Goal: Answer question/provide support: Share knowledge or assist other users

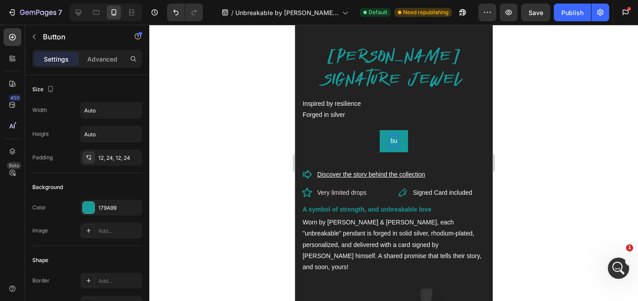
scroll to position [114, 0]
click at [638, 140] on div at bounding box center [393, 163] width 489 height 277
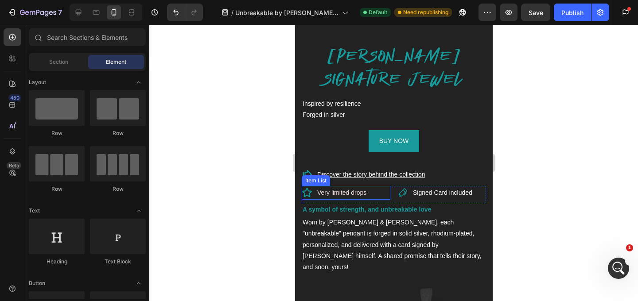
click at [359, 191] on span "Very limited drops" at bounding box center [341, 192] width 49 height 7
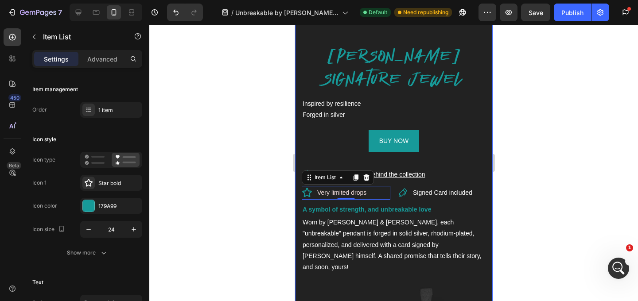
click at [516, 218] on div at bounding box center [393, 163] width 489 height 277
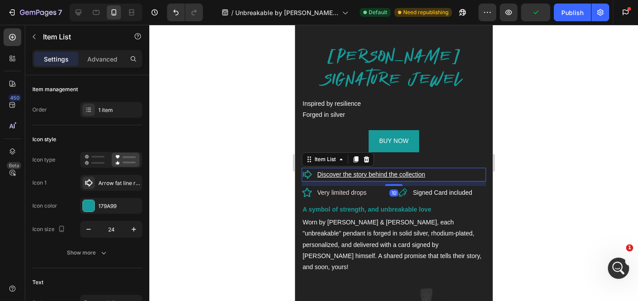
click at [386, 173] on u "Discover the story behind the collection" at bounding box center [371, 174] width 108 height 7
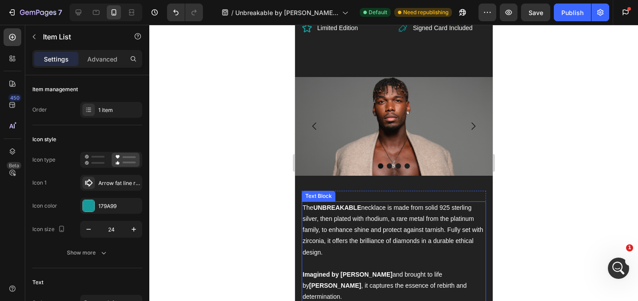
scroll to position [1092, 0]
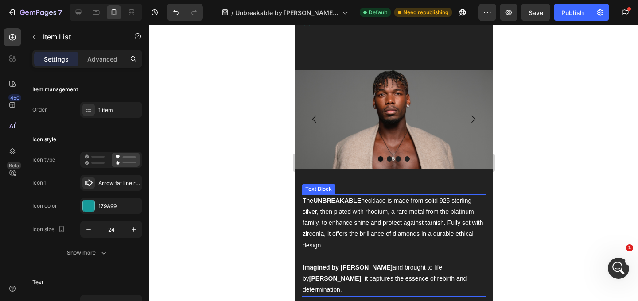
click at [368, 206] on p "The UNBREAKABLE necklace is made from solid 925 sterling silver, then plated wi…" at bounding box center [393, 224] width 183 height 56
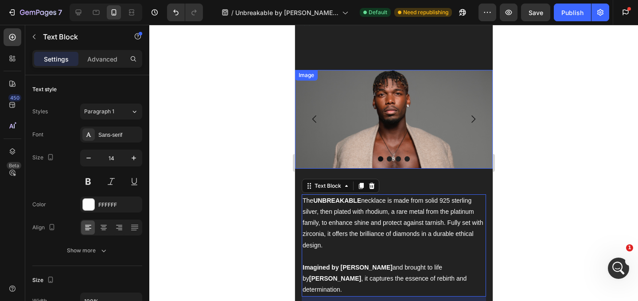
click at [413, 109] on img at bounding box center [394, 119] width 198 height 99
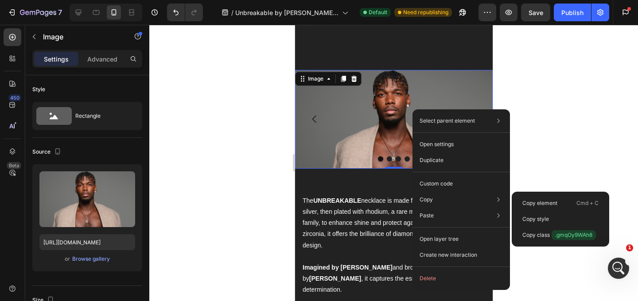
click at [566, 235] on span ".gmqOy9WAh8" at bounding box center [574, 236] width 44 height 10
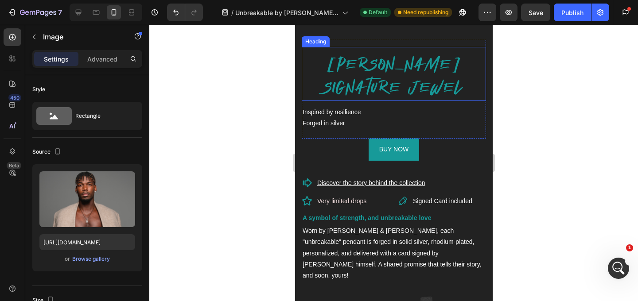
scroll to position [394, 0]
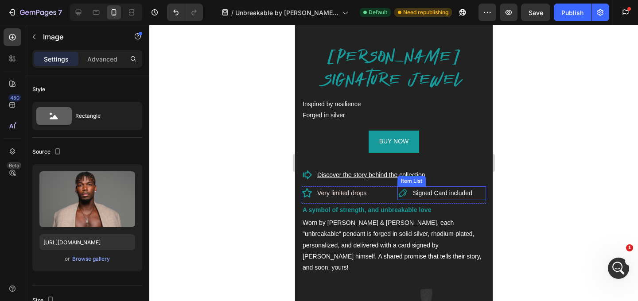
click at [400, 173] on u "Discover the story behind the collection" at bounding box center [371, 175] width 108 height 7
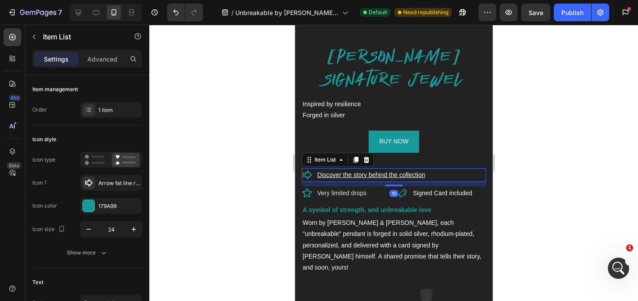
click at [400, 173] on u "Discover the story behind the collection" at bounding box center [371, 175] width 108 height 7
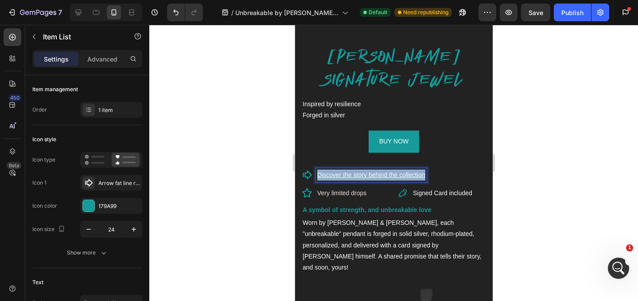
click at [400, 173] on u "Discover the story behind the collection" at bounding box center [371, 175] width 108 height 7
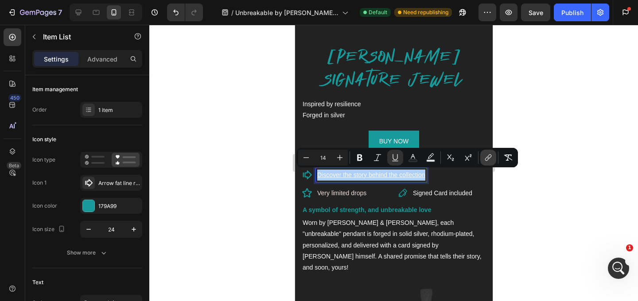
click at [492, 156] on icon "Editor contextual toolbar" at bounding box center [490, 157] width 4 height 4
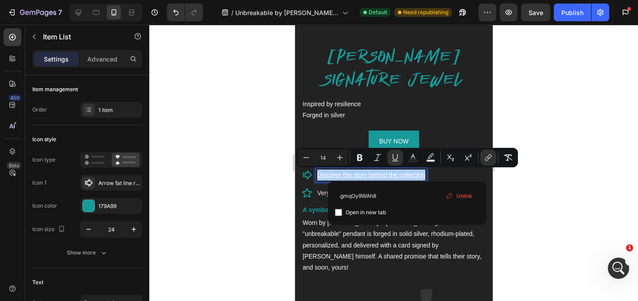
scroll to position [0, 0]
click at [342, 195] on input ".gmqOy9WAh8" at bounding box center [407, 196] width 145 height 14
type input "#gmqOy9WAh8"
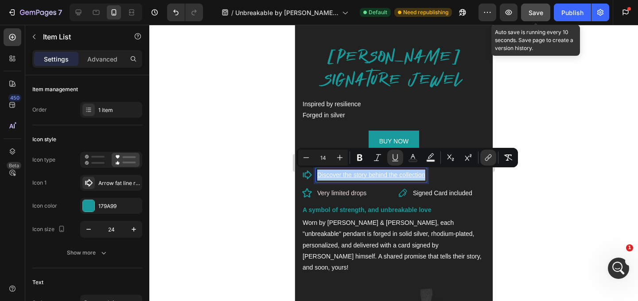
click at [536, 14] on span "Save" at bounding box center [536, 13] width 15 height 8
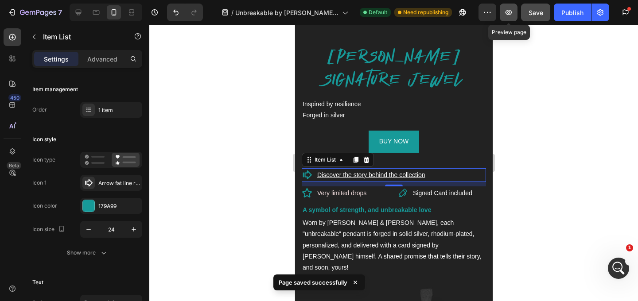
click at [505, 13] on icon "button" at bounding box center [509, 12] width 9 height 9
click at [578, 12] on div "Publish" at bounding box center [573, 12] width 22 height 9
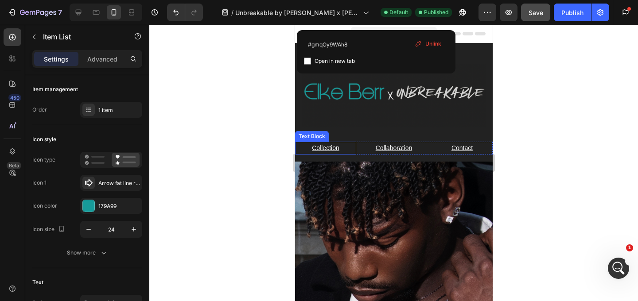
click at [351, 148] on p "Collection" at bounding box center [325, 148] width 59 height 11
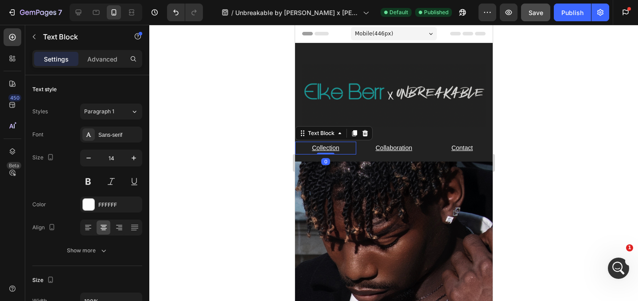
click at [350, 149] on p "Collection" at bounding box center [325, 148] width 59 height 11
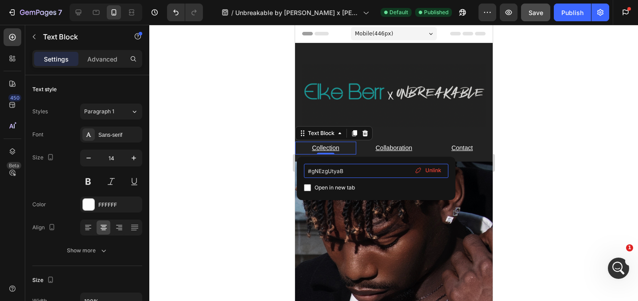
click at [332, 172] on input "#gNEzgUtyaB" at bounding box center [376, 171] width 145 height 14
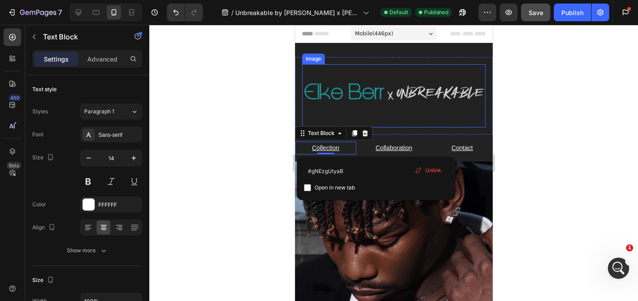
click at [407, 117] on img at bounding box center [394, 95] width 184 height 63
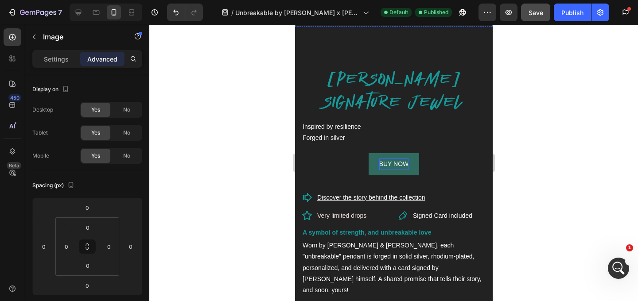
scroll to position [406, 0]
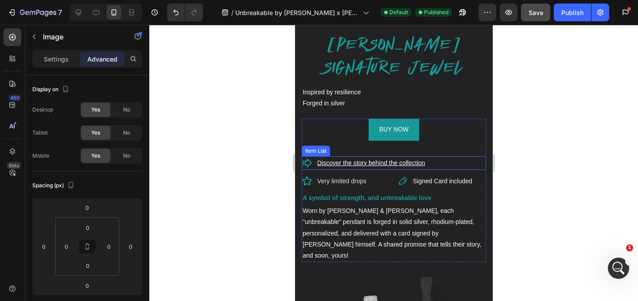
click at [395, 162] on u "Discover the story behind the collection" at bounding box center [371, 163] width 108 height 7
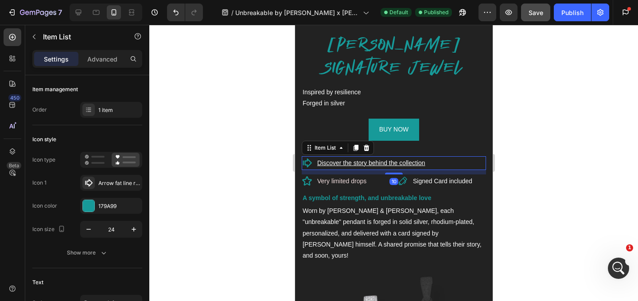
click at [395, 162] on u "Discover the story behind the collection" at bounding box center [371, 163] width 108 height 7
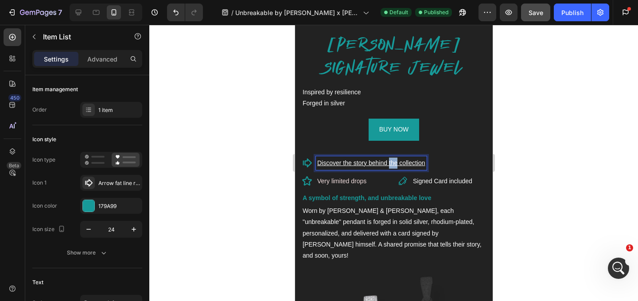
click at [395, 162] on u "Discover the story behind the collection" at bounding box center [371, 163] width 108 height 7
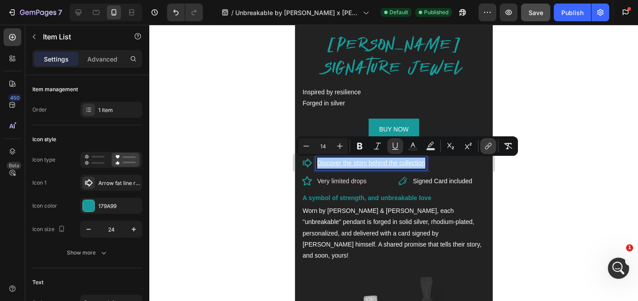
click at [488, 147] on icon "Editor contextual toolbar" at bounding box center [488, 146] width 9 height 9
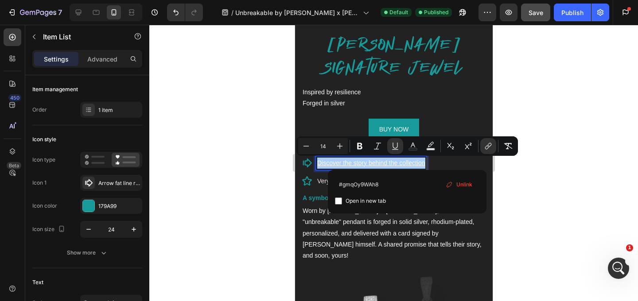
type input "#gNEzgUtyaB"
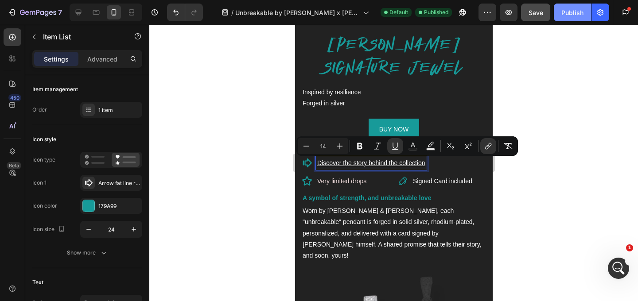
click at [580, 13] on div "Publish" at bounding box center [573, 12] width 22 height 9
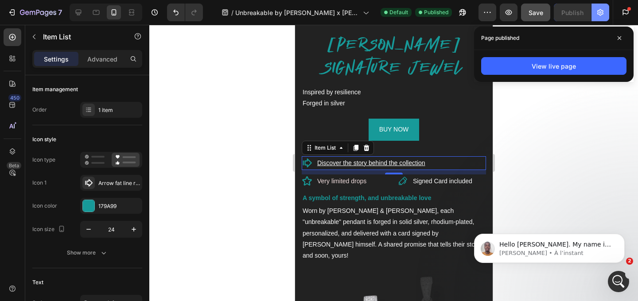
scroll to position [221, 0]
click at [325, 183] on span "Very limited drops" at bounding box center [341, 181] width 49 height 7
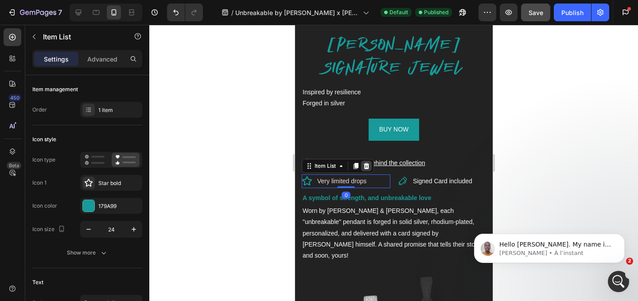
click at [368, 167] on icon at bounding box center [367, 166] width 6 height 6
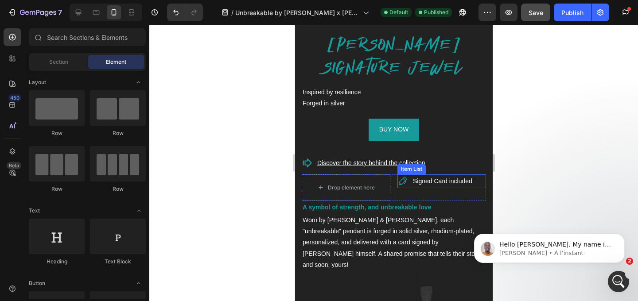
click at [462, 184] on span "Signed Card included" at bounding box center [442, 181] width 59 height 7
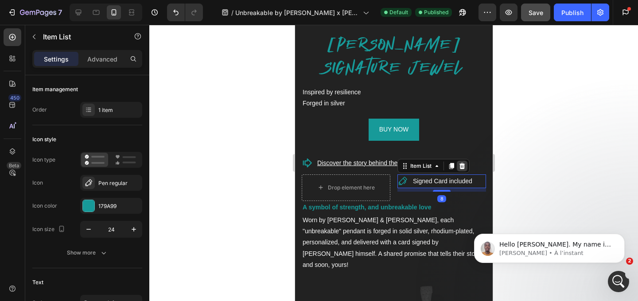
click at [463, 167] on icon at bounding box center [461, 166] width 7 height 7
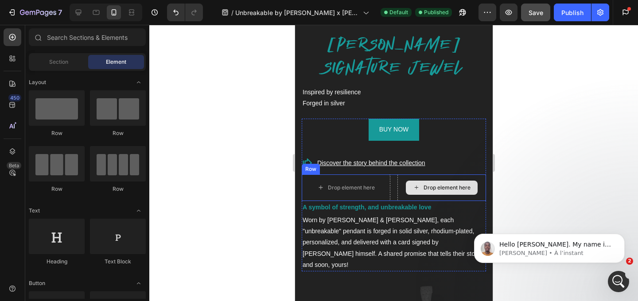
click at [407, 176] on div "Drop element here" at bounding box center [441, 188] width 89 height 27
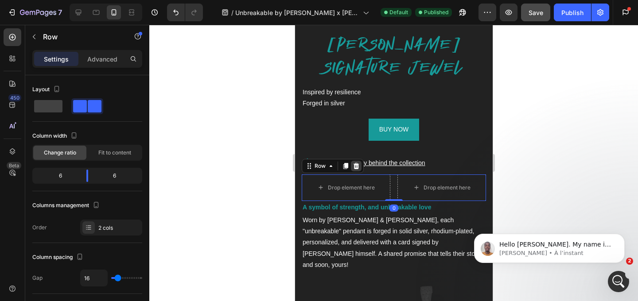
click at [356, 164] on icon at bounding box center [356, 166] width 6 height 6
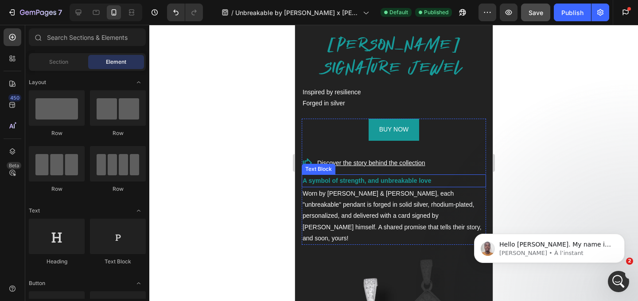
scroll to position [187, 0]
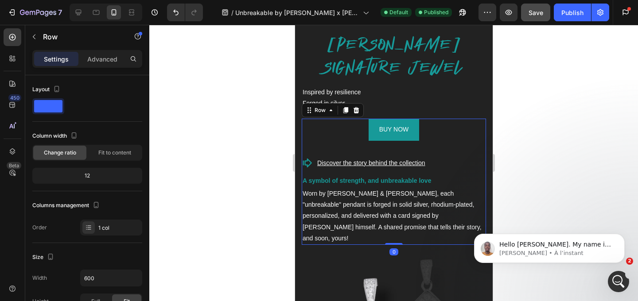
click at [419, 153] on div "BUY NOW Button" at bounding box center [393, 137] width 184 height 37
click at [344, 151] on div "BUY NOW Button" at bounding box center [393, 137] width 184 height 37
click at [360, 153] on div "BUY NOW Button" at bounding box center [393, 137] width 184 height 37
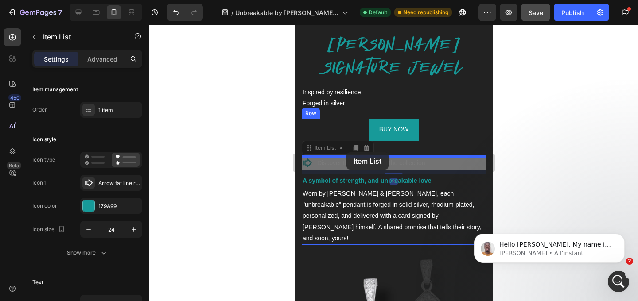
drag, startPoint x: 346, startPoint y: 161, endPoint x: 346, endPoint y: 153, distance: 8.4
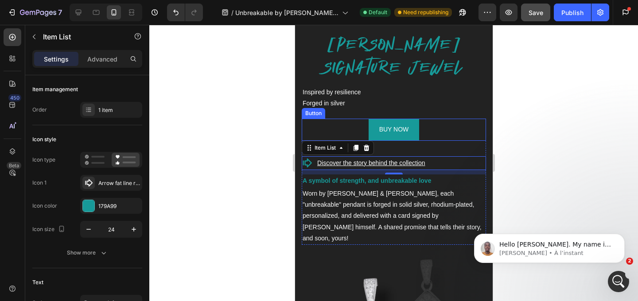
click at [434, 136] on div "BUY NOW Button" at bounding box center [393, 130] width 184 height 22
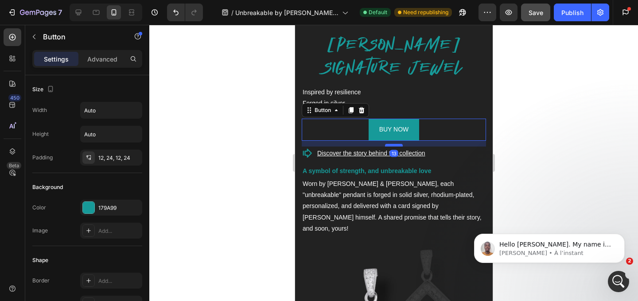
drag, startPoint x: 393, startPoint y: 156, endPoint x: 402, endPoint y: 146, distance: 13.2
click at [402, 146] on div at bounding box center [394, 145] width 18 height 3
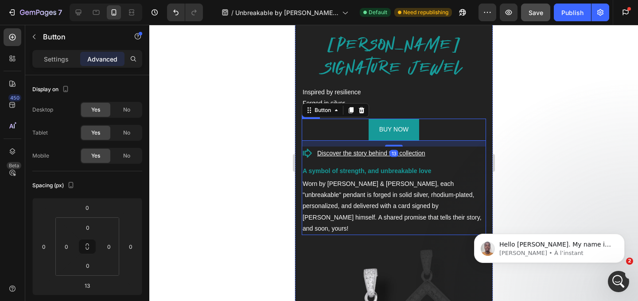
click at [476, 166] on p "A symbol of strength, and unbreakable love" at bounding box center [393, 171] width 183 height 11
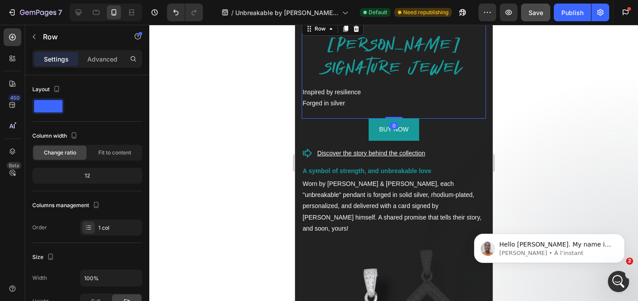
click at [417, 111] on div "PAUL POGBA'S SIGNATURE JEWEL Heading Inspired by resilience Forged in silver Te…" at bounding box center [393, 69] width 184 height 99
drag, startPoint x: 390, startPoint y: 118, endPoint x: 390, endPoint y: 108, distance: 10.2
click at [390, 108] on div "PAUL POGBA'S SIGNATURE JEWEL Heading Inspired by resilience Forged in silver Te…" at bounding box center [393, 69] width 184 height 99
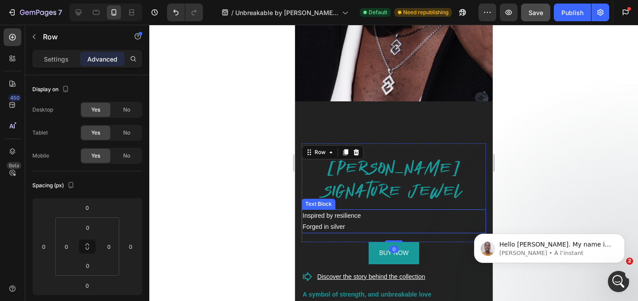
scroll to position [282, 0]
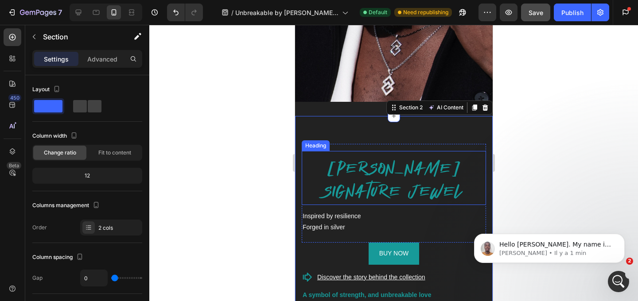
click at [401, 172] on h2 "PAUL POGBA'S SIGNATURE JEWEL" at bounding box center [393, 181] width 184 height 48
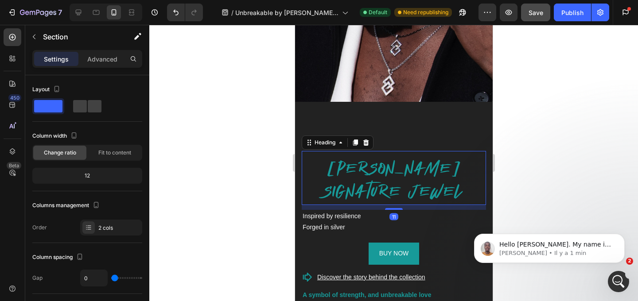
scroll to position [221, 0]
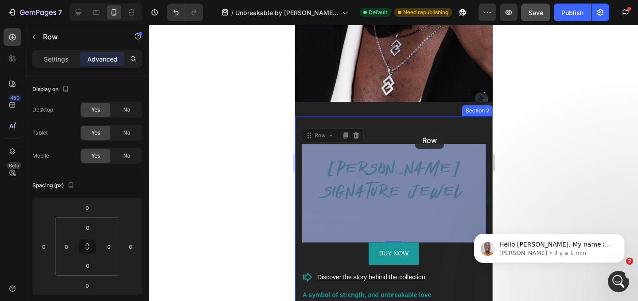
drag, startPoint x: 415, startPoint y: 146, endPoint x: 415, endPoint y: 131, distance: 15.1
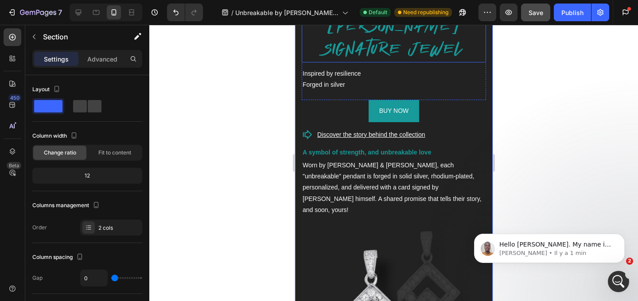
scroll to position [434, 0]
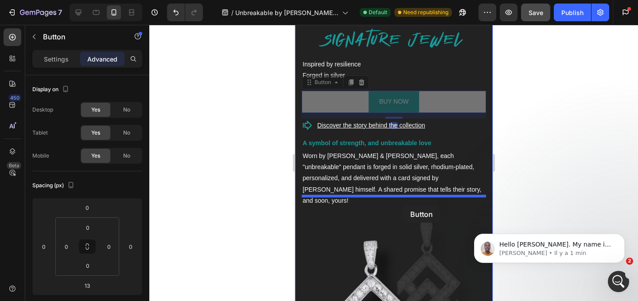
drag, startPoint x: 393, startPoint y: 96, endPoint x: 403, endPoint y: 206, distance: 110.0
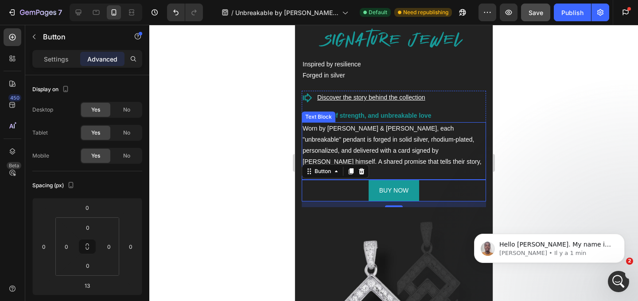
click at [452, 157] on p "Worn by [PERSON_NAME] & [PERSON_NAME], each "unbreakable" pendant is forged in …" at bounding box center [393, 151] width 183 height 56
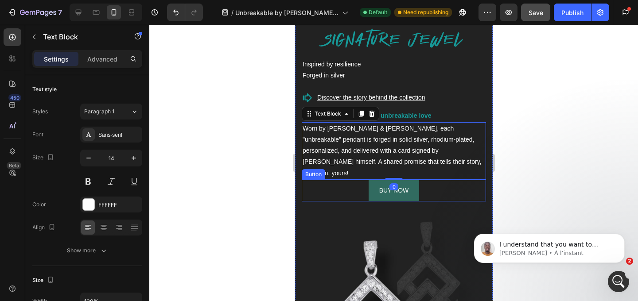
scroll to position [234, 0]
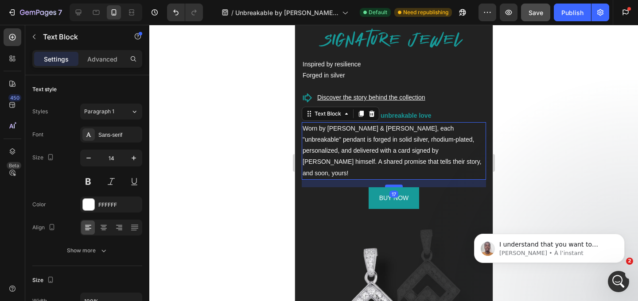
drag, startPoint x: 394, startPoint y: 168, endPoint x: 394, endPoint y: 175, distance: 7.6
click at [394, 185] on div at bounding box center [394, 186] width 18 height 3
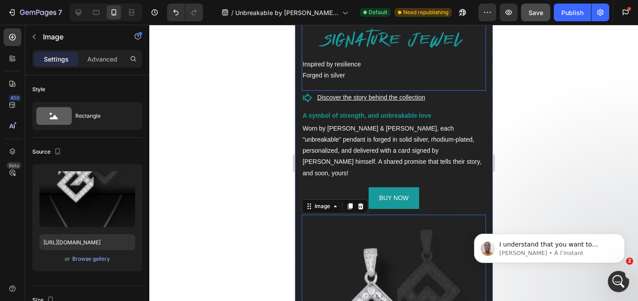
click at [348, 86] on div "PAUL POGBA'S SIGNATURE JEWEL Heading Inspired by resilience Forged in silver Te…" at bounding box center [393, 41] width 184 height 99
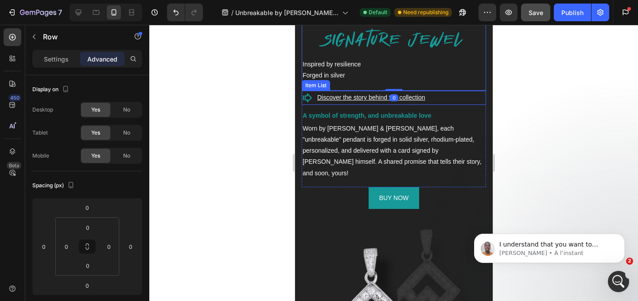
click at [374, 94] on u "Discover the story behind the collection" at bounding box center [371, 97] width 108 height 7
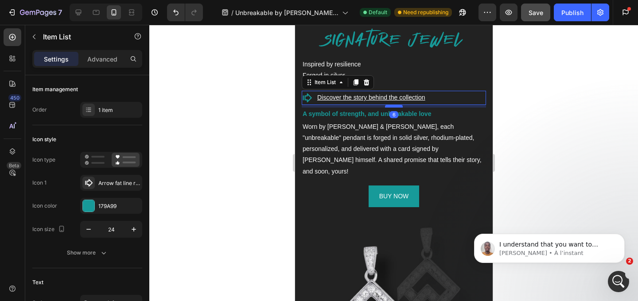
click at [389, 106] on div at bounding box center [394, 106] width 18 height 3
type input "100%"
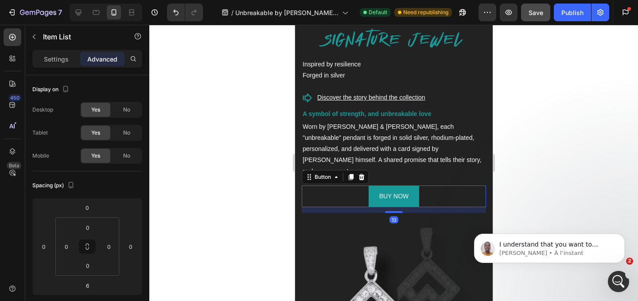
click at [458, 190] on div "BUY NOW Button 13" at bounding box center [393, 197] width 184 height 22
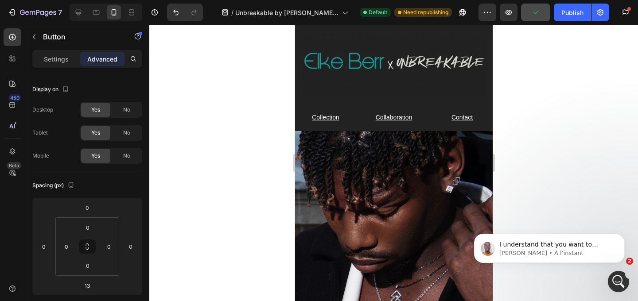
scroll to position [29, 0]
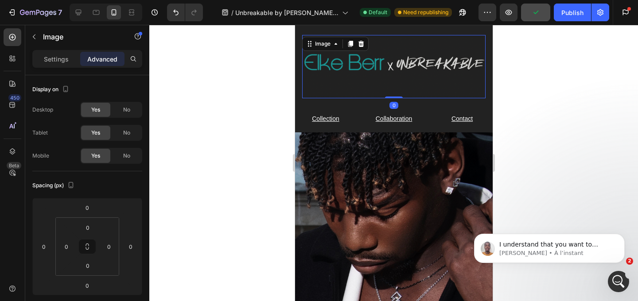
click at [408, 98] on img at bounding box center [394, 66] width 184 height 63
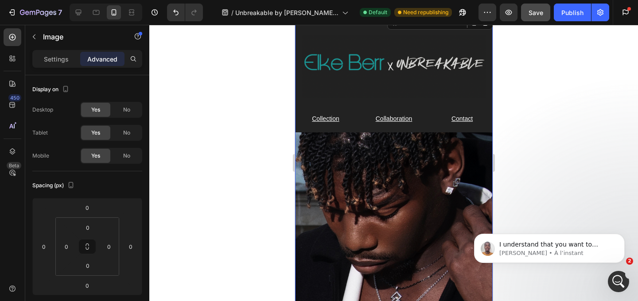
click at [408, 111] on div "Image Row Collection Text Block Collaboration Text Block Contact Text Block Row…" at bounding box center [394, 191] width 198 height 326
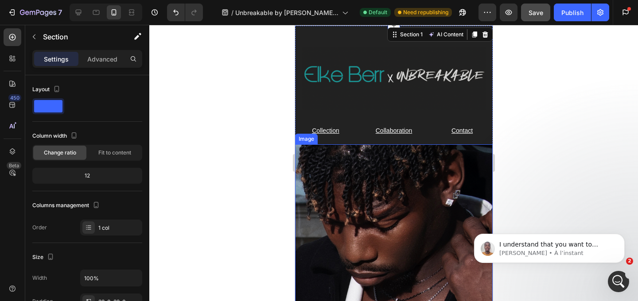
scroll to position [0, 0]
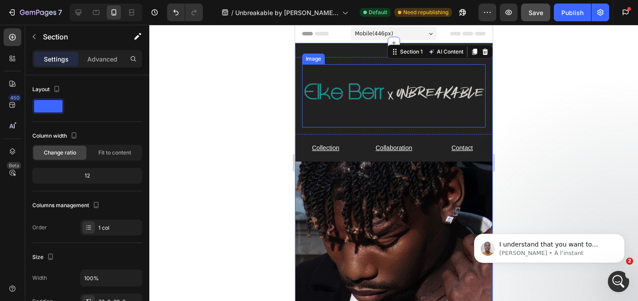
click at [413, 75] on img at bounding box center [394, 95] width 184 height 63
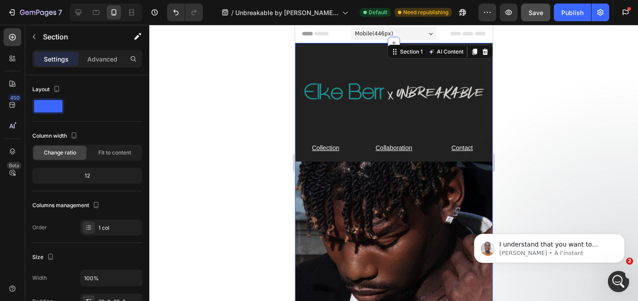
click at [450, 49] on div "Image Row Collection Text Block Collaboration Text Block Contact Text Block Row…" at bounding box center [394, 220] width 198 height 355
click at [340, 135] on div "Image Row Collection Text Block Collaboration Text Block Contact Text Block Row…" at bounding box center [394, 220] width 198 height 326
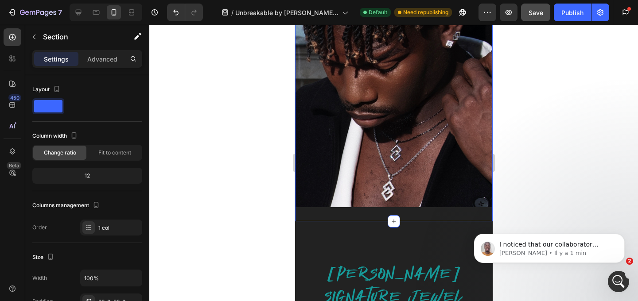
scroll to position [303, 0]
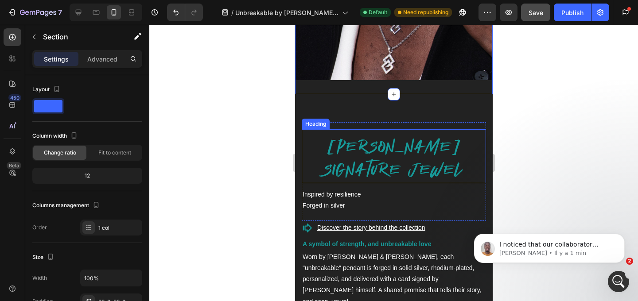
click at [368, 165] on h2 "PAUL POGBA'S SIGNATURE JEWEL" at bounding box center [393, 159] width 184 height 48
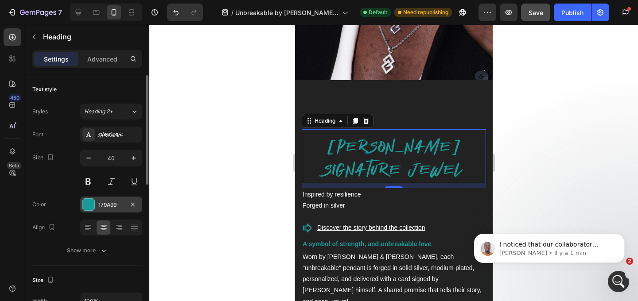
click at [104, 203] on div "179A99" at bounding box center [111, 205] width 26 height 8
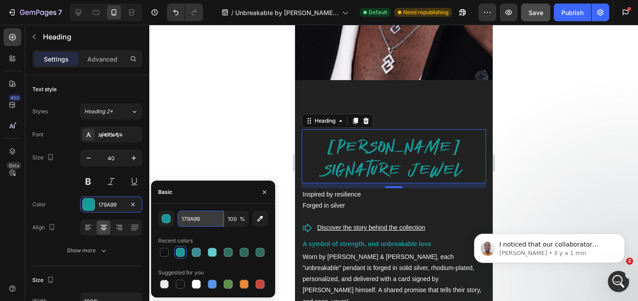
click at [188, 218] on input "179A99" at bounding box center [201, 219] width 46 height 16
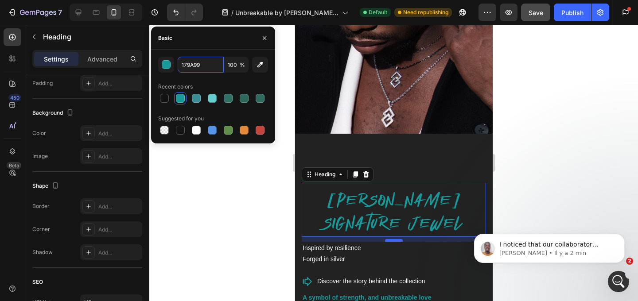
scroll to position [251, 0]
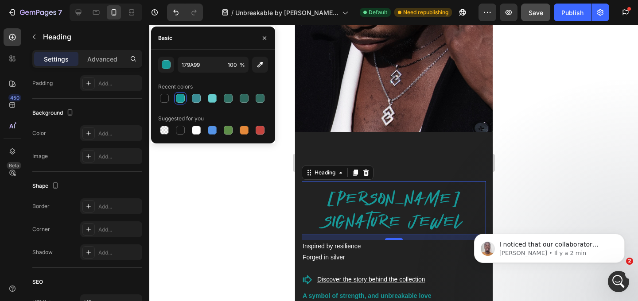
click at [390, 192] on h2 "PAUL POGBA'S SIGNATURE JEWEL" at bounding box center [393, 211] width 184 height 48
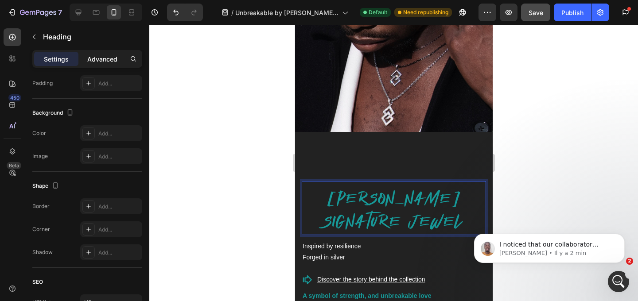
click at [107, 59] on p "Advanced" at bounding box center [102, 59] width 30 height 9
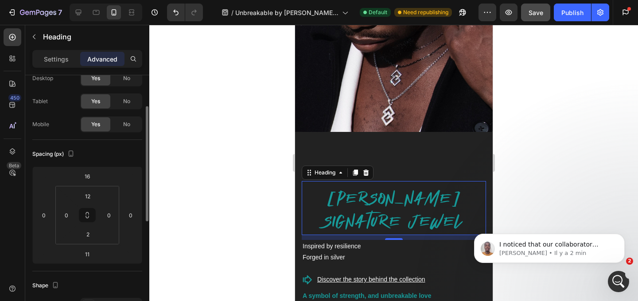
scroll to position [0, 0]
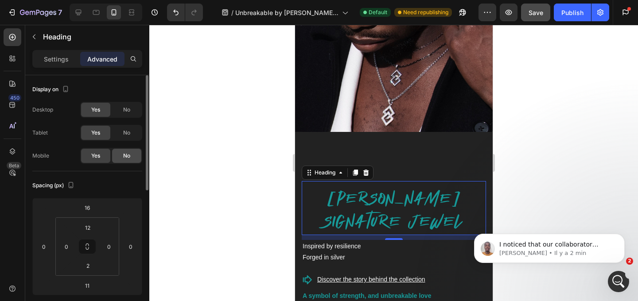
click at [128, 155] on span "No" at bounding box center [126, 156] width 7 height 8
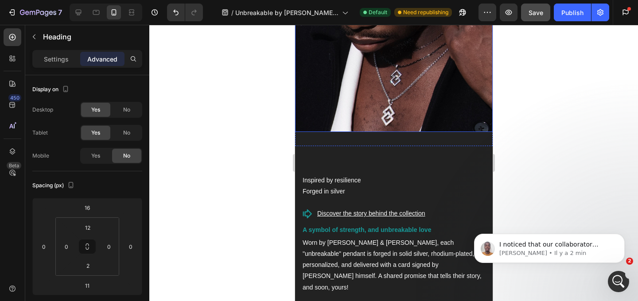
click at [387, 96] on img at bounding box center [394, 21] width 198 height 222
click at [129, 160] on span "No" at bounding box center [126, 156] width 7 height 8
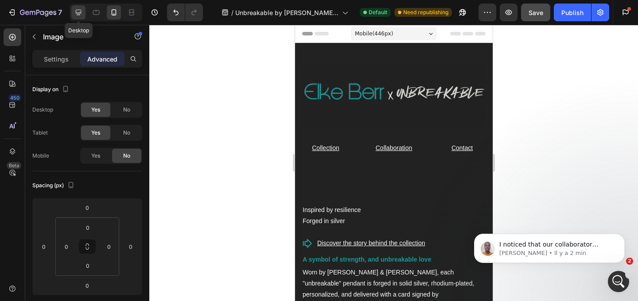
click at [82, 8] on icon at bounding box center [78, 12] width 9 height 9
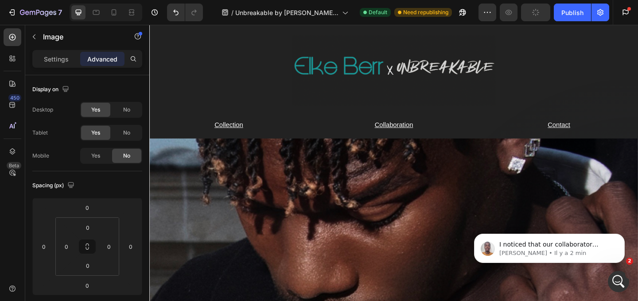
scroll to position [23, 0]
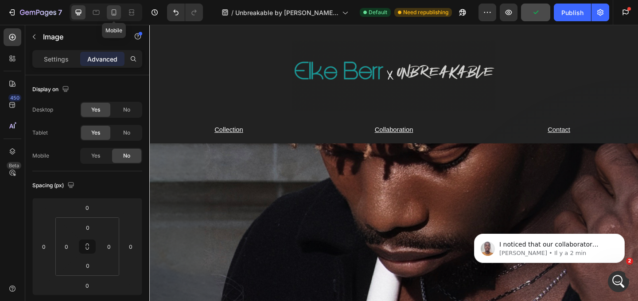
click at [118, 18] on div at bounding box center [114, 12] width 14 height 14
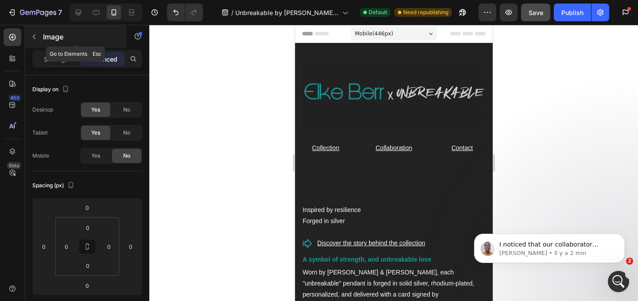
click at [54, 39] on p "Image" at bounding box center [80, 36] width 75 height 11
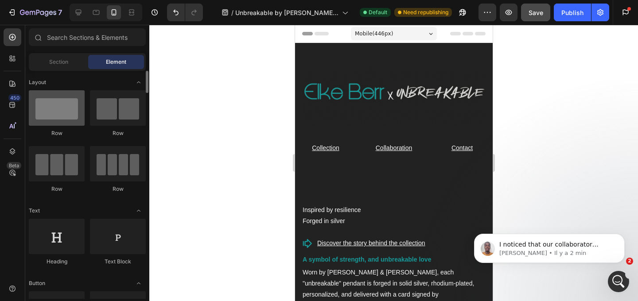
click at [60, 108] on div at bounding box center [57, 107] width 56 height 35
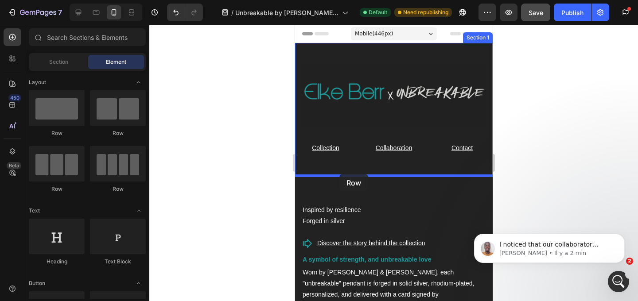
drag, startPoint x: 340, startPoint y: 141, endPoint x: 335, endPoint y: 173, distance: 32.3
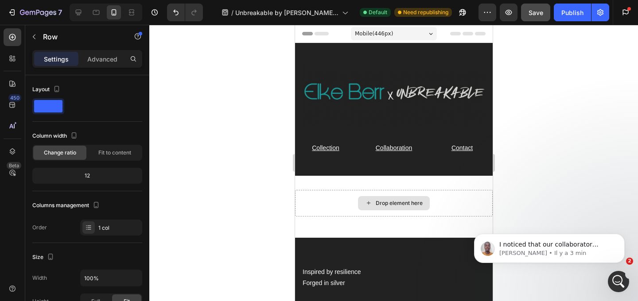
click at [411, 206] on div "Drop element here" at bounding box center [399, 203] width 47 height 7
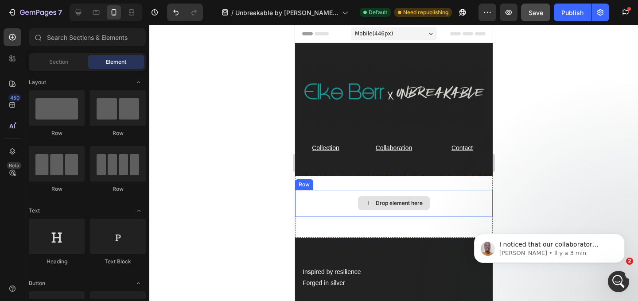
click at [378, 208] on div "Drop element here" at bounding box center [394, 203] width 72 height 14
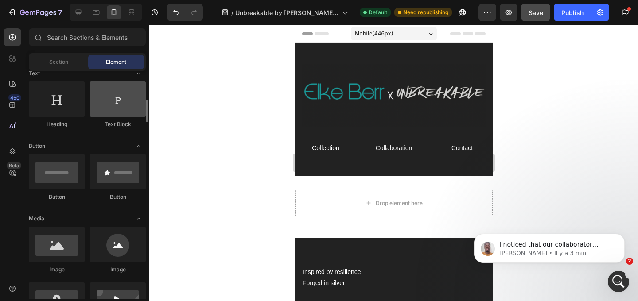
scroll to position [152, 0]
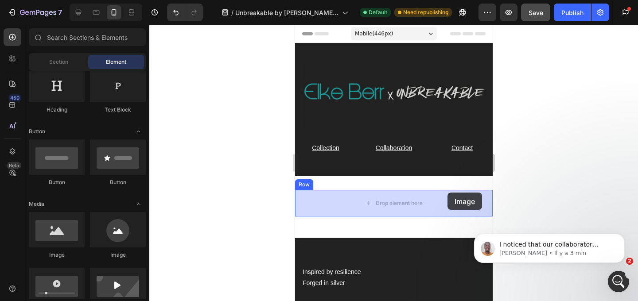
drag, startPoint x: 339, startPoint y: 258, endPoint x: 444, endPoint y: 192, distance: 124.1
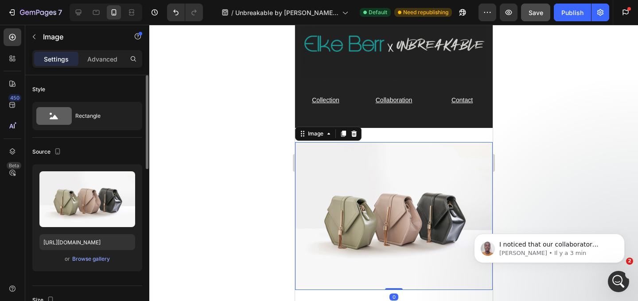
scroll to position [52, 0]
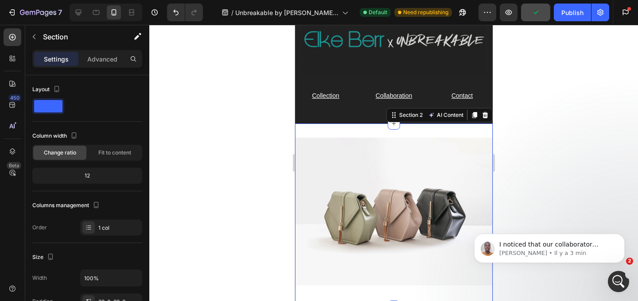
click at [389, 135] on div "Image Row Section 2 AI Content Write with GemAI What would you like to describe…" at bounding box center [394, 216] width 198 height 184
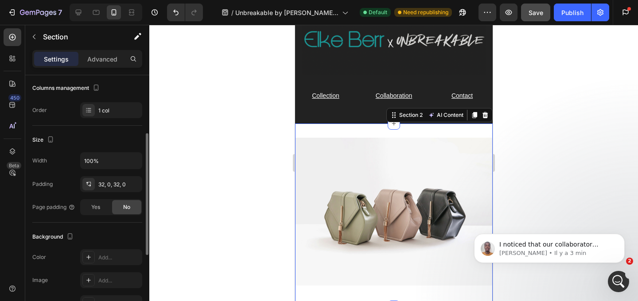
scroll to position [119, 0]
click at [110, 255] on div "Add..." at bounding box center [119, 257] width 42 height 8
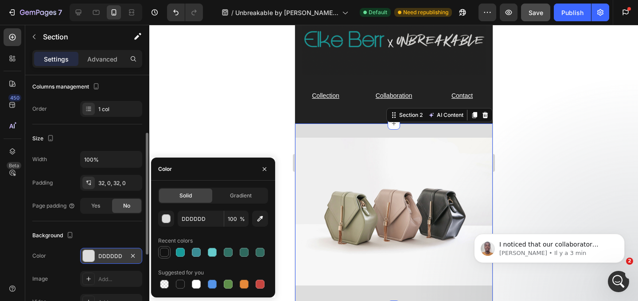
click at [167, 251] on div at bounding box center [164, 252] width 9 height 9
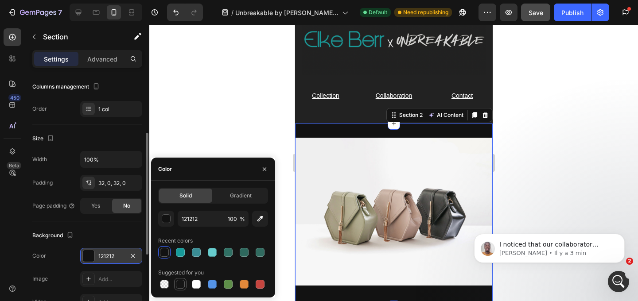
click at [179, 284] on div at bounding box center [180, 284] width 9 height 9
click at [201, 225] on input "151515" at bounding box center [201, 219] width 46 height 16
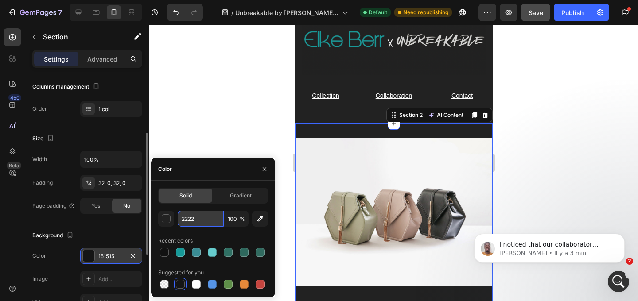
type input "222222"
click at [163, 249] on div at bounding box center [164, 252] width 9 height 9
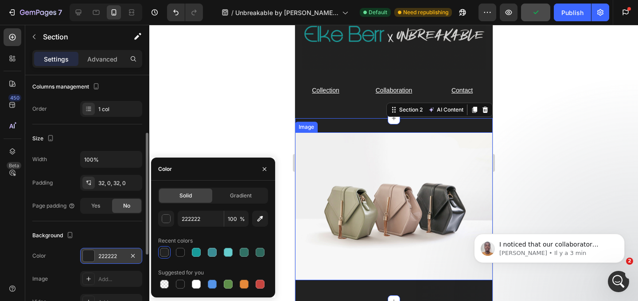
scroll to position [71, 0]
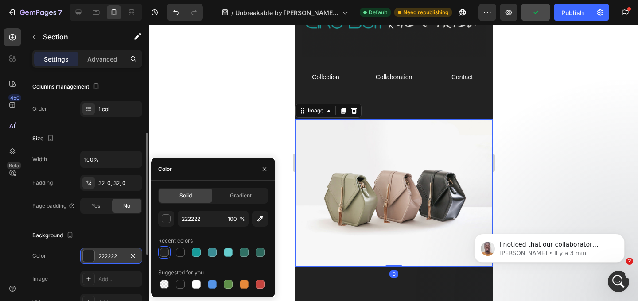
click at [445, 160] on img at bounding box center [394, 193] width 198 height 149
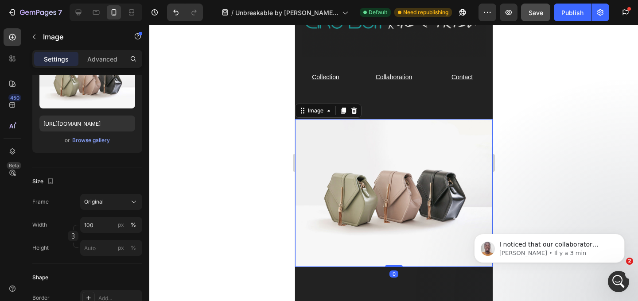
scroll to position [0, 0]
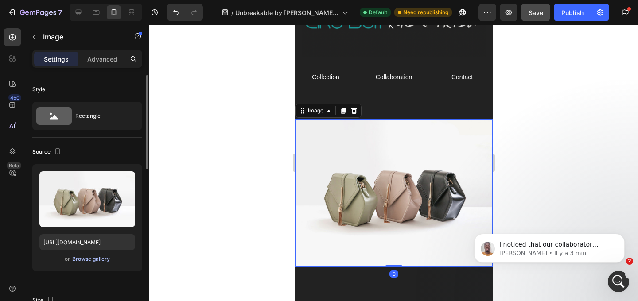
click at [80, 260] on div "Browse gallery" at bounding box center [91, 259] width 38 height 8
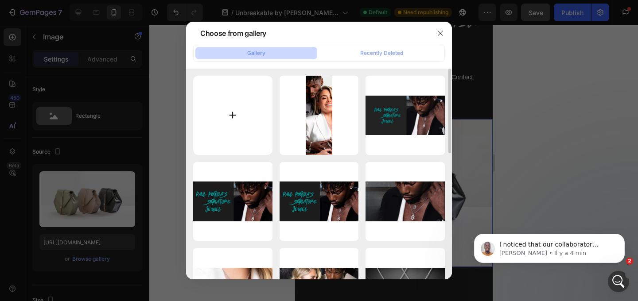
click at [241, 125] on input "file" at bounding box center [232, 115] width 79 height 79
type input "C:\fakepath\BIJOUX ZULAY SITE (9).png"
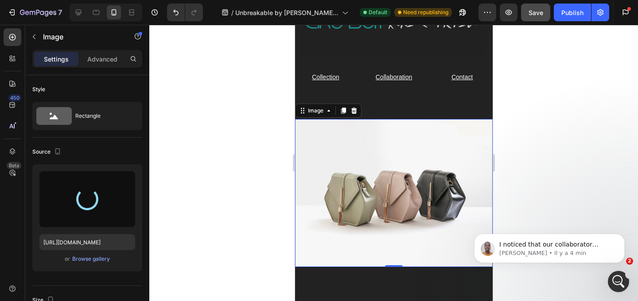
type input "[URL][DOMAIN_NAME]"
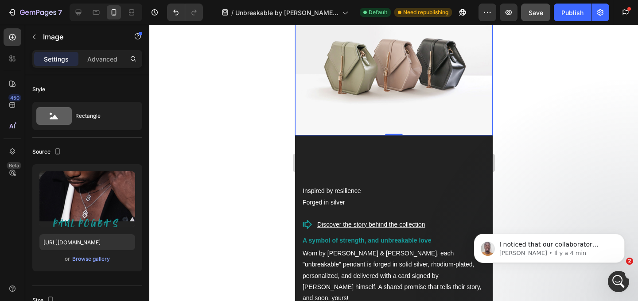
scroll to position [214, 0]
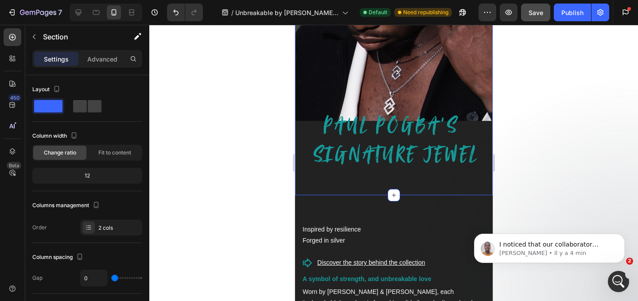
click at [352, 178] on div "Image Row" at bounding box center [394, 79] width 198 height 205
click at [358, 188] on div "Image Row Section 2 AI Content Write with GemAI What would you like to describe…" at bounding box center [394, 78] width 198 height 233
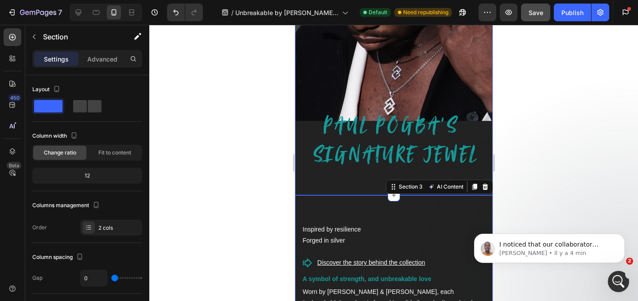
click at [352, 176] on div "Image Row" at bounding box center [394, 79] width 198 height 205
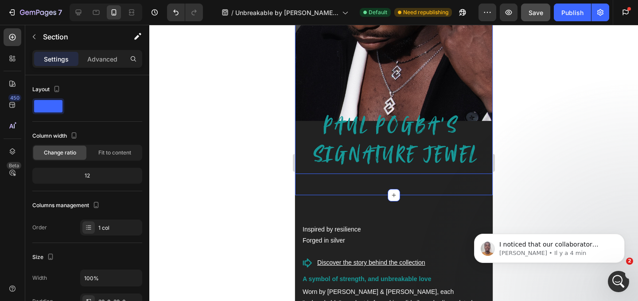
click at [352, 158] on img at bounding box center [394, 76] width 198 height 198
click at [346, 180] on div "Image 0 Row" at bounding box center [394, 79] width 198 height 205
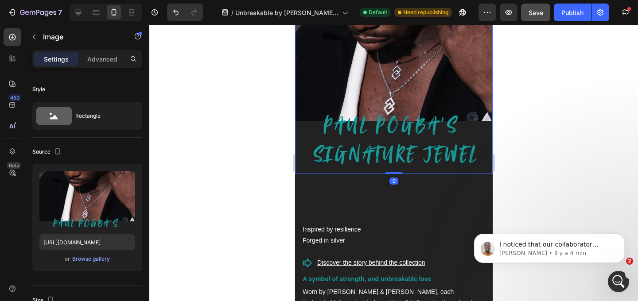
click at [337, 161] on img at bounding box center [394, 76] width 198 height 198
click at [351, 188] on div "Image 0 Row Section 2" at bounding box center [394, 78] width 198 height 233
click at [356, 162] on img at bounding box center [394, 76] width 198 height 198
click at [355, 178] on div "Image 0 Row" at bounding box center [394, 79] width 198 height 205
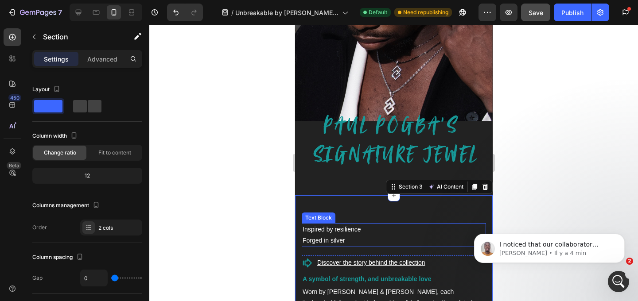
click at [349, 225] on p "Inspired by resilience" at bounding box center [393, 229] width 183 height 11
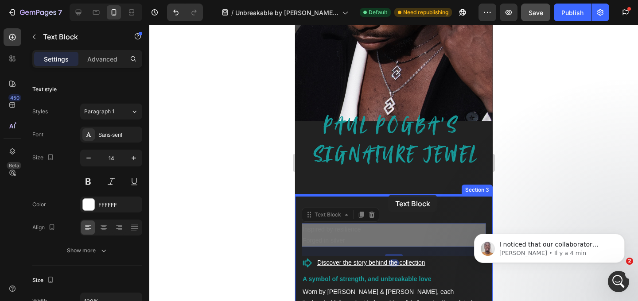
drag, startPoint x: 388, startPoint y: 224, endPoint x: 387, endPoint y: 195, distance: 29.7
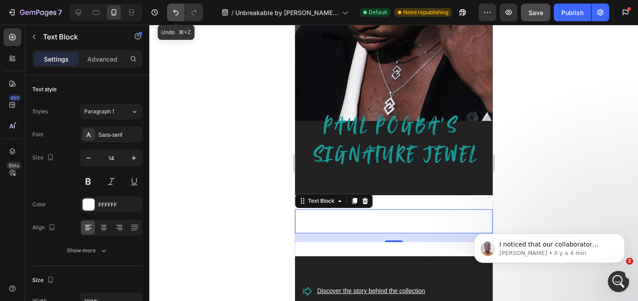
click at [176, 15] on icon "Undo/Redo" at bounding box center [175, 13] width 5 height 6
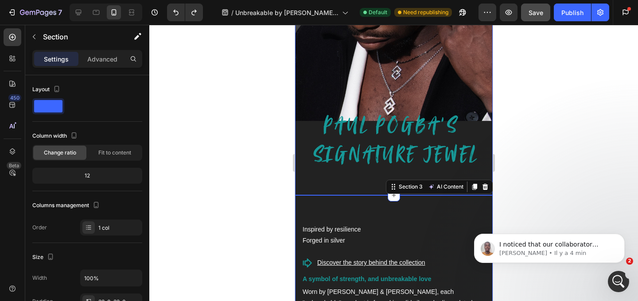
click at [354, 175] on div "Image Row" at bounding box center [394, 79] width 198 height 205
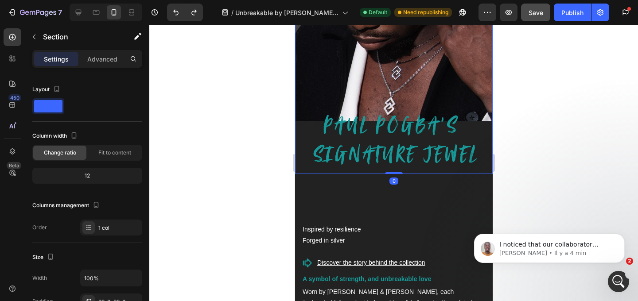
click at [362, 161] on img at bounding box center [394, 76] width 198 height 198
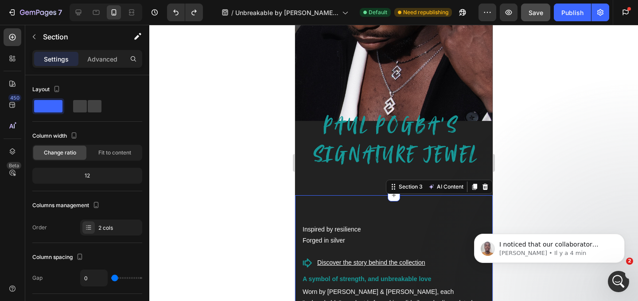
click at [374, 226] on p "Inspired by resilience" at bounding box center [393, 229] width 183 height 11
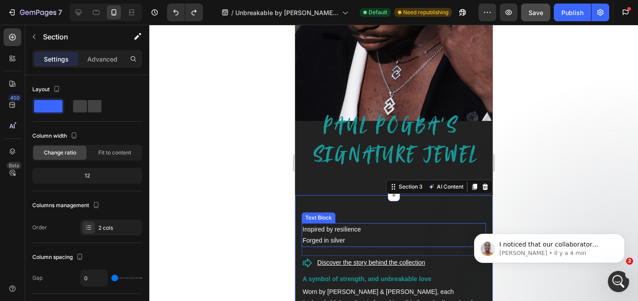
click at [394, 228] on p "Inspired by resilience" at bounding box center [393, 229] width 183 height 11
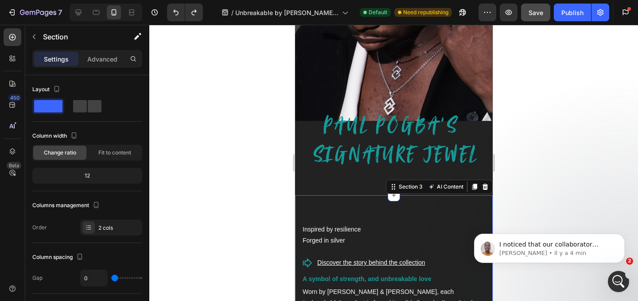
click at [595, 256] on p "Brian • Il y a 4 min" at bounding box center [557, 254] width 114 height 8
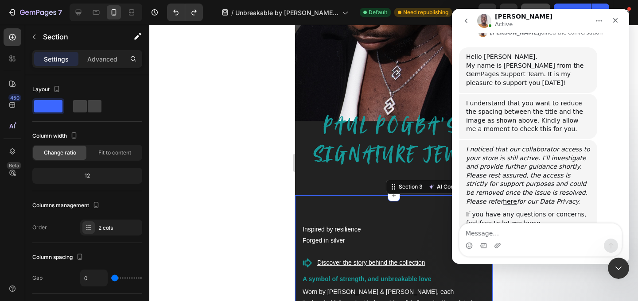
scroll to position [377, 0]
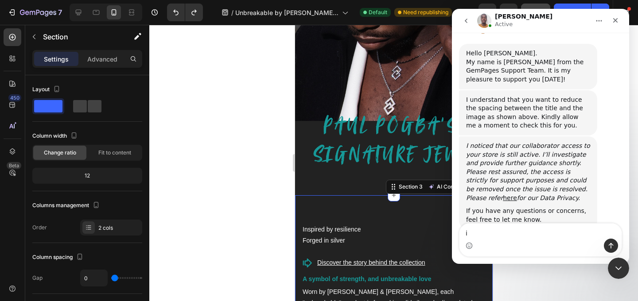
type textarea "i"
type textarea "Hi thank you"
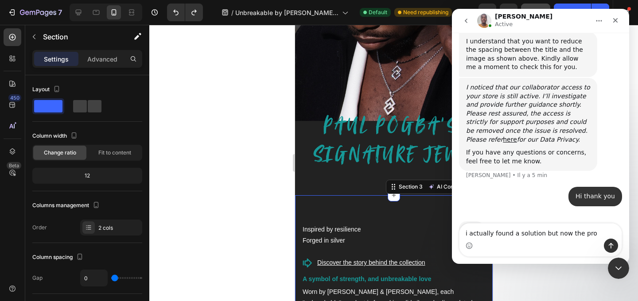
scroll to position [423, 0]
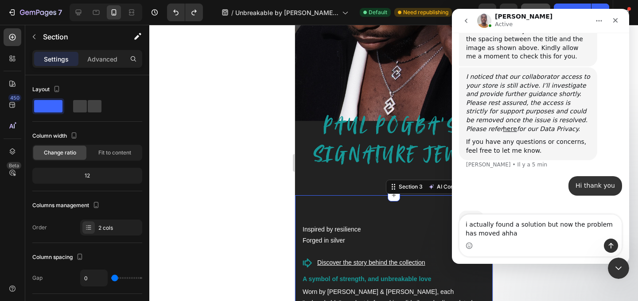
type textarea "i actually found a solution but now the problem has moved ahha"
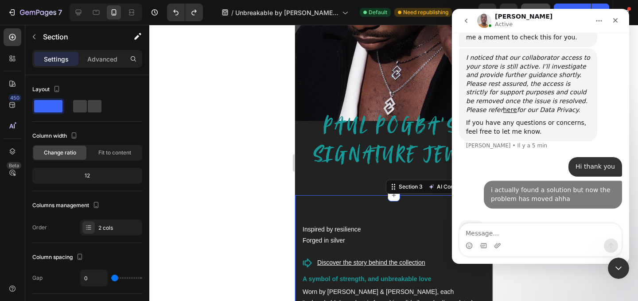
scroll to position [452, 0]
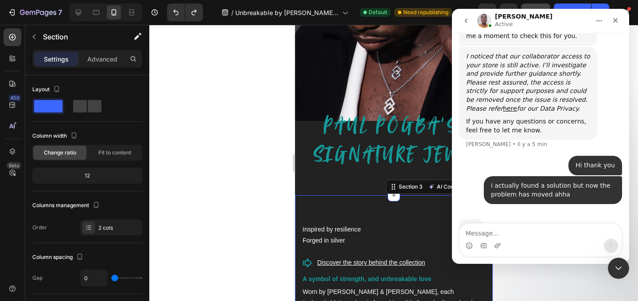
click at [288, 246] on div at bounding box center [393, 163] width 489 height 277
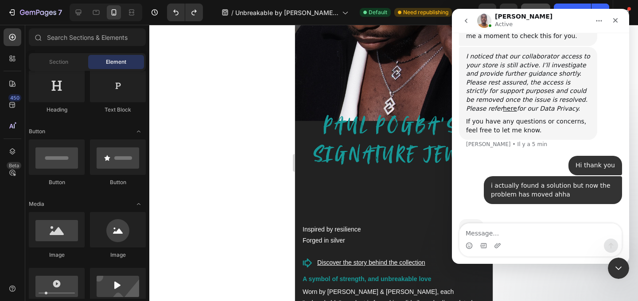
click at [268, 169] on div at bounding box center [393, 163] width 489 height 277
click at [617, 19] on icon "Fermer" at bounding box center [616, 20] width 5 height 5
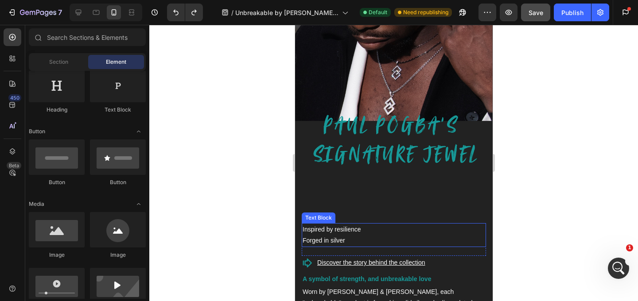
click at [343, 232] on p "Inspired by resilience" at bounding box center [393, 229] width 183 height 11
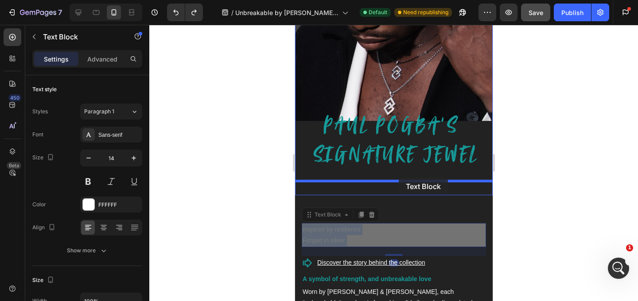
drag, startPoint x: 385, startPoint y: 237, endPoint x: 396, endPoint y: 174, distance: 63.9
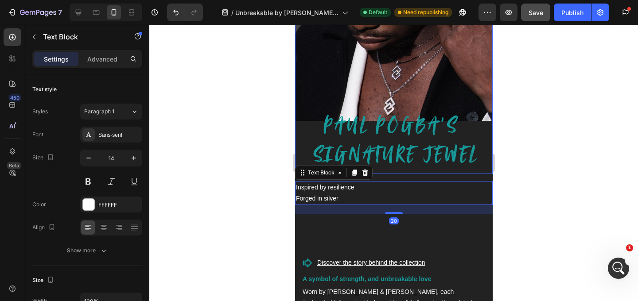
click at [486, 177] on div "Image Row Inspired by resilience Forged in silver Text Block 20" at bounding box center [394, 96] width 198 height 238
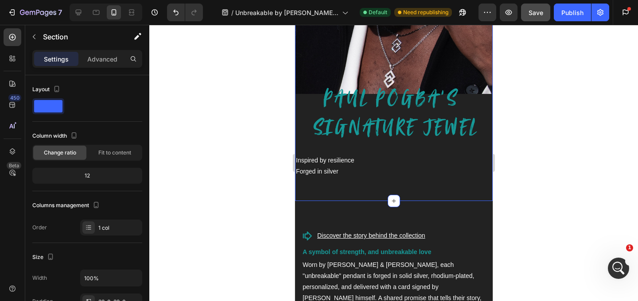
scroll to position [243, 0]
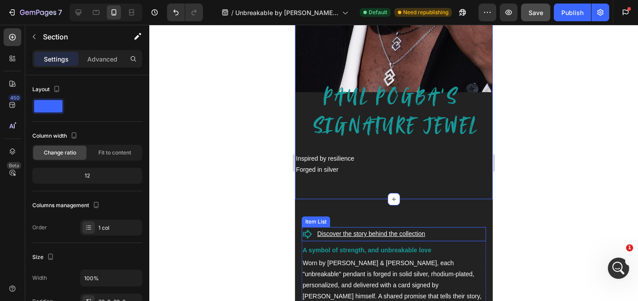
click at [442, 237] on div "Discover the story behind the collection" at bounding box center [393, 234] width 184 height 14
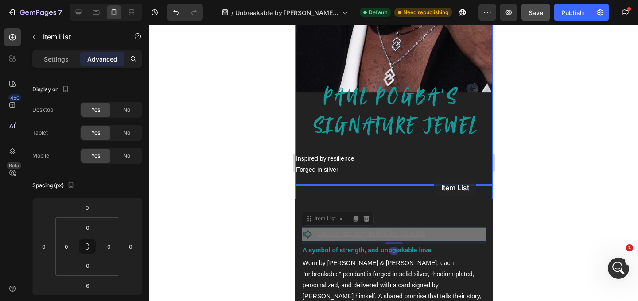
drag, startPoint x: 449, startPoint y: 236, endPoint x: 434, endPoint y: 180, distance: 58.4
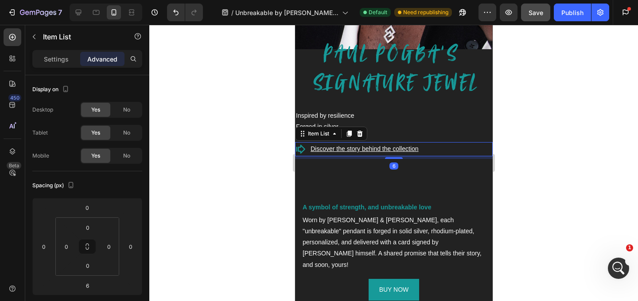
scroll to position [288, 0]
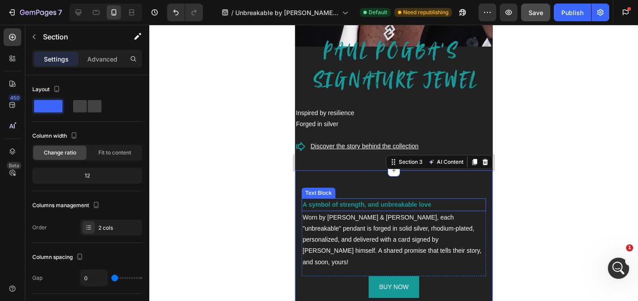
click at [373, 211] on div "Worn by [PERSON_NAME] & [PERSON_NAME], each "unbreakable" pendant is forged in …" at bounding box center [393, 240] width 184 height 58
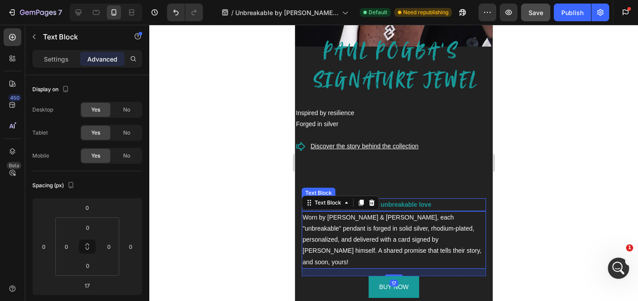
click at [439, 203] on p "A symbol of strength, and unbreakable love" at bounding box center [393, 205] width 183 height 11
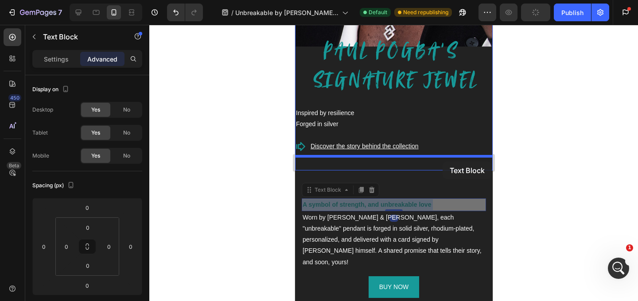
drag, startPoint x: 446, startPoint y: 203, endPoint x: 442, endPoint y: 162, distance: 41.4
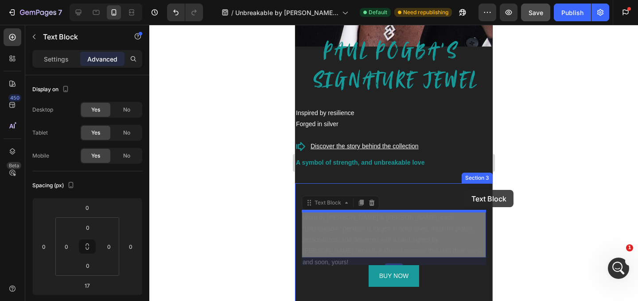
drag, startPoint x: 468, startPoint y: 251, endPoint x: 463, endPoint y: 189, distance: 61.8
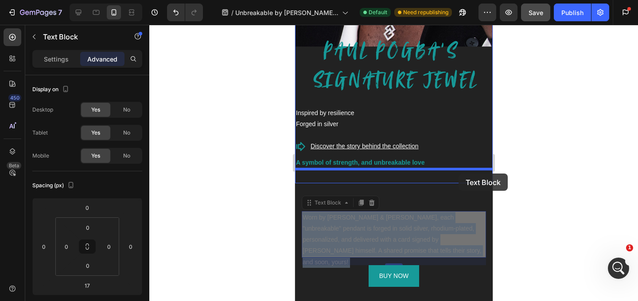
drag, startPoint x: 459, startPoint y: 224, endPoint x: 458, endPoint y: 174, distance: 50.6
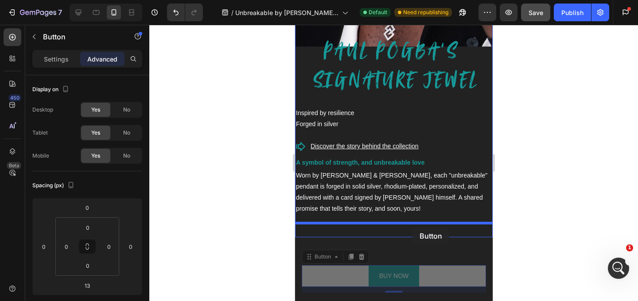
drag, startPoint x: 413, startPoint y: 282, endPoint x: 412, endPoint y: 227, distance: 55.0
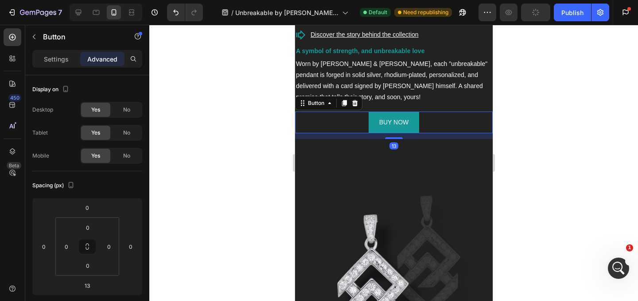
scroll to position [404, 0]
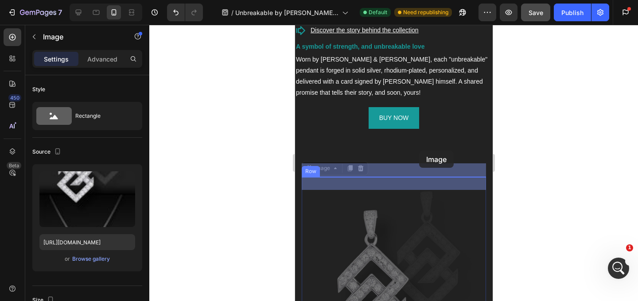
drag, startPoint x: 420, startPoint y: 245, endPoint x: 419, endPoint y: 151, distance: 94.4
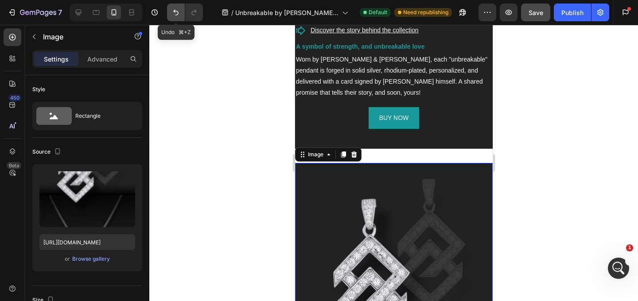
click at [170, 16] on button "Undo/Redo" at bounding box center [176, 13] width 18 height 18
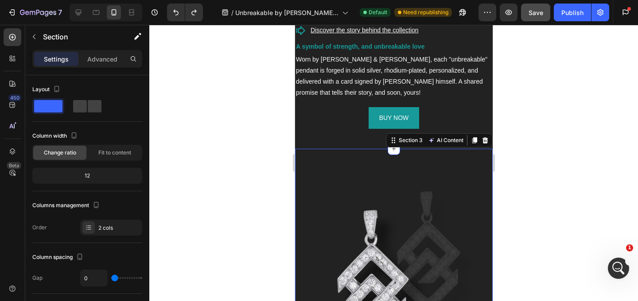
scroll to position [418, 0]
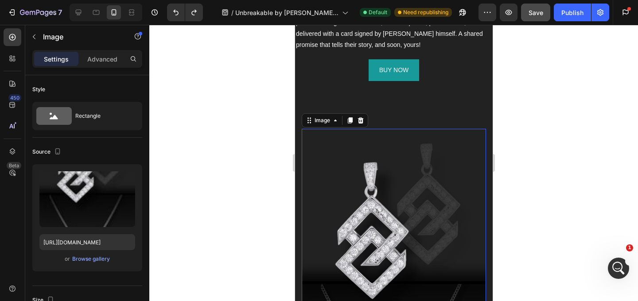
scroll to position [452, 0]
click at [75, 11] on icon at bounding box center [78, 12] width 9 height 9
type input "https://cdn.shopify.com/s/files/1/0905/4394/8040/files/gempages_578582339311895…"
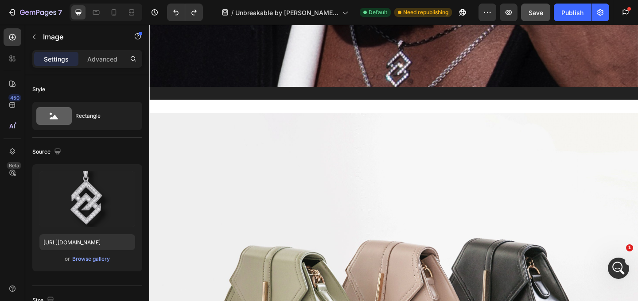
scroll to position [401, 0]
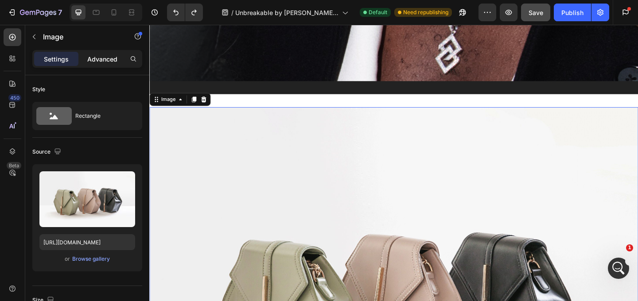
click at [106, 60] on p "Advanced" at bounding box center [102, 59] width 30 height 9
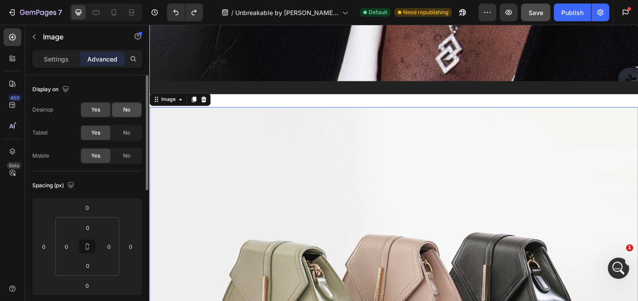
click at [134, 114] on div "No" at bounding box center [126, 110] width 29 height 14
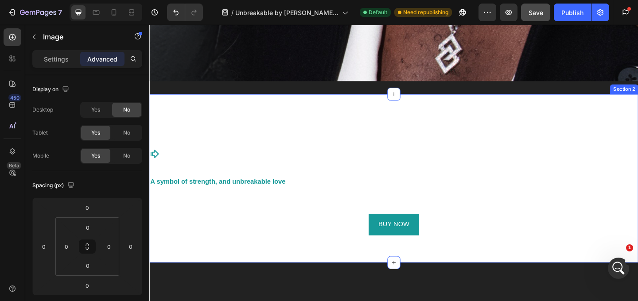
click at [294, 115] on div "Image 0 Row Inspired by resilience Forged in silver Text Block Discover the sto…" at bounding box center [415, 191] width 532 height 155
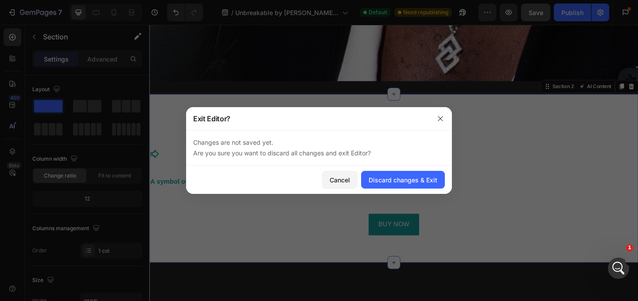
click at [334, 169] on div "Cancel Discard changes & Exit" at bounding box center [319, 180] width 266 height 28
click at [334, 177] on div "Cancel" at bounding box center [340, 180] width 20 height 9
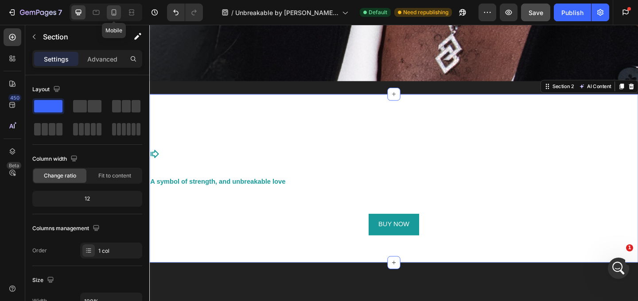
click at [117, 14] on icon at bounding box center [114, 12] width 9 height 9
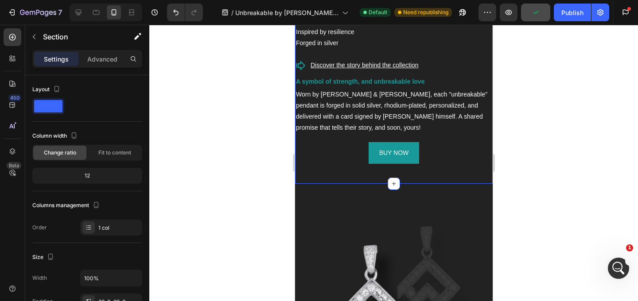
scroll to position [372, 0]
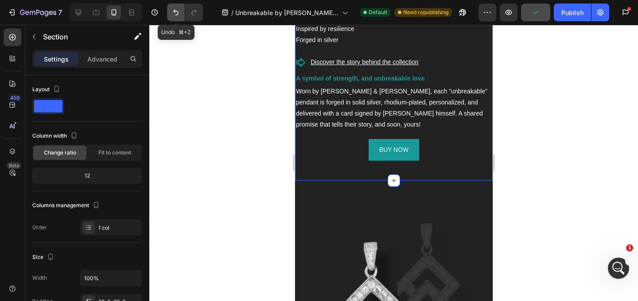
click at [176, 7] on button "Undo/Redo" at bounding box center [176, 13] width 18 height 18
click at [176, 8] on button "Undo/Redo" at bounding box center [176, 13] width 18 height 18
click at [176, 8] on icon "Undo/Redo" at bounding box center [176, 12] width 9 height 9
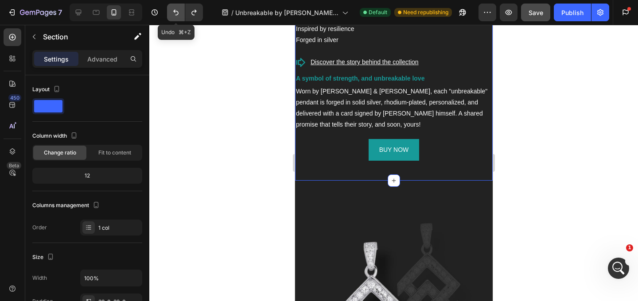
click at [176, 10] on icon "Undo/Redo" at bounding box center [176, 12] width 9 height 9
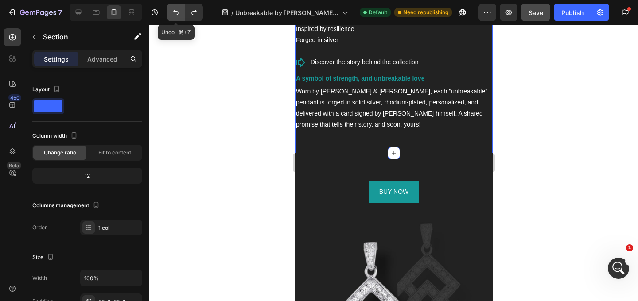
click at [176, 11] on icon "Undo/Redo" at bounding box center [176, 12] width 9 height 9
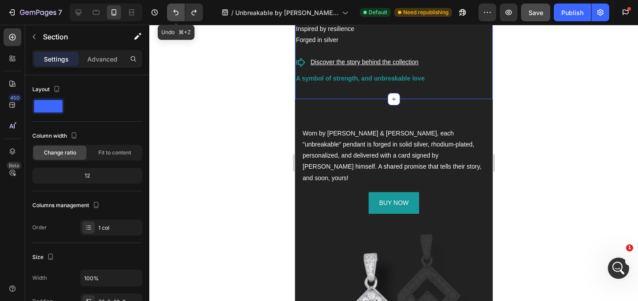
click at [176, 11] on icon "Undo/Redo" at bounding box center [176, 12] width 9 height 9
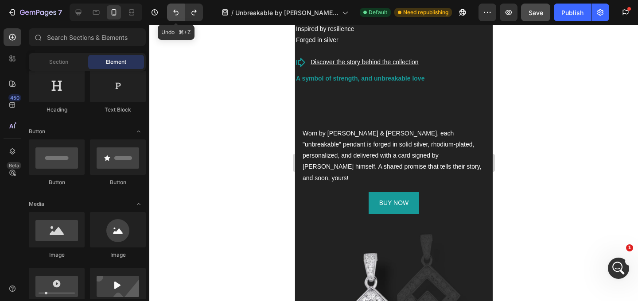
click at [176, 11] on icon "Undo/Redo" at bounding box center [176, 12] width 9 height 9
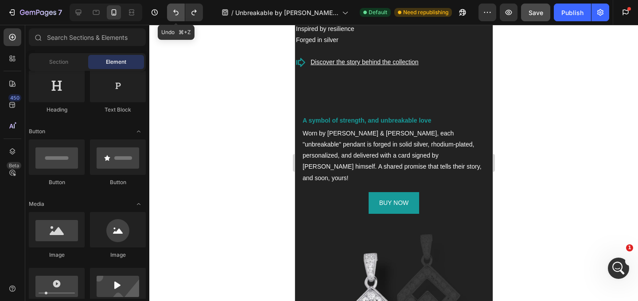
click at [176, 11] on icon "Undo/Redo" at bounding box center [176, 12] width 9 height 9
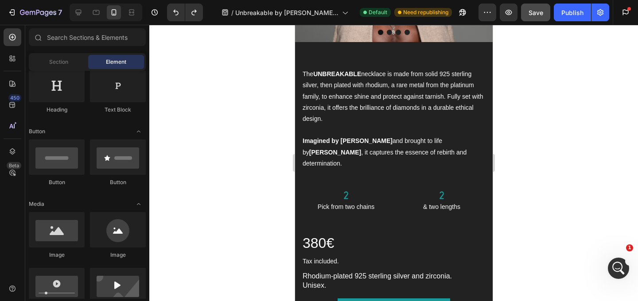
scroll to position [1122, 0]
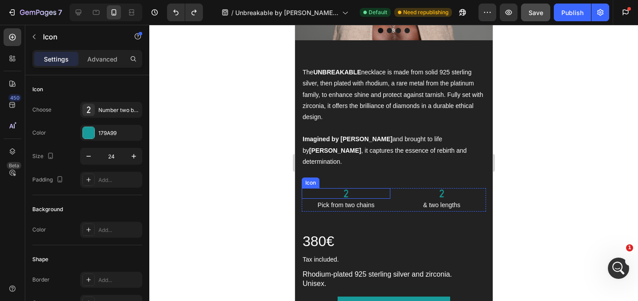
click at [348, 188] on icon at bounding box center [346, 193] width 11 height 11
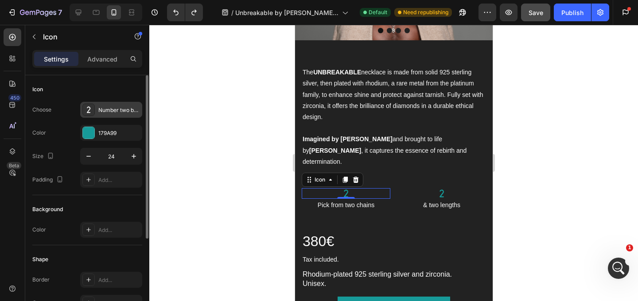
click at [87, 113] on icon at bounding box center [89, 110] width 4 height 6
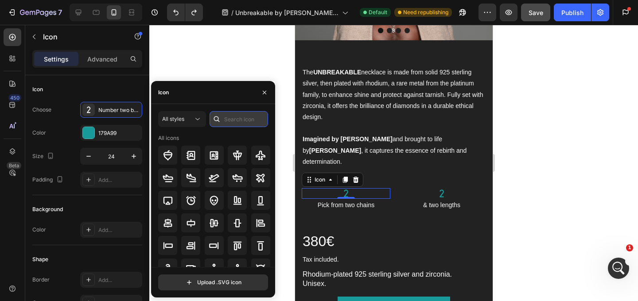
click at [234, 118] on input "text" at bounding box center [239, 119] width 59 height 16
type input "1"
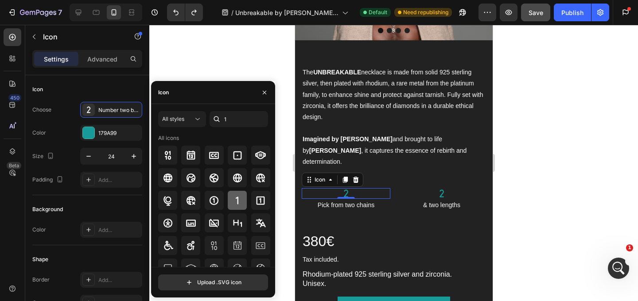
click at [234, 196] on icon at bounding box center [237, 201] width 11 height 11
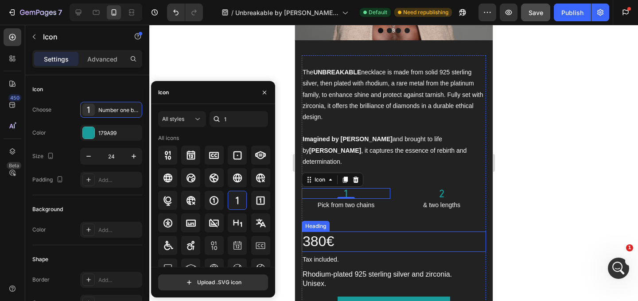
click at [444, 232] on h2 "380€" at bounding box center [393, 242] width 184 height 20
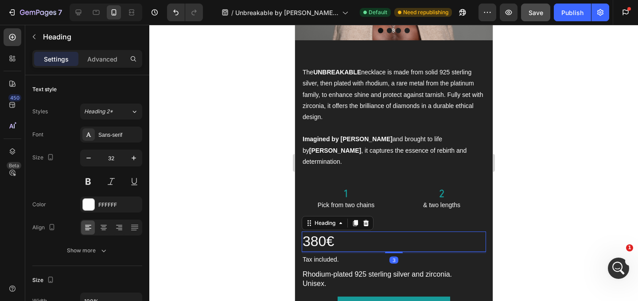
click at [556, 210] on div at bounding box center [393, 163] width 489 height 277
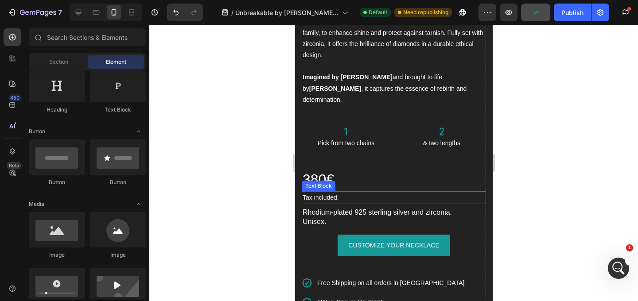
scroll to position [1194, 0]
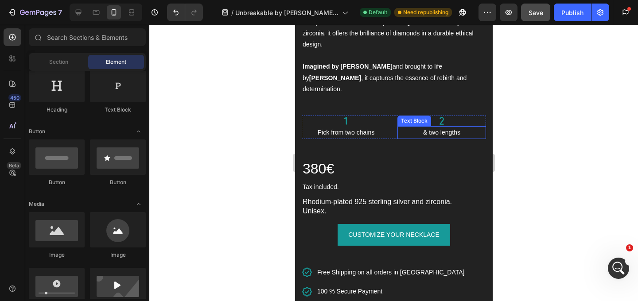
click at [437, 127] on p "& two lengths" at bounding box center [441, 132] width 87 height 11
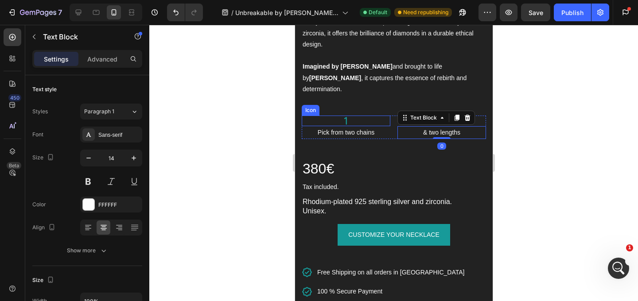
scroll to position [1194, 0]
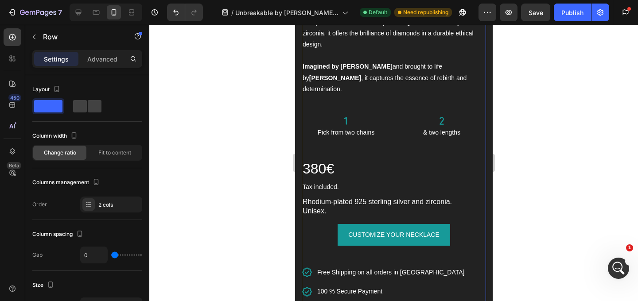
click at [369, 103] on div "The UNBREAKABLE necklace is made from solid 925 sterling silver, then plated wi…" at bounding box center [393, 164] width 184 height 342
click at [374, 116] on div "Icon" at bounding box center [345, 121] width 89 height 11
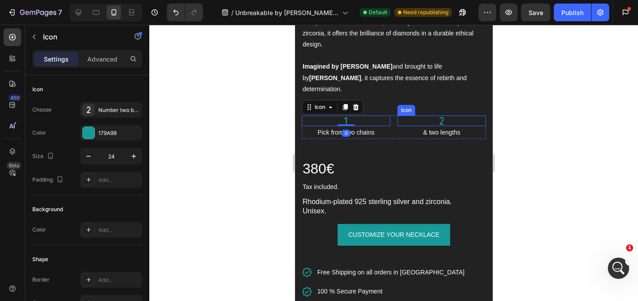
click at [405, 116] on div "Icon" at bounding box center [441, 121] width 89 height 11
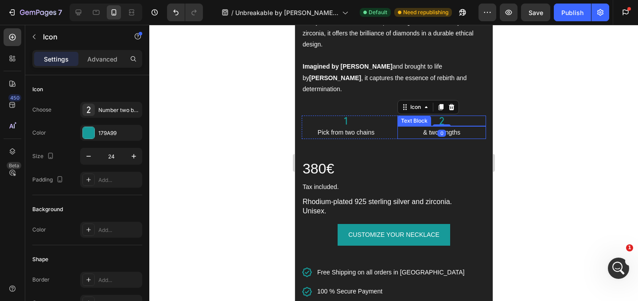
click at [400, 128] on div "& two lengths" at bounding box center [441, 132] width 89 height 13
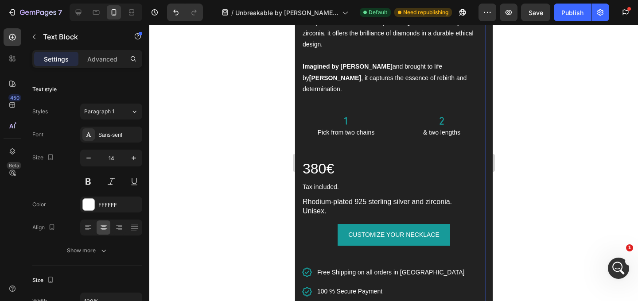
click at [392, 128] on div "The UNBREAKABLE necklace is made from solid 925 sterling silver, then plated wi…" at bounding box center [393, 164] width 184 height 342
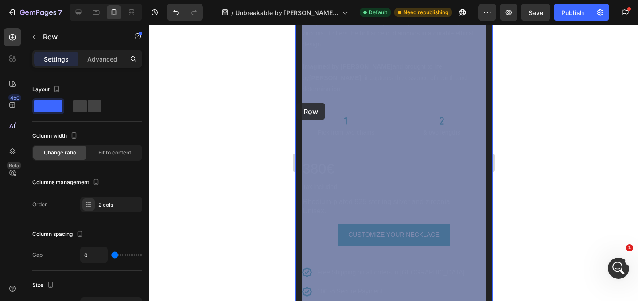
drag, startPoint x: 467, startPoint y: 128, endPoint x: 296, endPoint y: 103, distance: 172.6
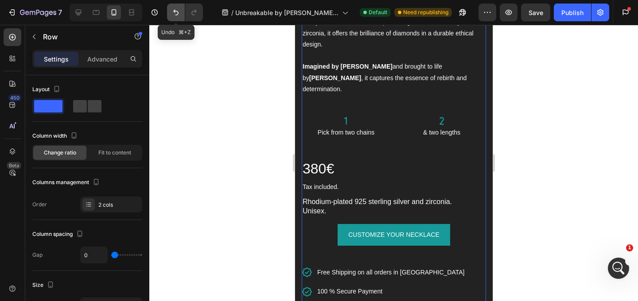
click at [175, 8] on icon "Undo/Redo" at bounding box center [176, 12] width 9 height 9
click at [203, 17] on div "7 Version history" at bounding box center [105, 13] width 210 height 18
click at [199, 16] on button "Undo/Redo" at bounding box center [194, 13] width 18 height 18
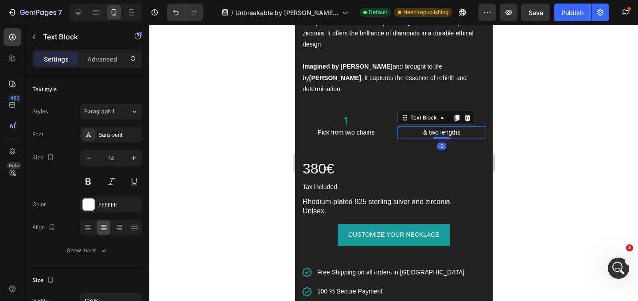
click at [400, 127] on p "& two lengths" at bounding box center [441, 132] width 87 height 11
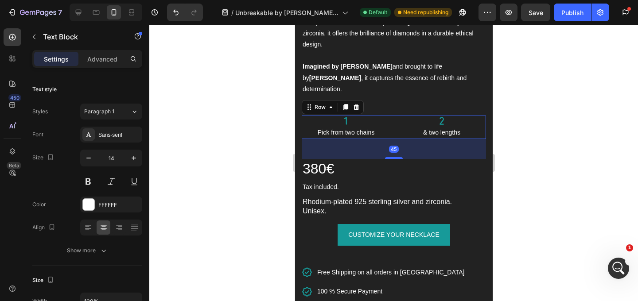
click at [392, 124] on div "Icon Pick from two chains Text Block Icon & two lengths Text Block Row 45" at bounding box center [393, 127] width 184 height 23
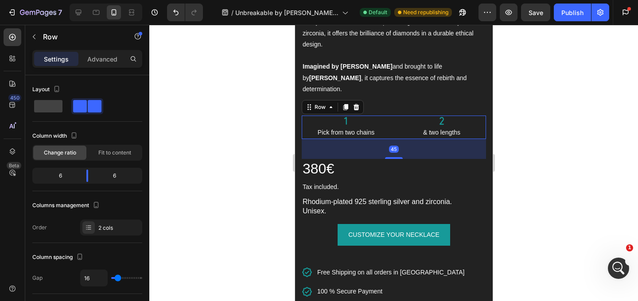
click at [392, 125] on div "Icon Pick from two chains Text Block Icon & two lengths Text Block Row 45" at bounding box center [393, 127] width 184 height 23
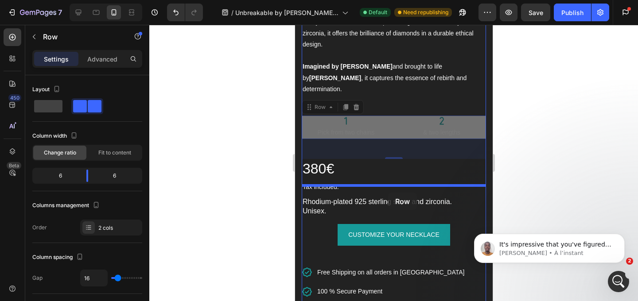
scroll to position [462, 0]
drag, startPoint x: 392, startPoint y: 125, endPoint x: 387, endPoint y: 179, distance: 54.3
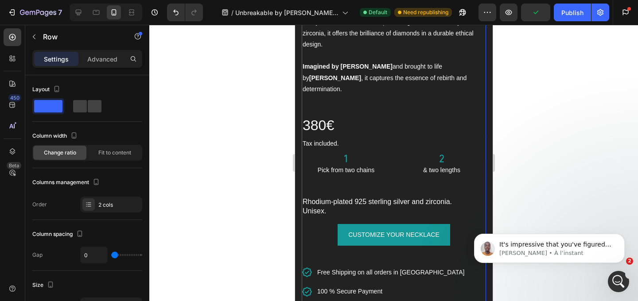
click at [435, 98] on div "The UNBREAKABLE necklace is made from solid 925 sterling silver, then plated wi…" at bounding box center [393, 164] width 184 height 342
click at [425, 87] on div "The UNBREAKABLE necklace is made from solid 925 sterling silver, then plated wi…" at bounding box center [393, 164] width 184 height 342
click at [423, 78] on p "Imagined by Paul Pogba and brought to life by Elke Berr , it captures the essen…" at bounding box center [393, 78] width 183 height 34
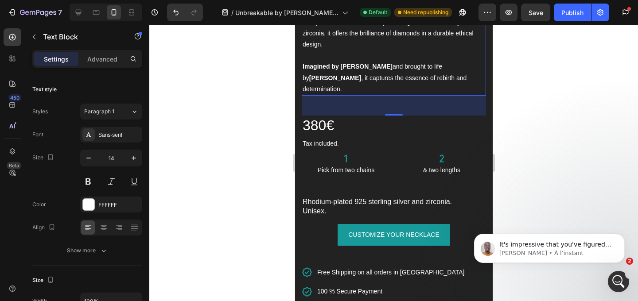
drag, startPoint x: 399, startPoint y: 102, endPoint x: 399, endPoint y: 90, distance: 11.5
click at [399, 96] on div "45" at bounding box center [393, 106] width 184 height 20
click at [176, 9] on icon "Undo/Redo" at bounding box center [176, 12] width 9 height 9
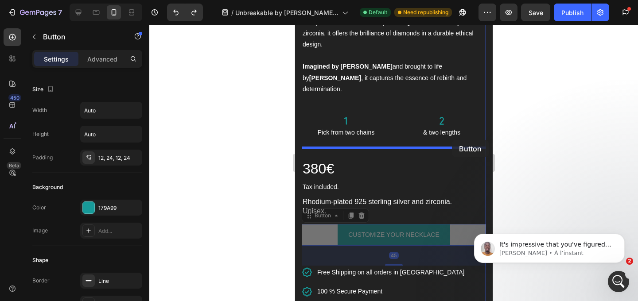
drag, startPoint x: 451, startPoint y: 230, endPoint x: 452, endPoint y: 140, distance: 89.6
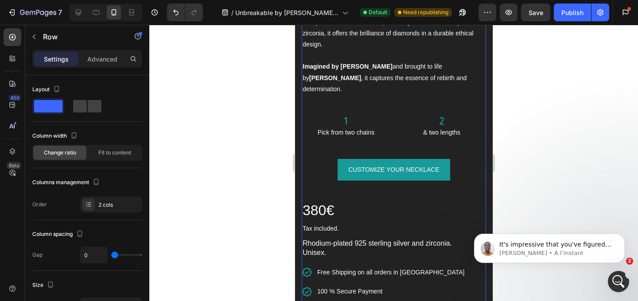
click at [408, 133] on div "The UNBREAKABLE necklace is made from solid 925 sterling silver, then plated wi…" at bounding box center [393, 164] width 184 height 342
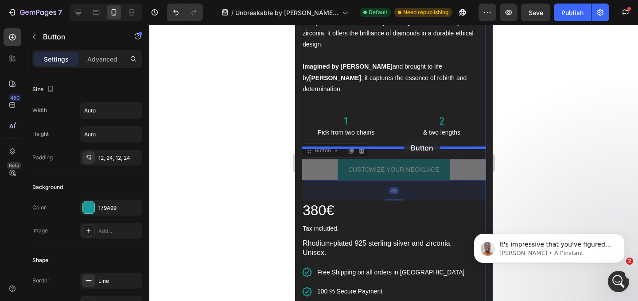
drag, startPoint x: 404, startPoint y: 153, endPoint x: 403, endPoint y: 139, distance: 14.2
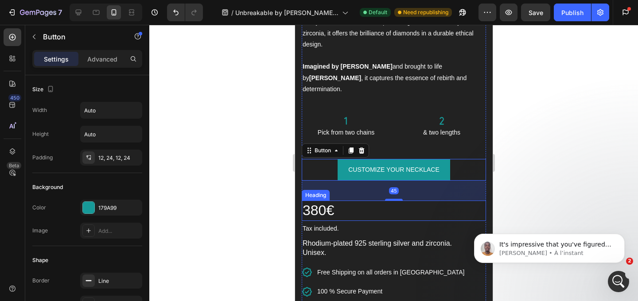
click at [395, 201] on h2 "380€" at bounding box center [393, 211] width 184 height 20
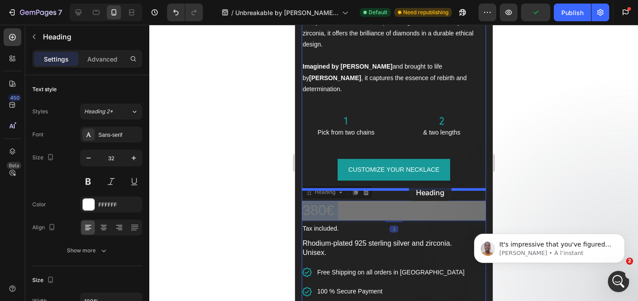
drag, startPoint x: 409, startPoint y: 196, endPoint x: 409, endPoint y: 184, distance: 12.0
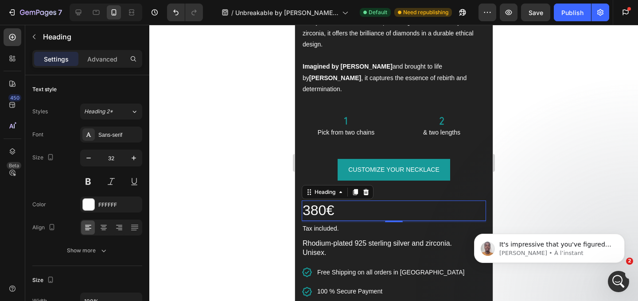
click at [564, 186] on div at bounding box center [393, 163] width 489 height 277
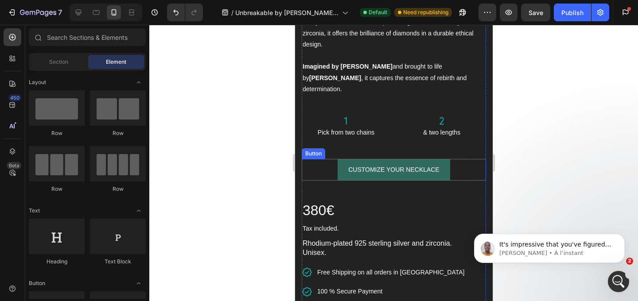
click at [420, 167] on link "CUSTOMIZE YOUR NECKLACE" at bounding box center [393, 170] width 113 height 22
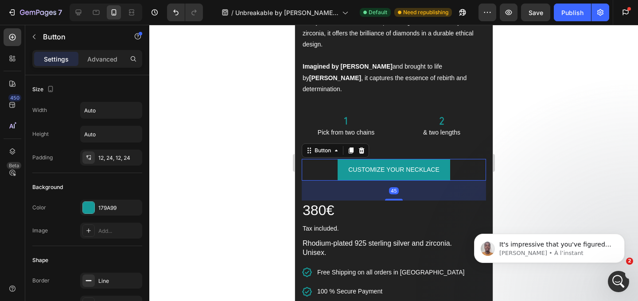
drag, startPoint x: 397, startPoint y: 187, endPoint x: 399, endPoint y: 176, distance: 11.7
click at [399, 181] on div "45" at bounding box center [393, 191] width 184 height 20
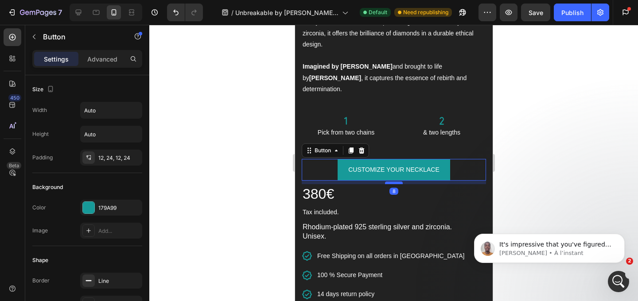
drag, startPoint x: 398, startPoint y: 188, endPoint x: 401, endPoint y: 172, distance: 16.3
click at [401, 182] on div at bounding box center [394, 183] width 18 height 3
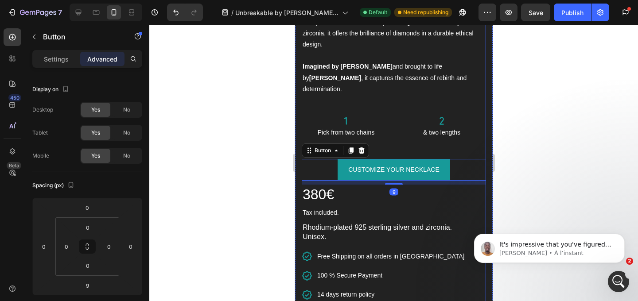
click at [421, 136] on div "The UNBREAKABLE necklace is made from solid 925 sterling silver, then plated wi…" at bounding box center [393, 156] width 184 height 326
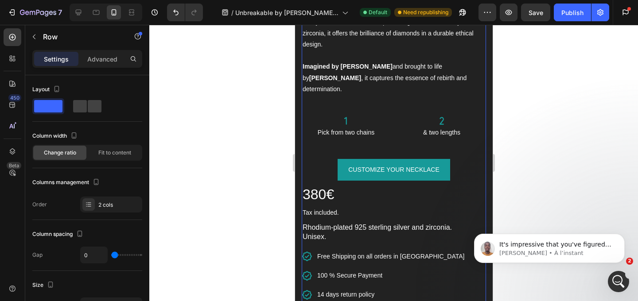
click at [436, 130] on div "The UNBREAKABLE necklace is made from solid 925 sterling silver, then plated wi…" at bounding box center [393, 156] width 184 height 326
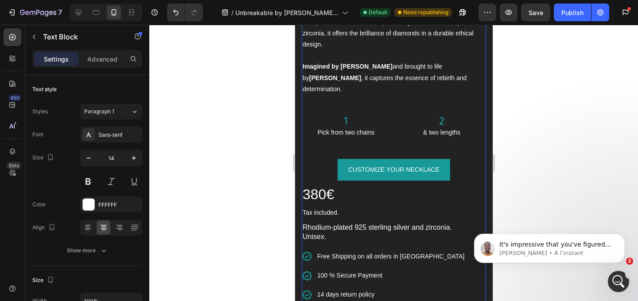
click at [436, 127] on p "& two lengths" at bounding box center [441, 132] width 87 height 11
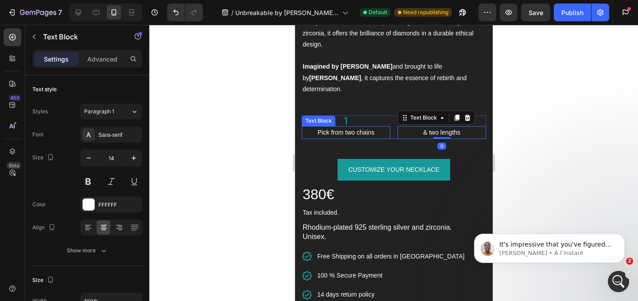
click at [386, 127] on p "Pick from two chains" at bounding box center [345, 132] width 87 height 11
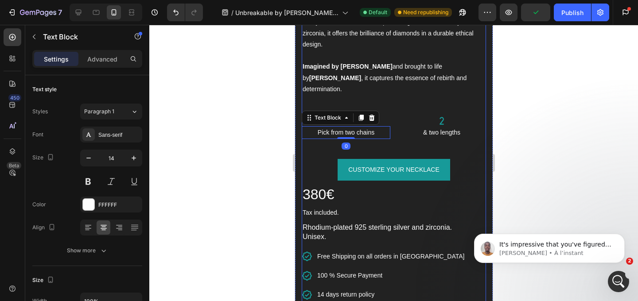
click at [392, 129] on div "The UNBREAKABLE necklace is made from solid 925 sterling silver, then plated wi…" at bounding box center [393, 156] width 184 height 326
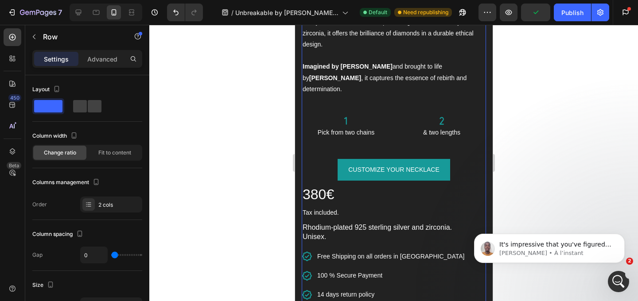
click at [392, 129] on div "The UNBREAKABLE necklace is made from solid 925 sterling silver, then plated wi…" at bounding box center [393, 156] width 184 height 326
click at [394, 124] on div "Icon Pick from two chains Text Block Icon & two lengths Text Block Row" at bounding box center [393, 127] width 184 height 23
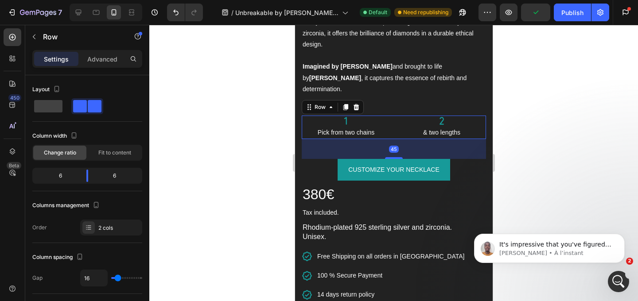
click at [394, 124] on div "Icon Pick from two chains Text Block Icon & two lengths Text Block Row 45" at bounding box center [393, 127] width 184 height 23
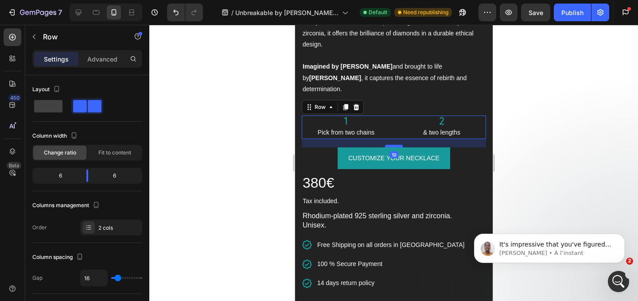
drag, startPoint x: 396, startPoint y: 146, endPoint x: 396, endPoint y: 135, distance: 11.5
click at [396, 145] on div at bounding box center [394, 146] width 18 height 3
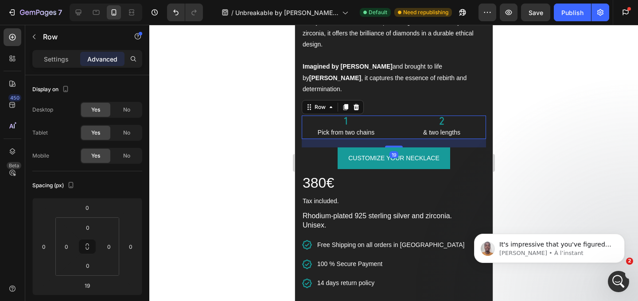
click at [583, 166] on div at bounding box center [393, 163] width 489 height 277
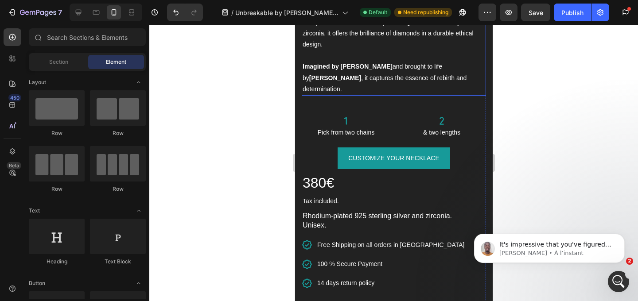
click at [381, 68] on p "Imagined by Paul Pogba and brought to life by Elke Berr , it captures the essen…" at bounding box center [393, 78] width 183 height 34
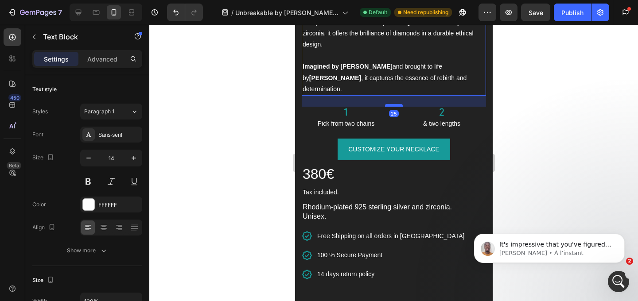
drag, startPoint x: 395, startPoint y: 102, endPoint x: 395, endPoint y: 94, distance: 8.9
click at [395, 104] on div at bounding box center [394, 105] width 18 height 3
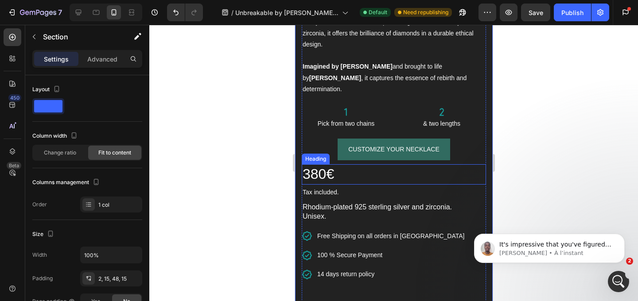
click at [393, 145] on link "CUSTOMIZE YOUR NECKLACE" at bounding box center [393, 150] width 113 height 22
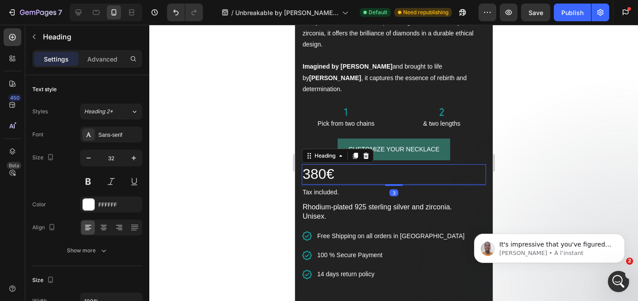
click at [399, 144] on link "CUSTOMIZE YOUR NECKLACE" at bounding box center [393, 150] width 113 height 22
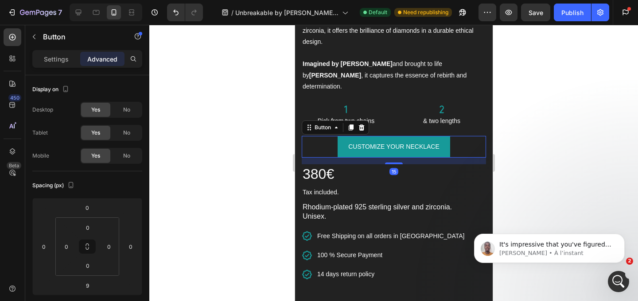
scroll to position [1198, 0]
click at [397, 156] on div "The UNBREAKABLE necklace is made from solid 925 sterling silver, then plated wi…" at bounding box center [393, 144] width 184 height 309
type input "17"
click at [568, 141] on div at bounding box center [393, 163] width 489 height 277
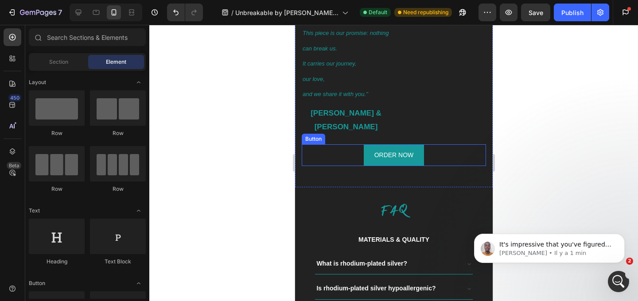
scroll to position [2445, 0]
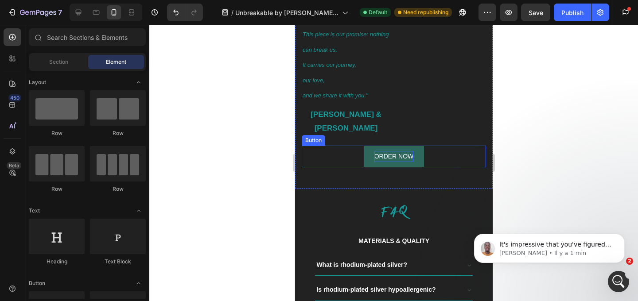
click at [405, 155] on p "ORDER NOW" at bounding box center [393, 156] width 39 height 11
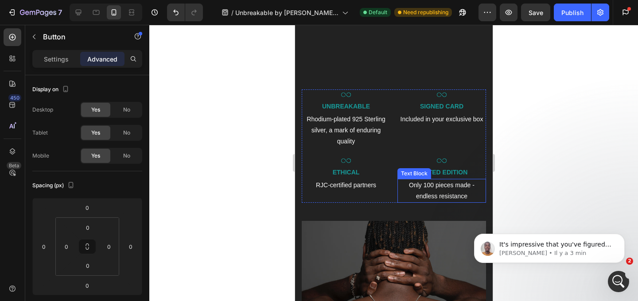
scroll to position [1546, 0]
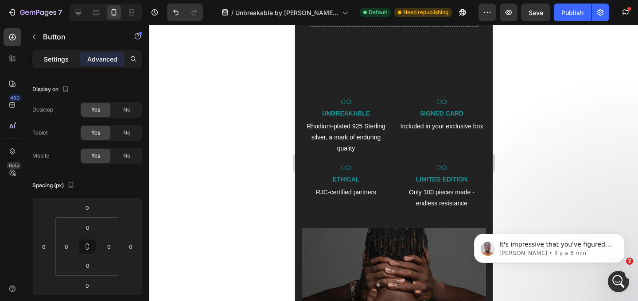
click at [65, 60] on p "Settings" at bounding box center [56, 59] width 25 height 9
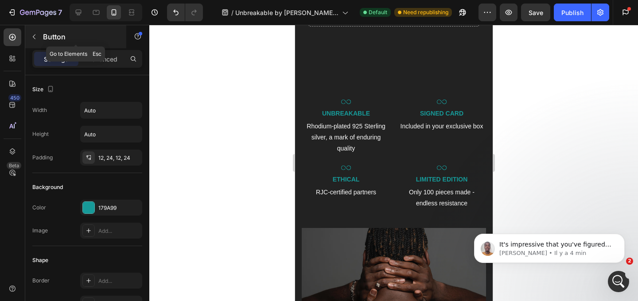
click at [37, 41] on button "button" at bounding box center [34, 37] width 14 height 14
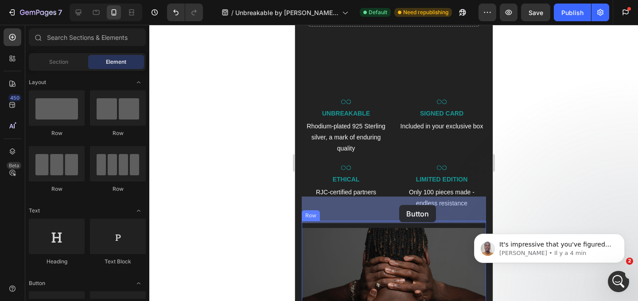
drag, startPoint x: 361, startPoint y: 186, endPoint x: 399, endPoint y: 205, distance: 42.6
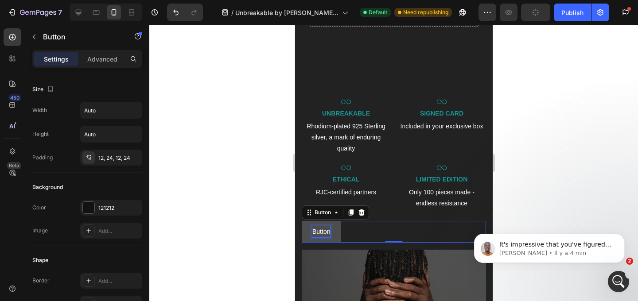
click at [324, 227] on p "Button" at bounding box center [321, 232] width 18 height 11
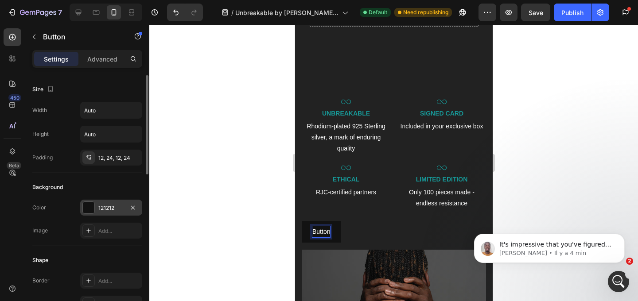
click at [89, 210] on div at bounding box center [89, 208] width 12 height 12
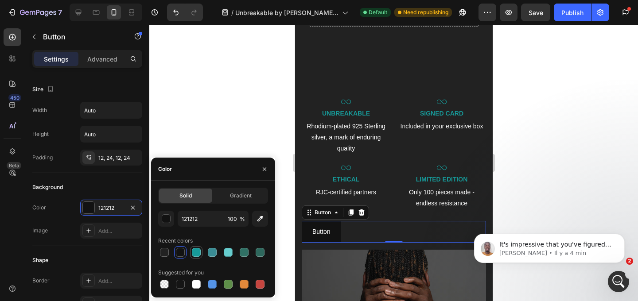
click at [199, 252] on div at bounding box center [196, 252] width 9 height 9
type input "179A99"
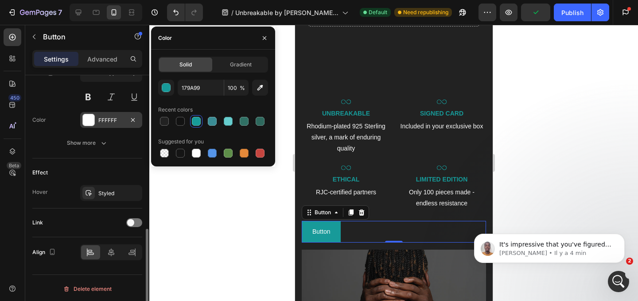
scroll to position [384, 0]
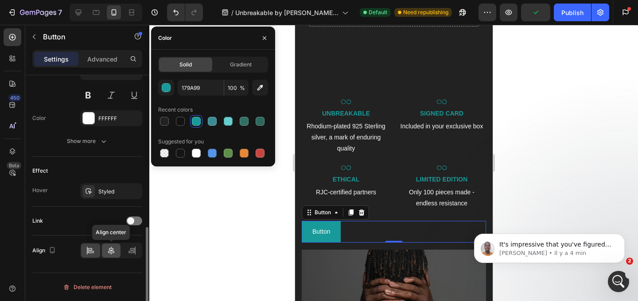
click at [114, 254] on icon at bounding box center [111, 251] width 9 height 9
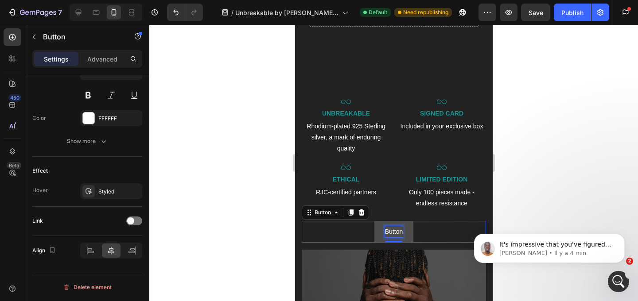
click at [397, 227] on p "Button" at bounding box center [394, 232] width 18 height 11
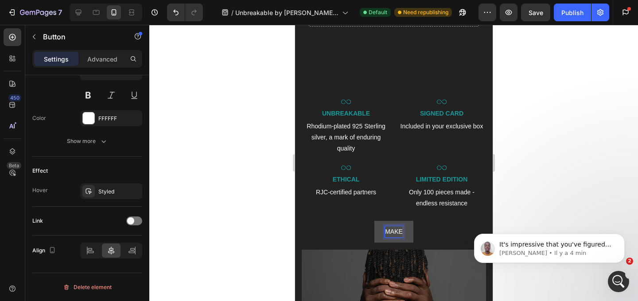
click at [374, 221] on button "MAKE" at bounding box center [393, 232] width 39 height 22
click at [371, 221] on button "MAKE IT" at bounding box center [394, 232] width 46 height 22
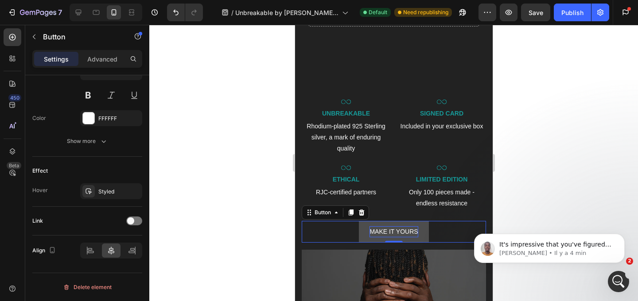
click at [351, 226] on div "MAKE IT YOURS Button 0" at bounding box center [393, 232] width 184 height 22
click at [367, 221] on button "MAKE IT YOURS" at bounding box center [394, 232] width 70 height 22
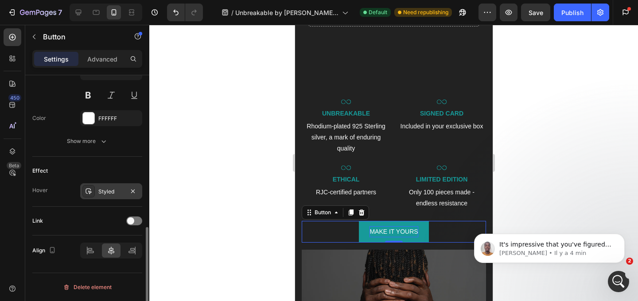
click at [114, 193] on div "Styled" at bounding box center [111, 192] width 26 height 8
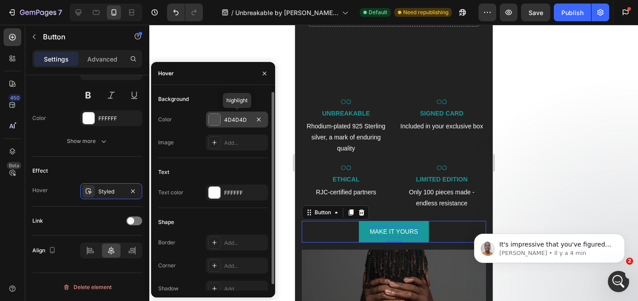
click at [232, 117] on div "4D4D4D" at bounding box center [237, 120] width 26 height 8
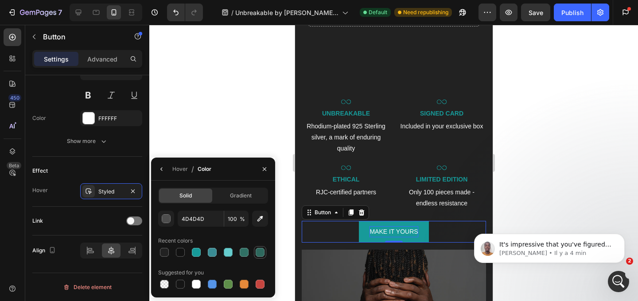
click at [259, 255] on div at bounding box center [260, 252] width 9 height 9
type input "2E685D"
click at [105, 169] on div "Effect" at bounding box center [87, 171] width 110 height 14
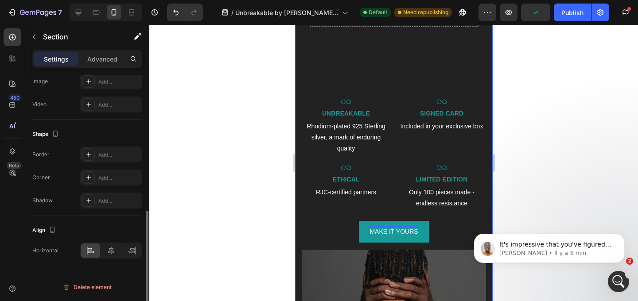
scroll to position [0, 0]
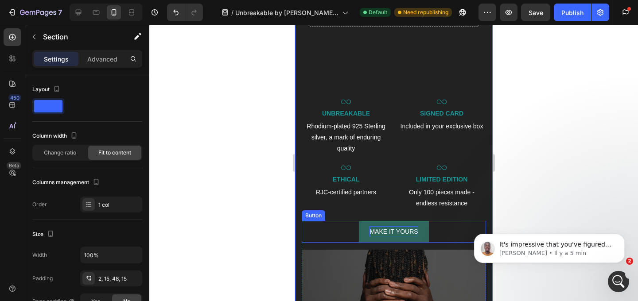
click at [397, 221] on button "MAKE IT YOURS" at bounding box center [394, 232] width 70 height 22
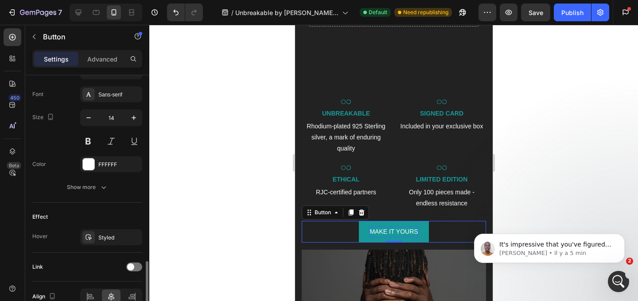
scroll to position [384, 0]
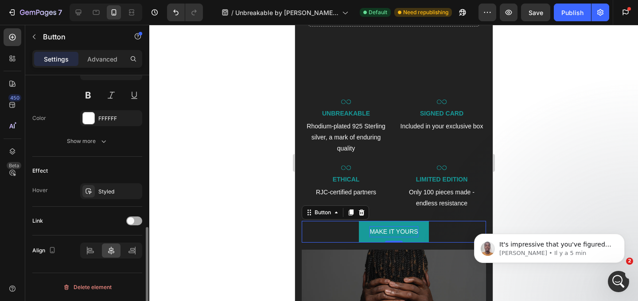
click at [133, 222] on span at bounding box center [130, 221] width 7 height 7
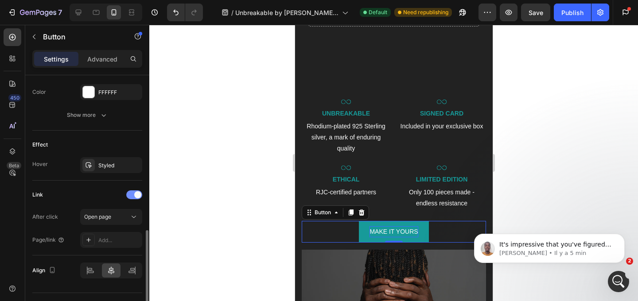
scroll to position [419, 0]
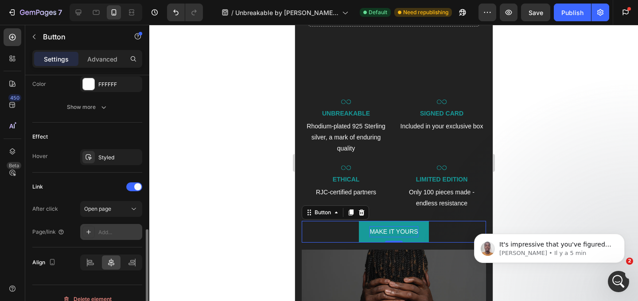
click at [101, 234] on div "Add..." at bounding box center [119, 233] width 42 height 8
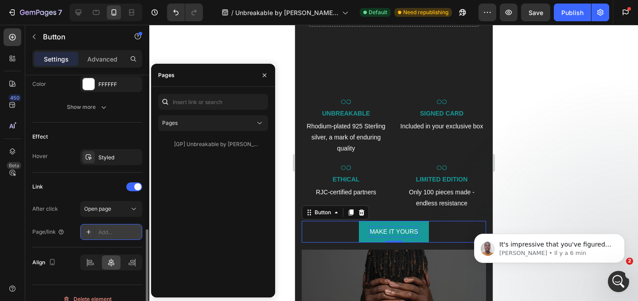
click at [109, 235] on div "Add..." at bounding box center [119, 233] width 42 height 8
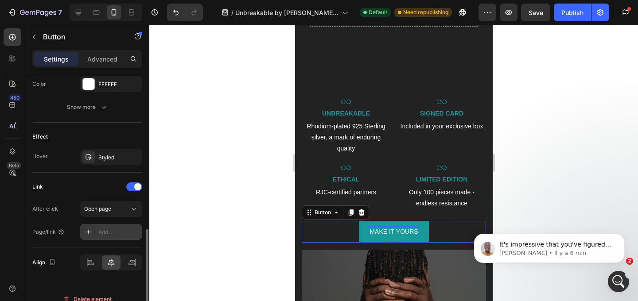
click at [117, 226] on div "Add..." at bounding box center [111, 232] width 62 height 16
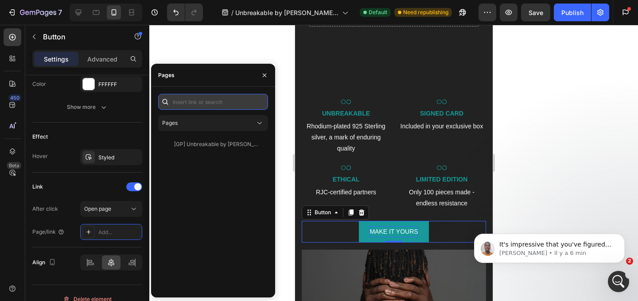
paste input "https://elkeberr.com/collections/paul-pogba-jewellery/products/unbreakable-silv…"
type input "https://elkeberr.com/collections/paul-pogba-jewellery/products/unbreakable-silv…"
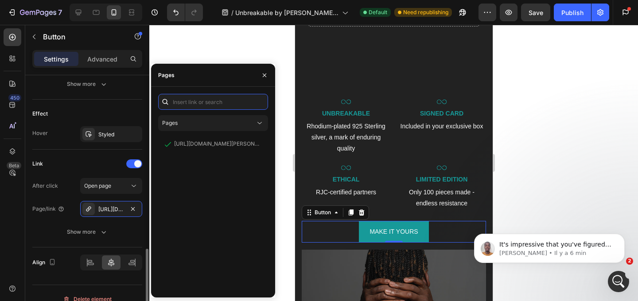
scroll to position [454, 0]
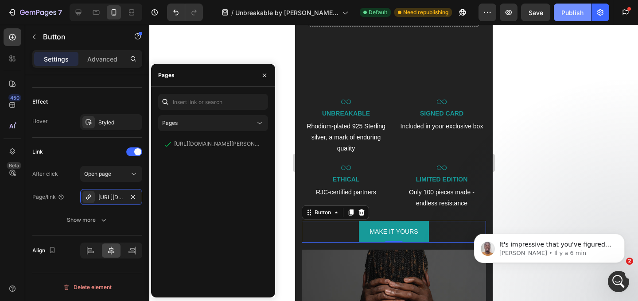
click at [575, 16] on div "Publish" at bounding box center [573, 12] width 22 height 9
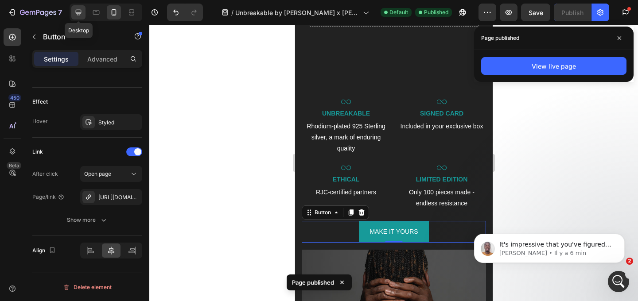
click at [78, 10] on icon at bounding box center [79, 13] width 6 height 6
type input "16"
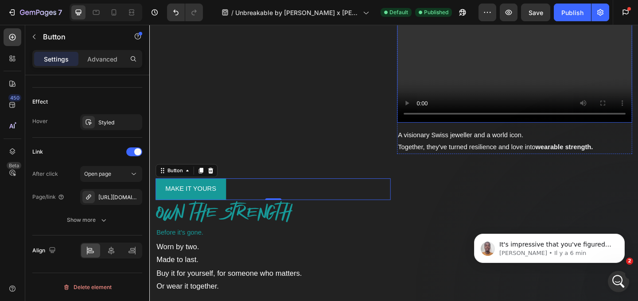
scroll to position [2008, 0]
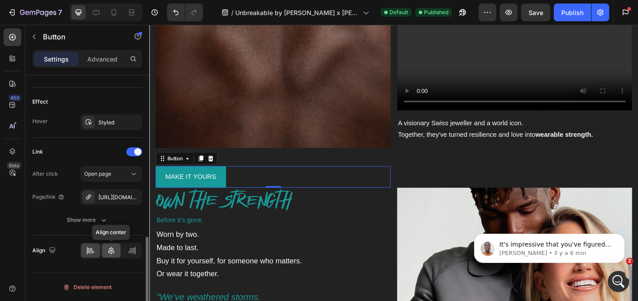
click at [108, 250] on icon at bounding box center [111, 251] width 9 height 9
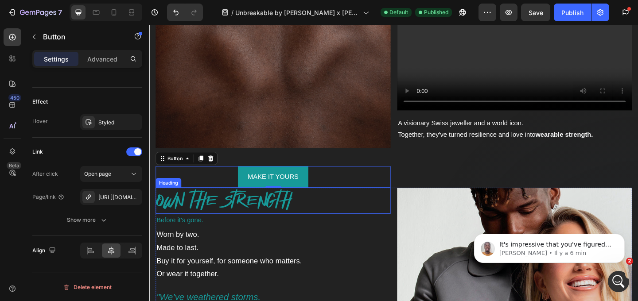
click at [388, 222] on h2 "OWN THE STRENGTH" at bounding box center [284, 216] width 256 height 28
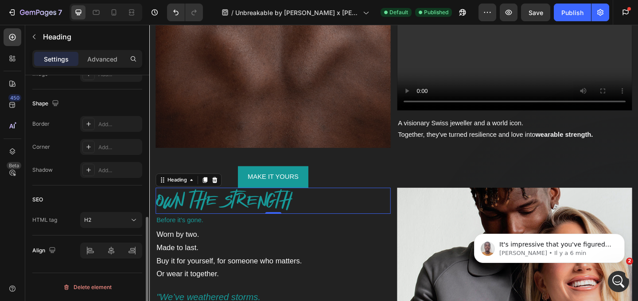
scroll to position [0, 0]
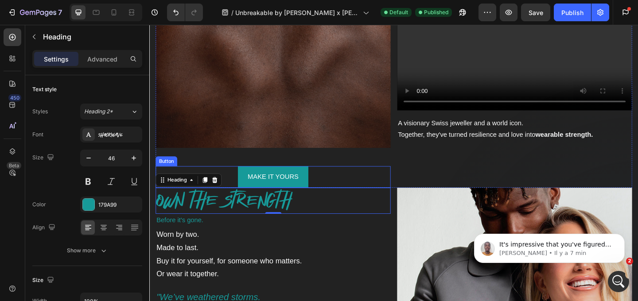
click at [338, 184] on div "MAKE IT YOURS Button" at bounding box center [284, 190] width 256 height 23
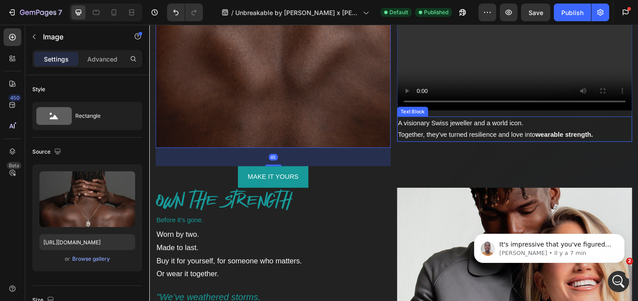
click at [507, 150] on p "Together, they've turned resilience and love into wearable strength." at bounding box center [547, 144] width 254 height 13
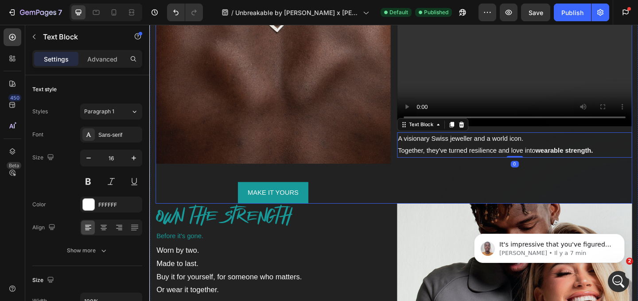
scroll to position [1954, 0]
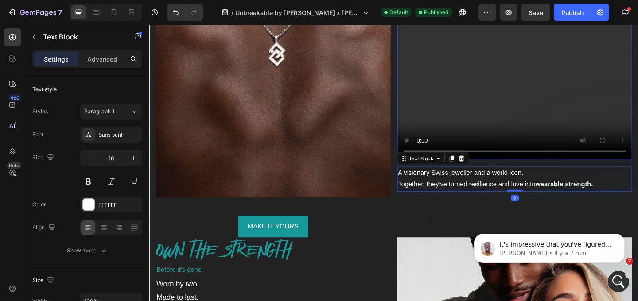
click at [574, 110] on video at bounding box center [547, 44] width 256 height 256
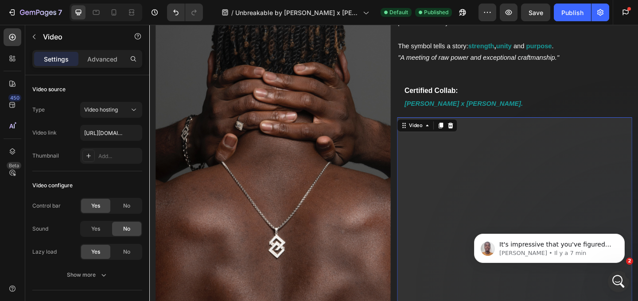
scroll to position [1724, 0]
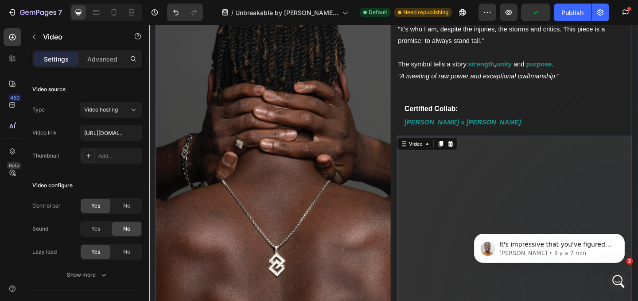
click at [490, 82] on icon ""A meeting of raw power and exceptional craftmanship."" at bounding box center [508, 81] width 176 height 8
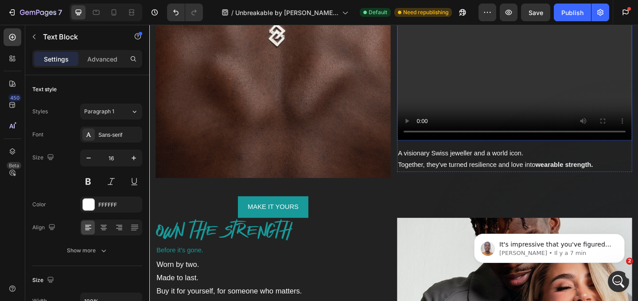
scroll to position [1977, 0]
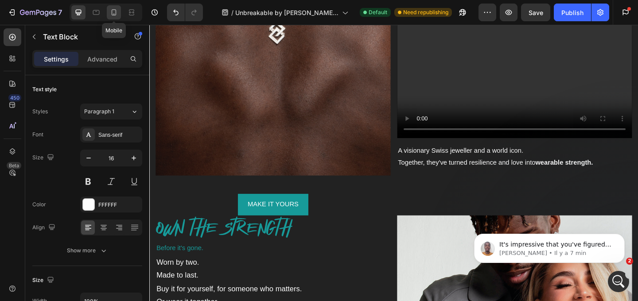
click at [117, 17] on div at bounding box center [114, 12] width 14 height 14
type input "14"
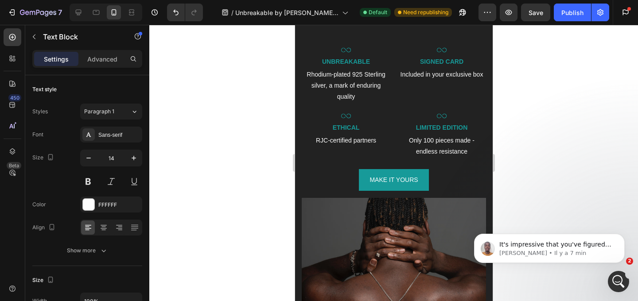
scroll to position [1597, 0]
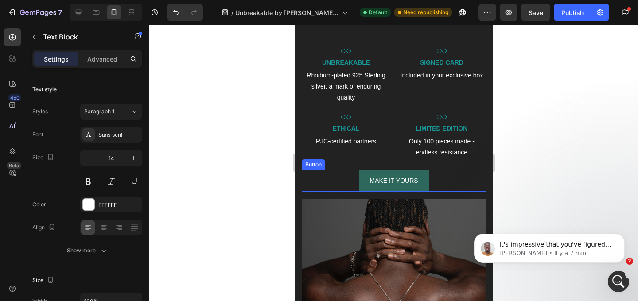
click at [401, 170] on link "MAKE IT YOURS" at bounding box center [394, 181] width 70 height 22
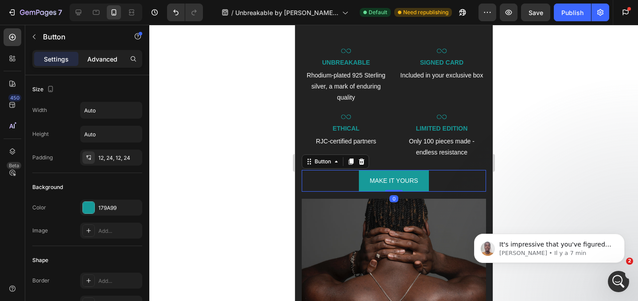
click at [106, 55] on p "Advanced" at bounding box center [102, 59] width 30 height 9
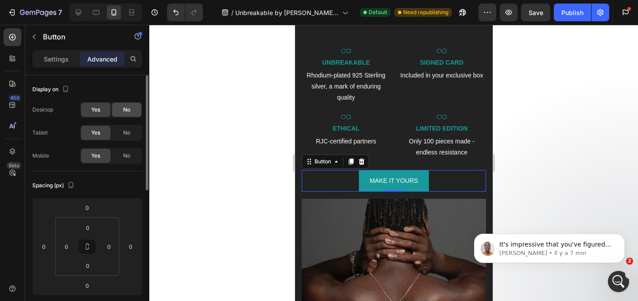
click at [128, 114] on div "No" at bounding box center [126, 110] width 29 height 14
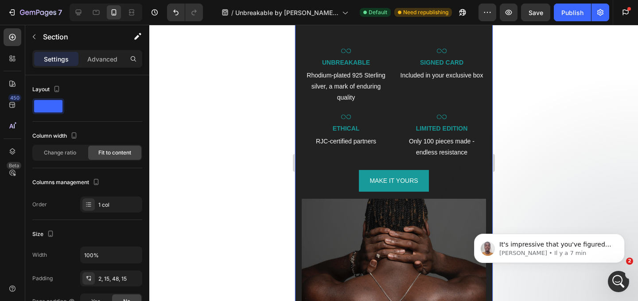
click at [431, 123] on p "LIMITED EDITION" at bounding box center [441, 128] width 87 height 11
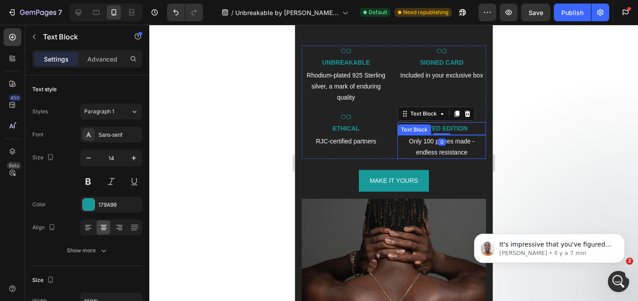
click at [425, 141] on p "Only 100 pieces made - endless resistance" at bounding box center [441, 147] width 87 height 22
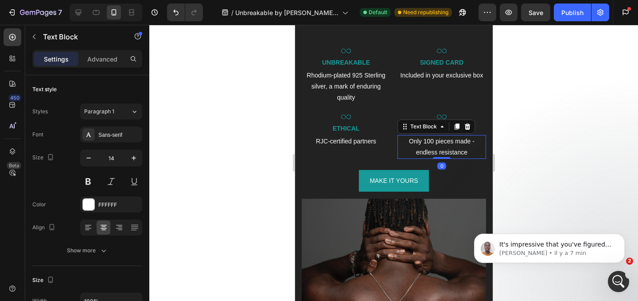
click at [375, 147] on div "Icon ETHICAL Text Block RJC-certified partners Text Block" at bounding box center [345, 136] width 89 height 48
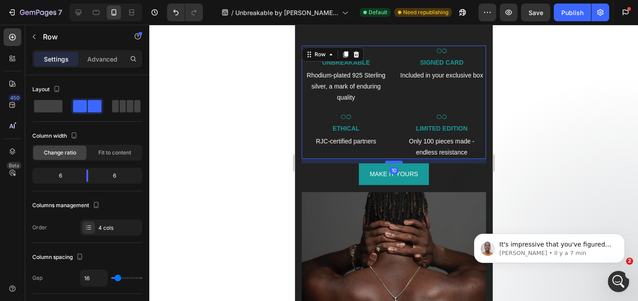
drag, startPoint x: 394, startPoint y: 157, endPoint x: 394, endPoint y: 150, distance: 6.7
click at [394, 161] on div at bounding box center [394, 162] width 18 height 3
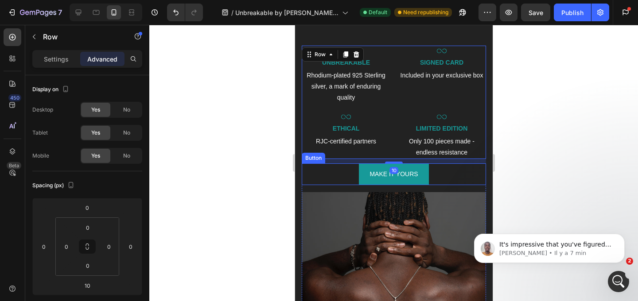
click at [514, 170] on div at bounding box center [393, 163] width 489 height 277
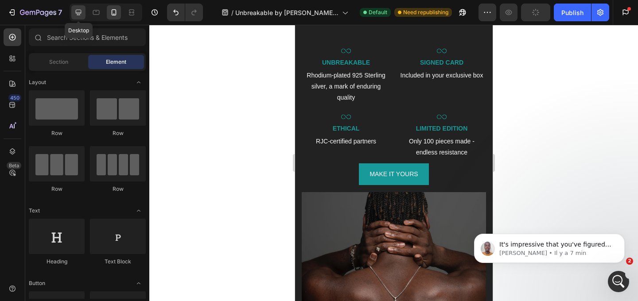
click at [82, 13] on icon at bounding box center [78, 12] width 9 height 9
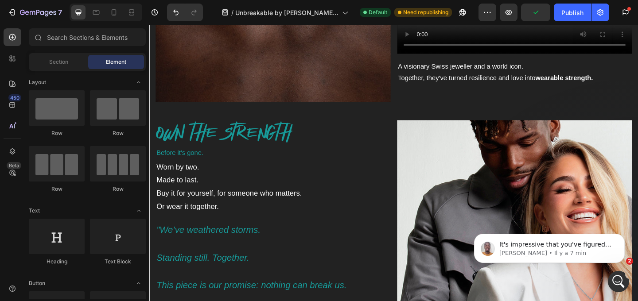
scroll to position [2061, 0]
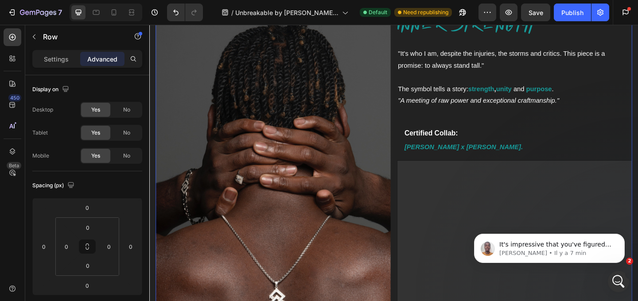
scroll to position [1685, 0]
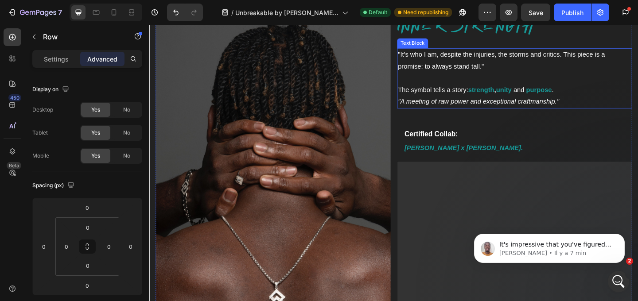
click at [545, 90] on p "The symbol tells a story: strength , unity and purpose ." at bounding box center [547, 96] width 254 height 13
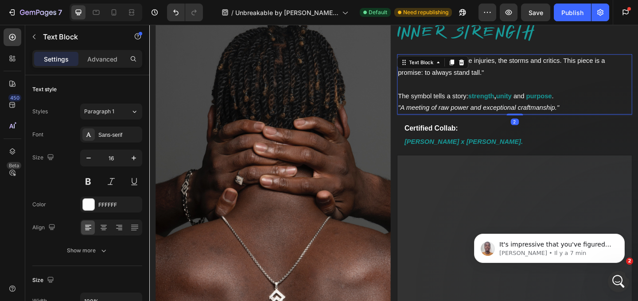
drag, startPoint x: 552, startPoint y: 128, endPoint x: 552, endPoint y: 115, distance: 13.3
click at [552, 115] on div ""It's who I am, despite the injuries, the storms and critics. This piece is a p…" at bounding box center [547, 90] width 256 height 66
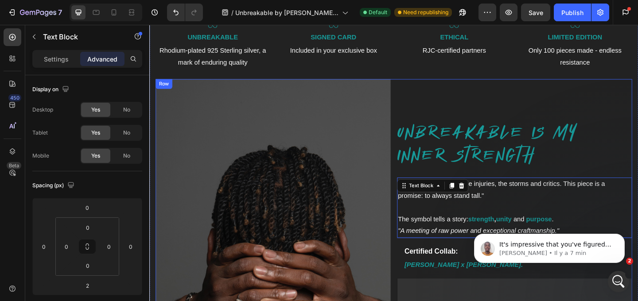
scroll to position [1548, 0]
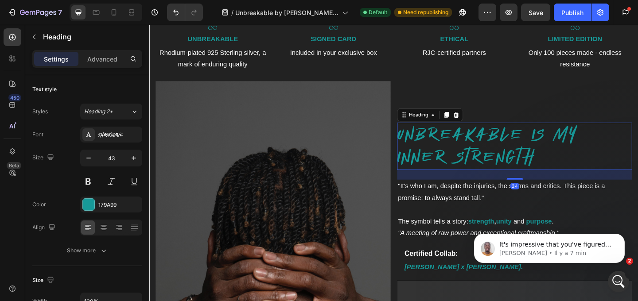
click at [548, 153] on h2 "UNBREAKABLE IS MY INNER STRENGTH" at bounding box center [547, 156] width 256 height 51
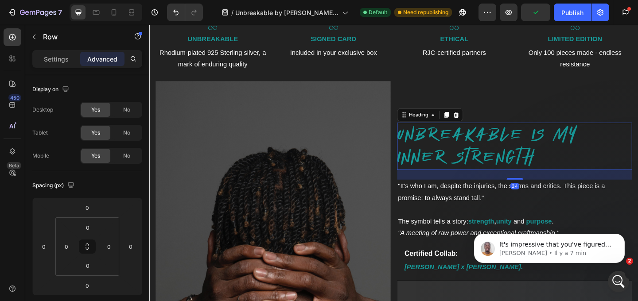
click at [557, 137] on h2 "UNBREAKABLE IS MY INNER STRENGTH" at bounding box center [547, 156] width 256 height 51
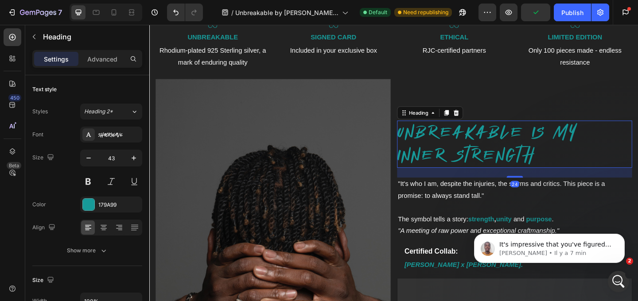
scroll to position [1552, 0]
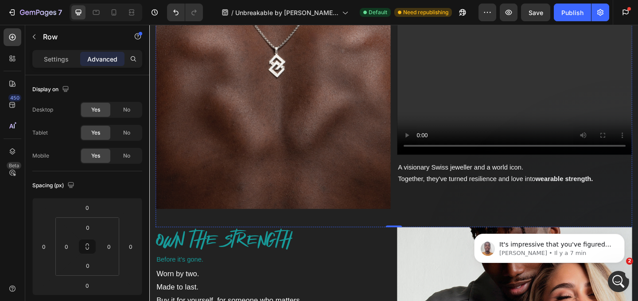
scroll to position [1958, 0]
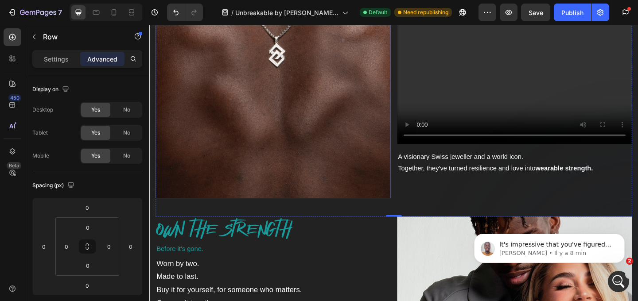
scroll to position [1957, 0]
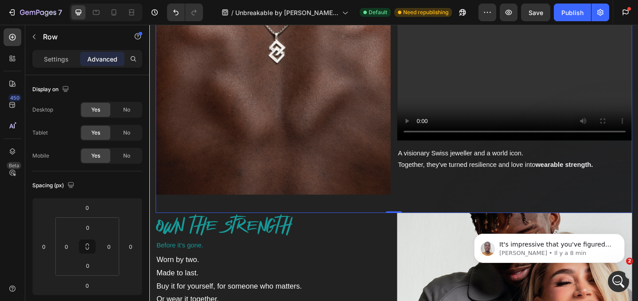
click at [62, 52] on div "Settings" at bounding box center [56, 59] width 44 height 14
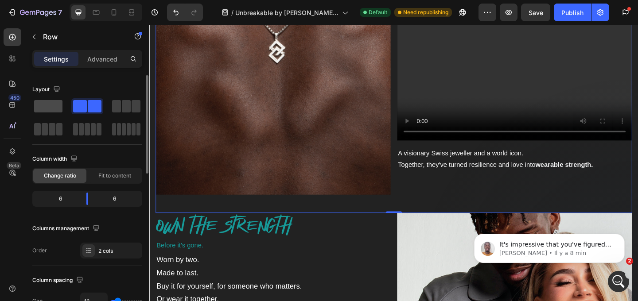
drag, startPoint x: 50, startPoint y: 111, endPoint x: 60, endPoint y: 110, distance: 10.7
click at [61, 110] on span at bounding box center [48, 106] width 28 height 12
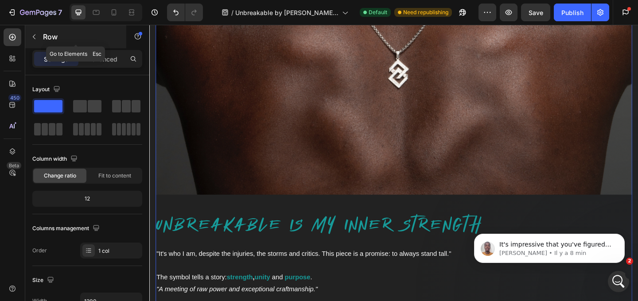
click at [33, 41] on button "button" at bounding box center [34, 37] width 14 height 14
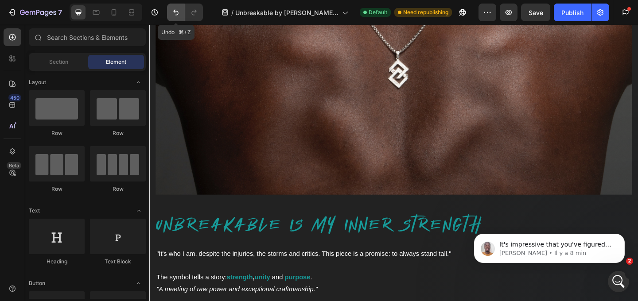
click at [172, 7] on button "Undo/Redo" at bounding box center [176, 13] width 18 height 18
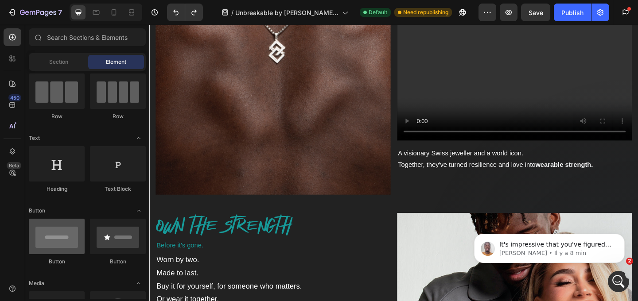
scroll to position [0, 0]
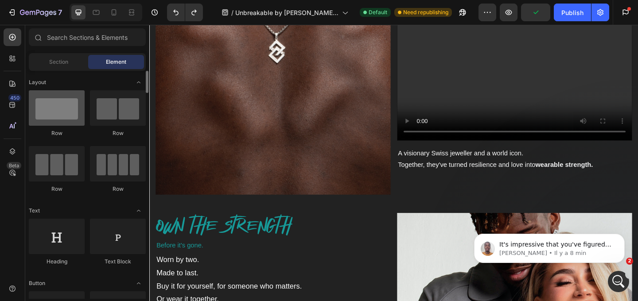
click at [53, 117] on div at bounding box center [57, 107] width 56 height 35
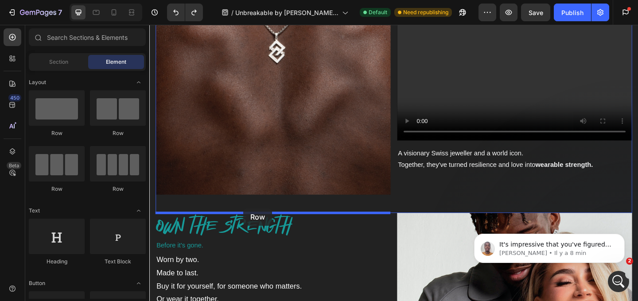
drag, startPoint x: 212, startPoint y: 138, endPoint x: 252, endPoint y: 225, distance: 95.4
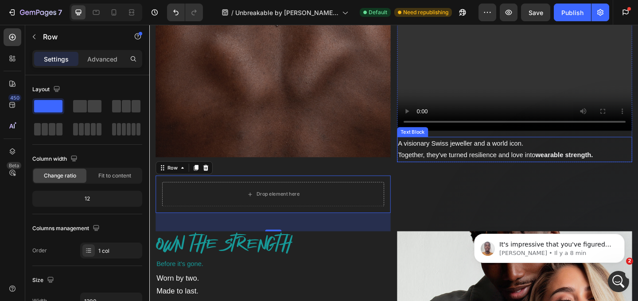
scroll to position [2016, 0]
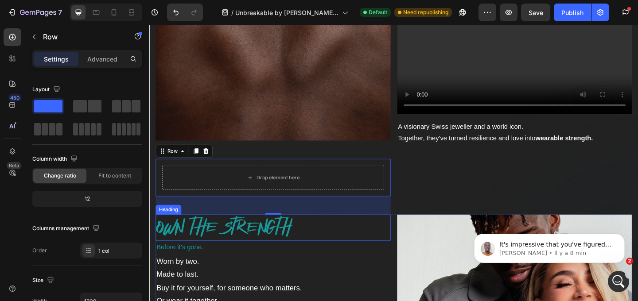
click at [375, 251] on h2 "OWN THE STRENGTH" at bounding box center [284, 245] width 256 height 28
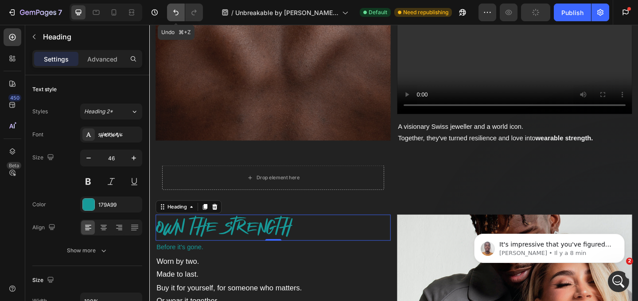
click at [173, 10] on icon "Undo/Redo" at bounding box center [176, 12] width 9 height 9
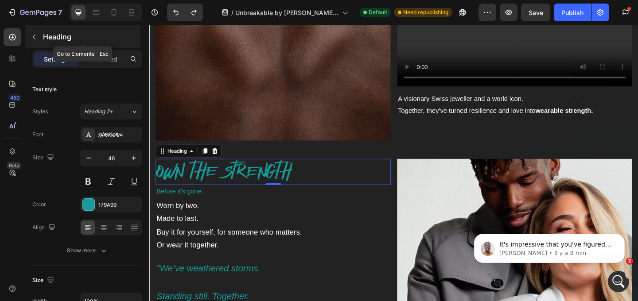
click at [33, 33] on icon "button" at bounding box center [34, 36] width 7 height 7
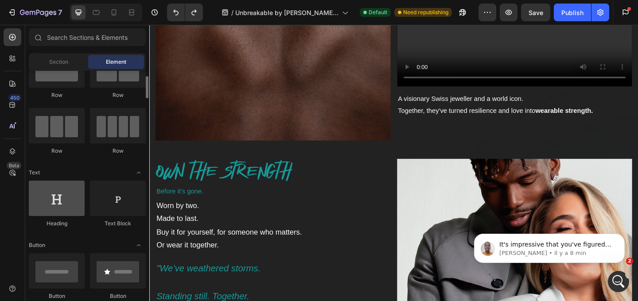
scroll to position [46, 0]
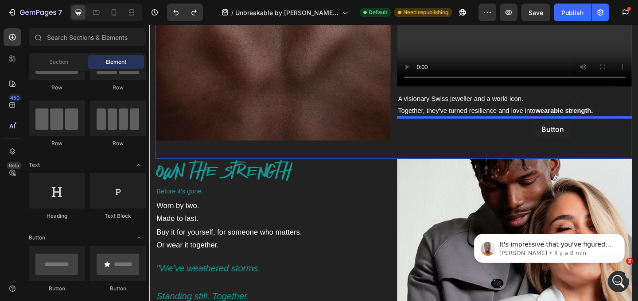
drag, startPoint x: 211, startPoint y: 288, endPoint x: 568, endPoint y: 128, distance: 392.0
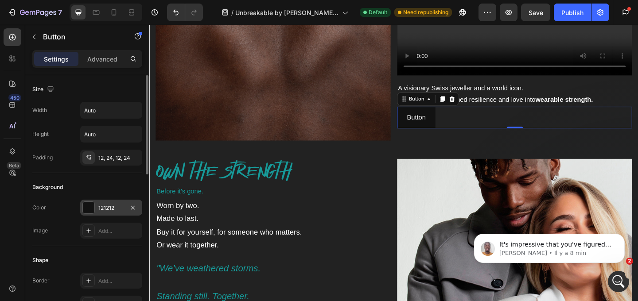
click at [90, 210] on div at bounding box center [89, 208] width 12 height 12
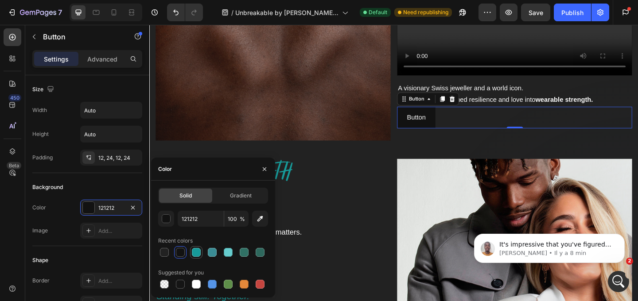
click at [198, 252] on div at bounding box center [196, 252] width 9 height 9
type input "179A99"
click at [198, 252] on div at bounding box center [196, 252] width 9 height 9
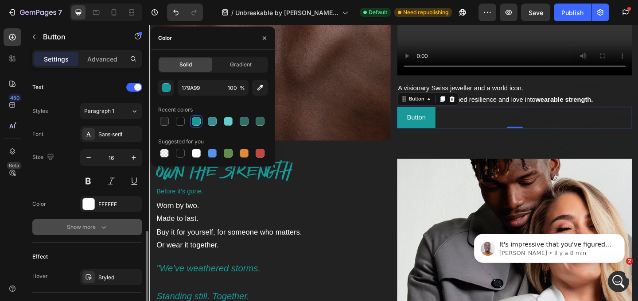
scroll to position [384, 0]
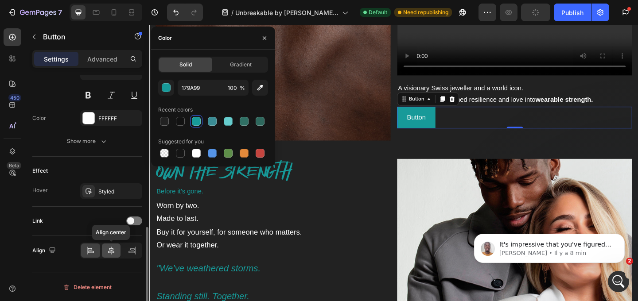
click at [113, 246] on div at bounding box center [111, 251] width 19 height 14
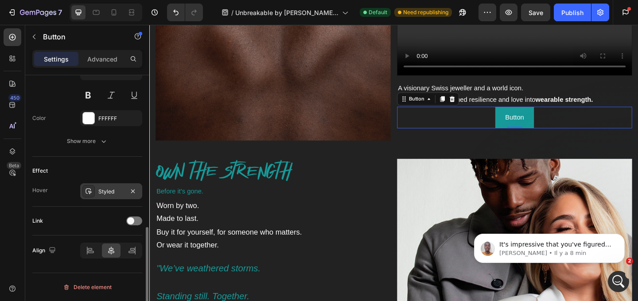
click at [102, 196] on div "Styled" at bounding box center [111, 192] width 62 height 16
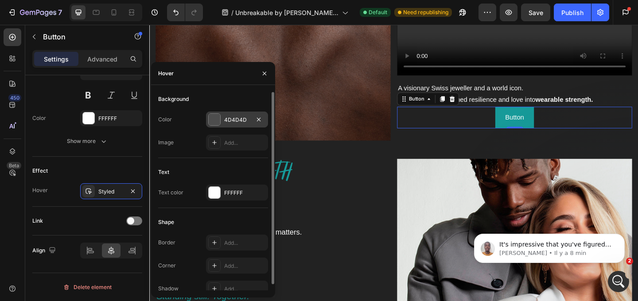
click at [221, 122] on div "4D4D4D" at bounding box center [237, 120] width 62 height 16
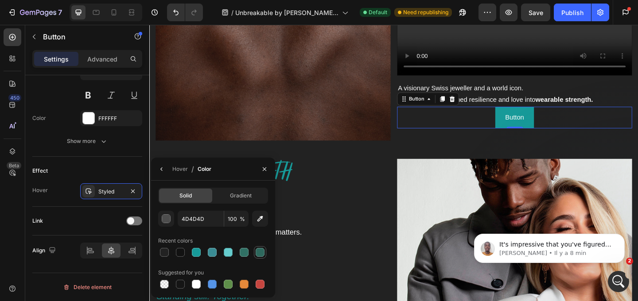
click at [264, 252] on div at bounding box center [260, 252] width 9 height 9
type input "2E685D"
click at [545, 123] on p "Button" at bounding box center [546, 125] width 20 height 13
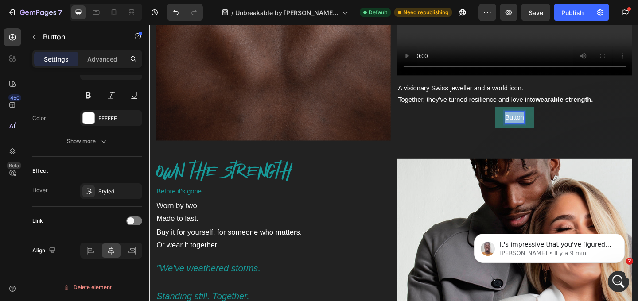
click at [546, 123] on p "Button" at bounding box center [546, 125] width 20 height 13
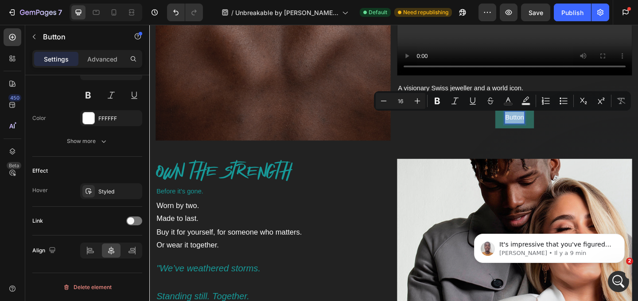
click at [546, 123] on p "Button" at bounding box center [546, 125] width 20 height 13
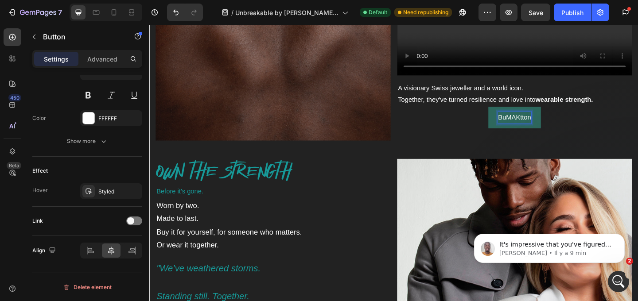
click at [518, 114] on button "BuMAKtton" at bounding box center [546, 125] width 57 height 23
click at [526, 114] on button "MAKE" at bounding box center [546, 125] width 41 height 23
click at [522, 114] on button "MAKE IT" at bounding box center [547, 125] width 50 height 23
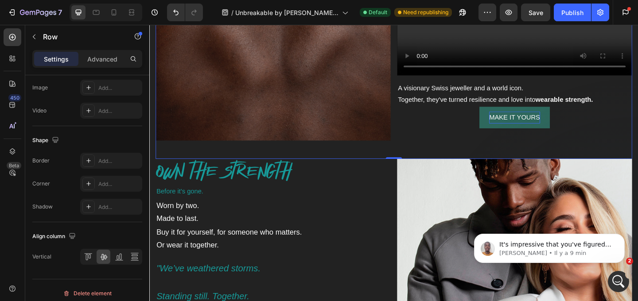
scroll to position [0, 0]
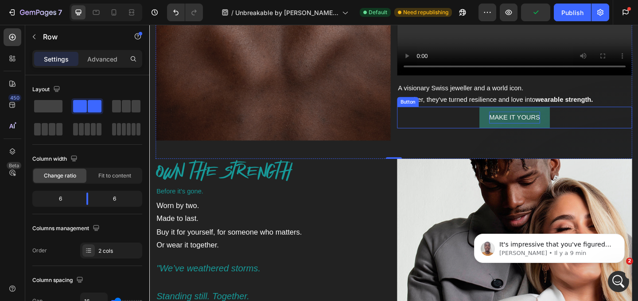
click at [557, 118] on button "MAKE IT YOURS" at bounding box center [547, 125] width 77 height 23
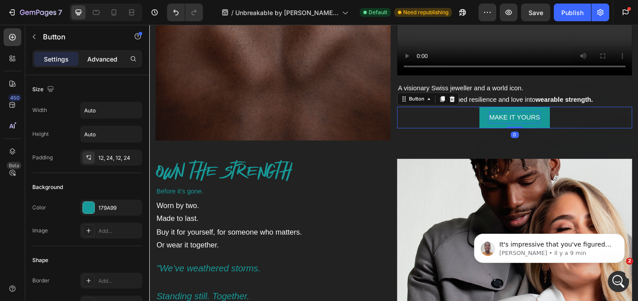
click at [97, 60] on p "Advanced" at bounding box center [102, 59] width 30 height 9
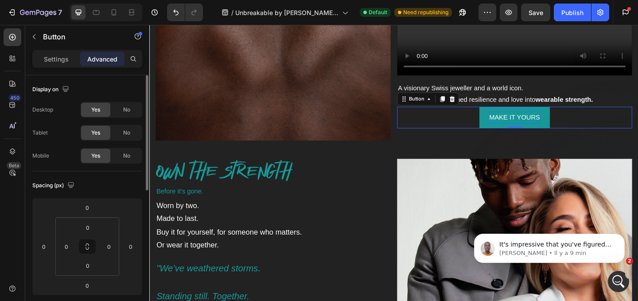
click at [125, 133] on span "No" at bounding box center [126, 133] width 7 height 8
click at [125, 152] on span "No" at bounding box center [126, 156] width 7 height 8
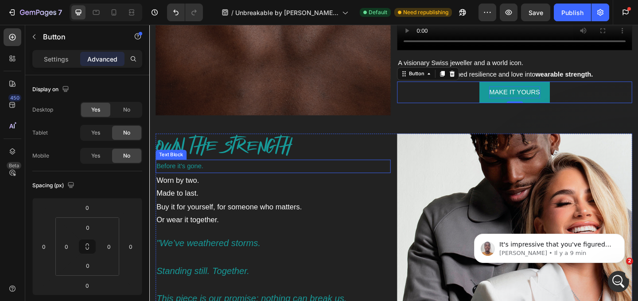
scroll to position [2045, 0]
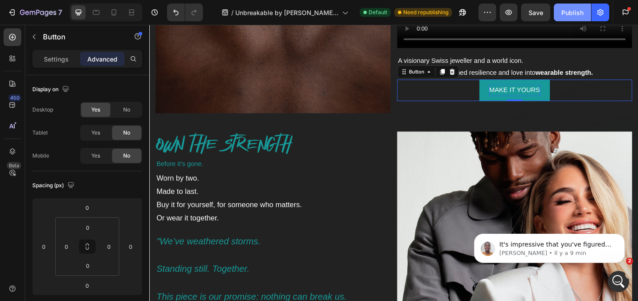
click at [586, 12] on button "Publish" at bounding box center [572, 13] width 37 height 18
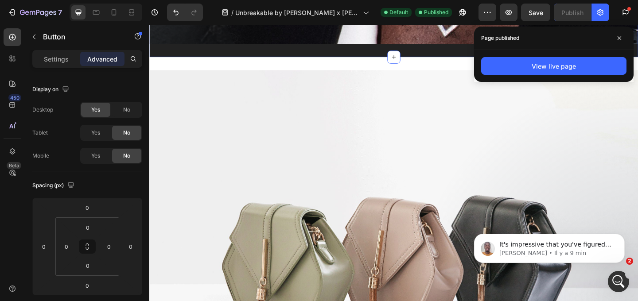
scroll to position [365, 0]
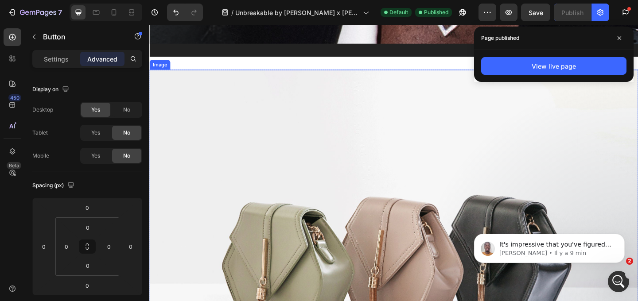
click at [467, 185] on img at bounding box center [415, 273] width 532 height 399
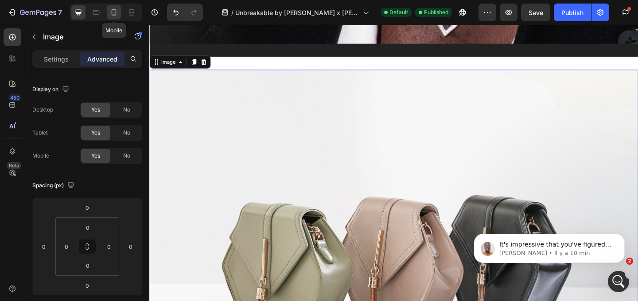
click at [112, 12] on icon at bounding box center [114, 12] width 5 height 6
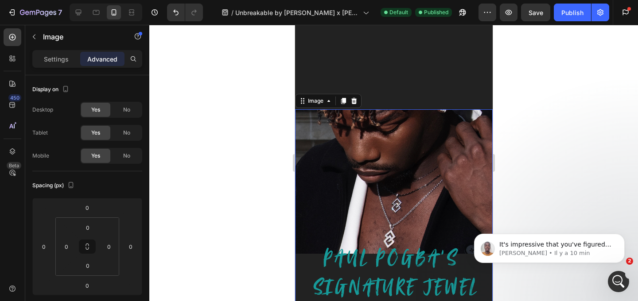
scroll to position [164, 0]
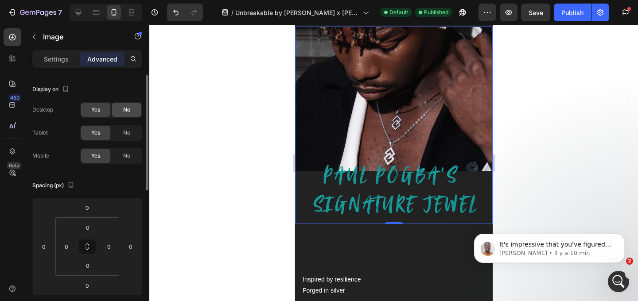
click at [129, 109] on span "No" at bounding box center [126, 110] width 7 height 8
click at [82, 15] on icon at bounding box center [78, 12] width 9 height 9
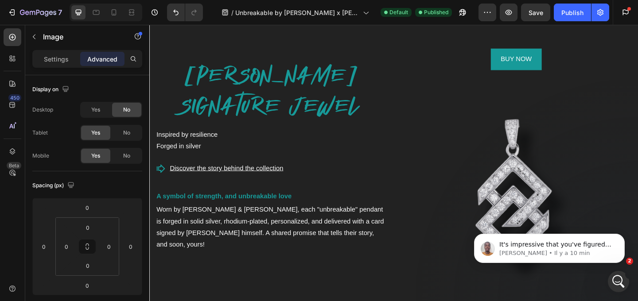
scroll to position [446, 0]
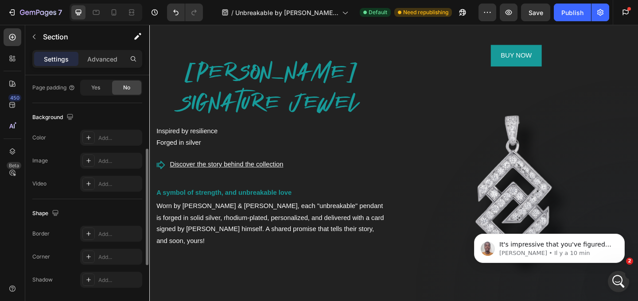
scroll to position [272, 0]
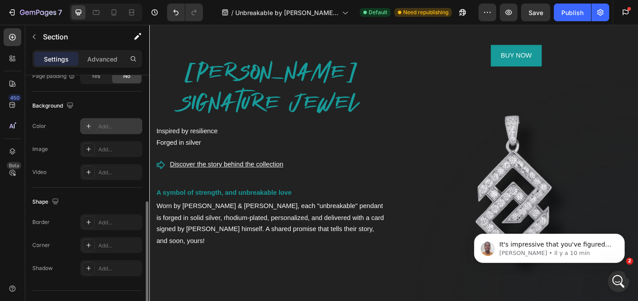
click at [89, 127] on icon at bounding box center [88, 126] width 7 height 7
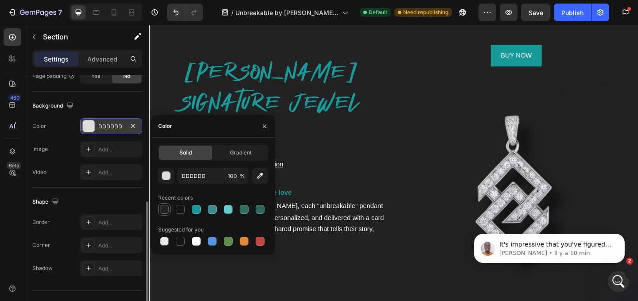
click at [166, 210] on div at bounding box center [164, 209] width 9 height 9
type input "222222"
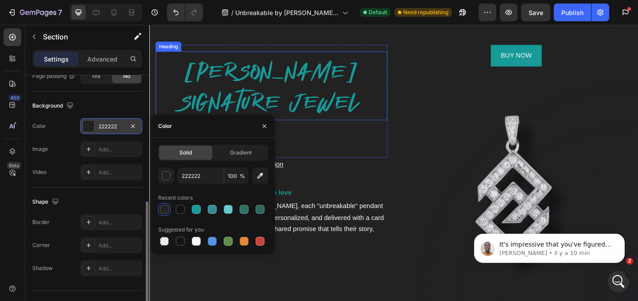
click at [388, 129] on div "PAUL POGBA'S SIGNATURE JEWEL Heading" at bounding box center [282, 91] width 252 height 75
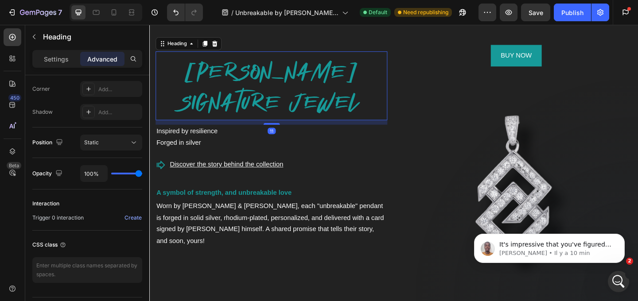
scroll to position [0, 0]
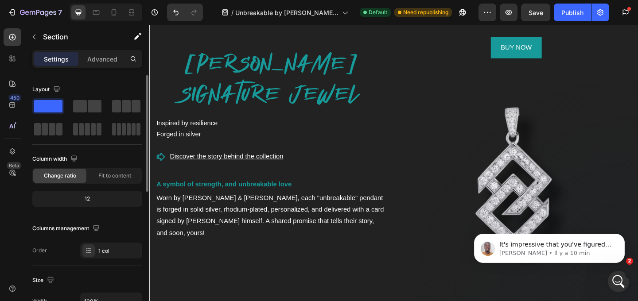
scroll to position [416, 0]
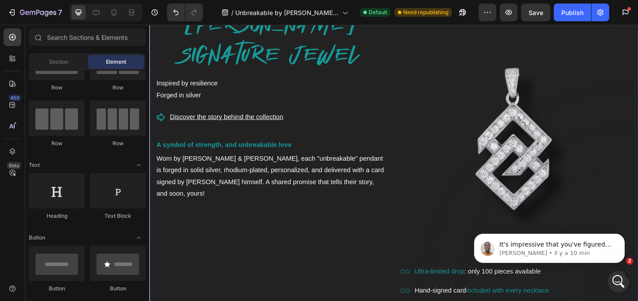
scroll to position [508, 0]
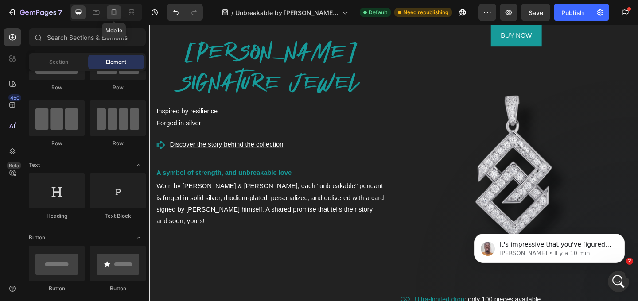
click at [110, 12] on icon at bounding box center [114, 12] width 9 height 9
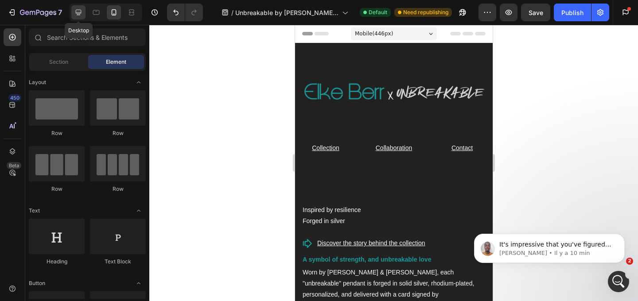
click at [82, 11] on icon at bounding box center [78, 12] width 9 height 9
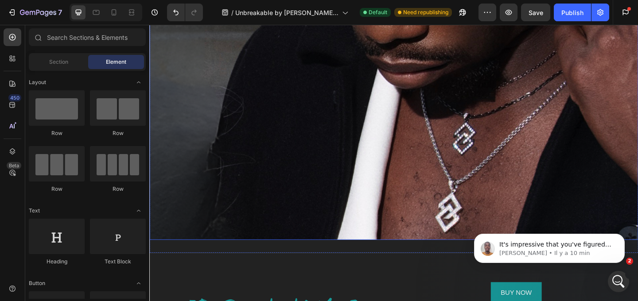
scroll to position [240, 0]
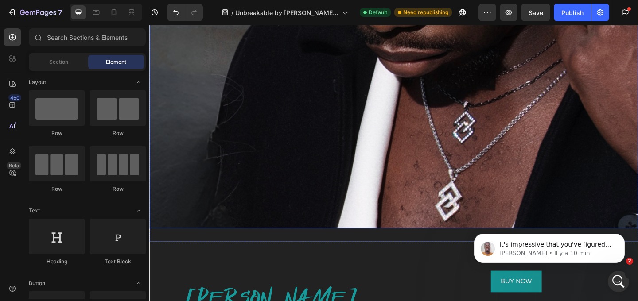
click at [316, 168] on img at bounding box center [415, 91] width 532 height 310
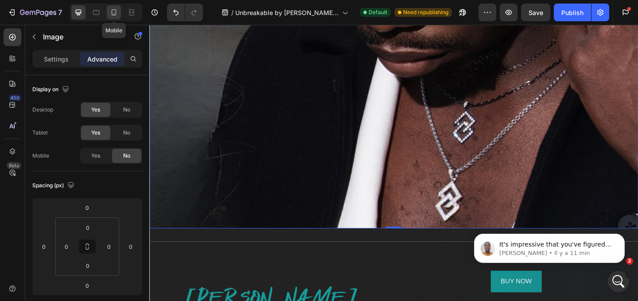
click at [110, 14] on icon at bounding box center [114, 12] width 9 height 9
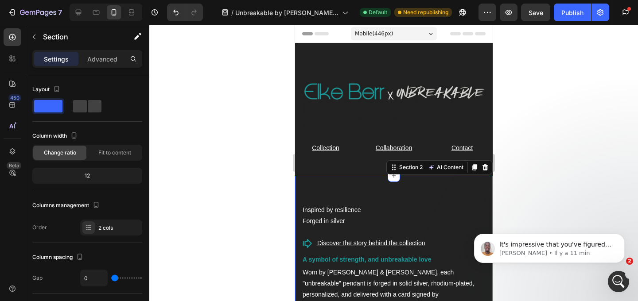
scroll to position [1, 0]
click at [175, 17] on button "Undo/Redo" at bounding box center [176, 13] width 18 height 18
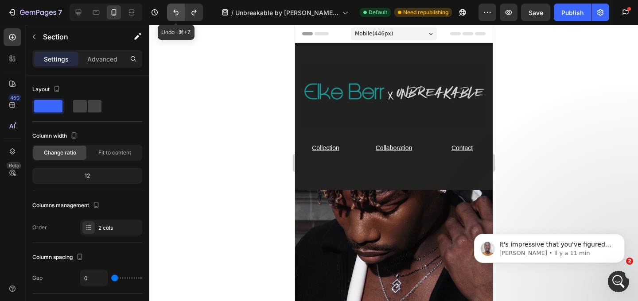
click at [175, 18] on button "Undo/Redo" at bounding box center [176, 13] width 18 height 18
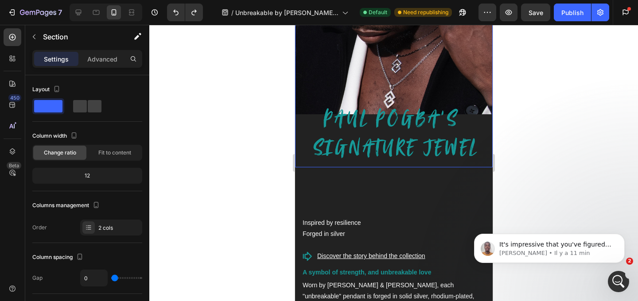
scroll to position [226, 0]
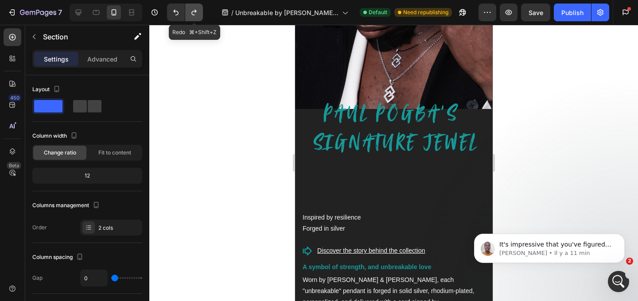
click at [193, 14] on icon "Undo/Redo" at bounding box center [194, 12] width 9 height 9
click at [194, 14] on icon "Undo/Redo" at bounding box center [194, 12] width 9 height 9
click at [193, 14] on icon "Undo/Redo" at bounding box center [194, 12] width 9 height 9
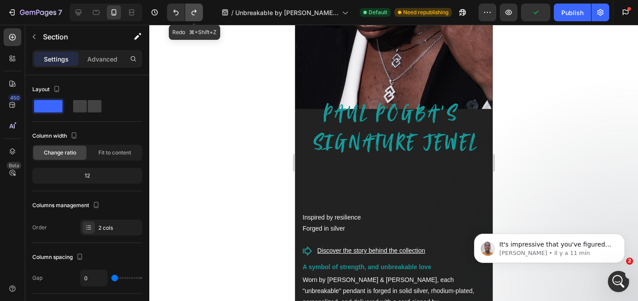
click at [193, 14] on icon "Undo/Redo" at bounding box center [194, 12] width 9 height 9
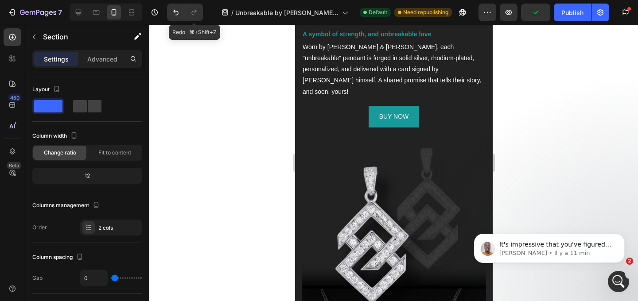
scroll to position [0, 0]
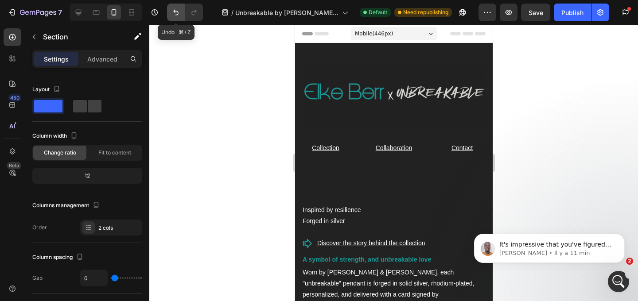
click at [171, 14] on button "Undo/Redo" at bounding box center [176, 13] width 18 height 18
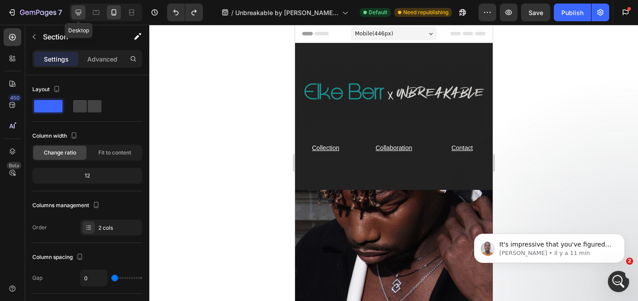
click at [75, 7] on div at bounding box center [78, 12] width 14 height 14
type input "32"
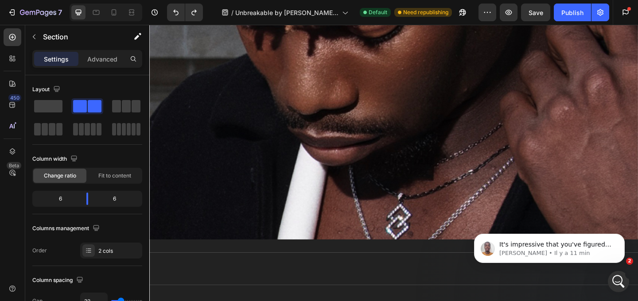
scroll to position [216, 0]
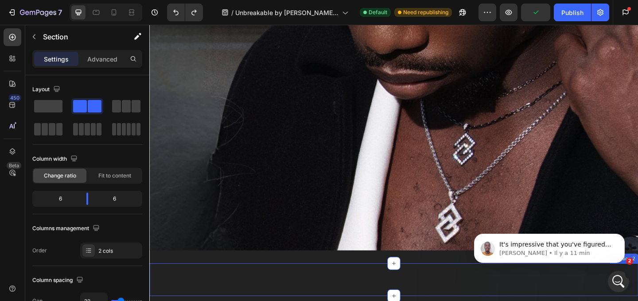
click at [412, 294] on div "Image Row Section 2" at bounding box center [415, 302] width 532 height 35
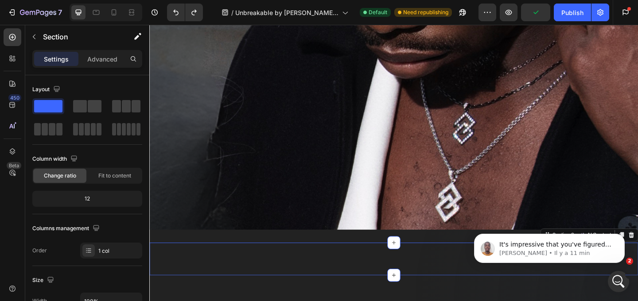
scroll to position [243, 0]
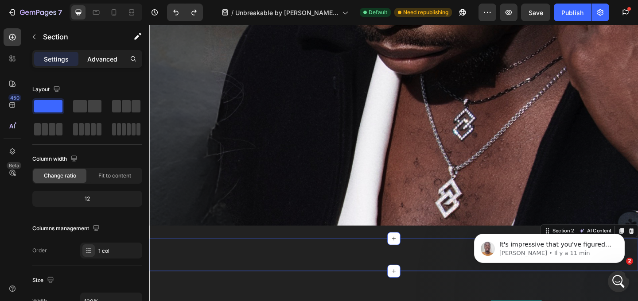
click at [113, 61] on p "Advanced" at bounding box center [102, 59] width 30 height 9
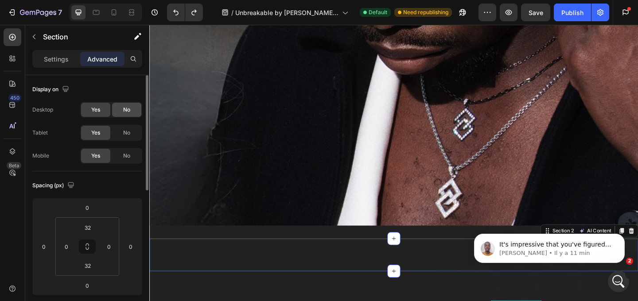
click at [131, 108] on div "No" at bounding box center [126, 110] width 29 height 14
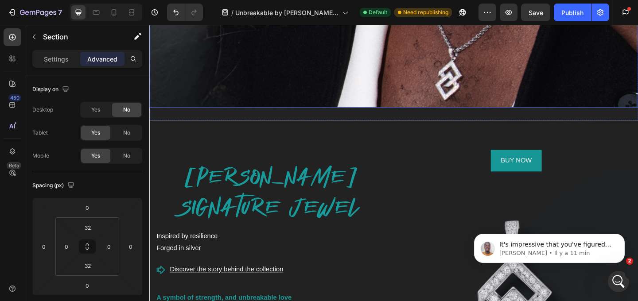
scroll to position [379, 0]
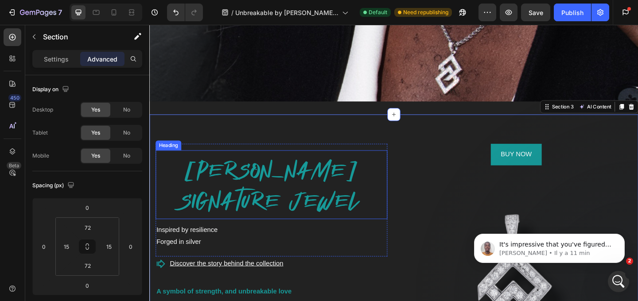
click at [319, 180] on h2 "PAUL POGBA'S SIGNATURE JEWEL" at bounding box center [282, 201] width 252 height 69
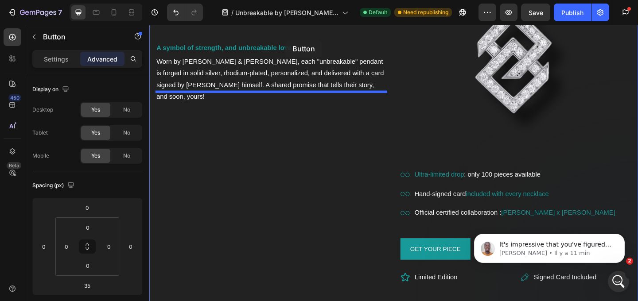
scroll to position [634, 0]
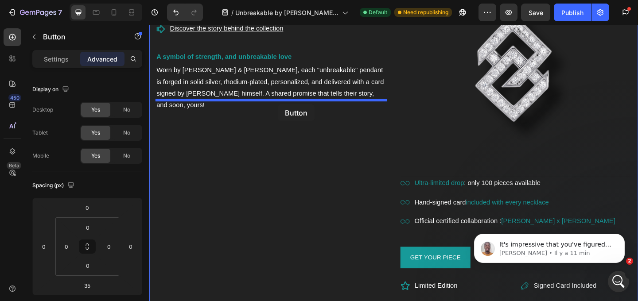
drag, startPoint x: 599, startPoint y: 108, endPoint x: 290, endPoint y: 111, distance: 309.1
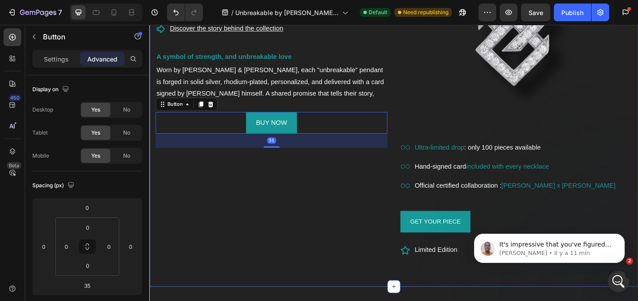
click at [320, 182] on div "PAUL POGBA'S SIGNATURE JEWEL Heading Inspired by resilience Forged in silver Te…" at bounding box center [282, 88] width 252 height 380
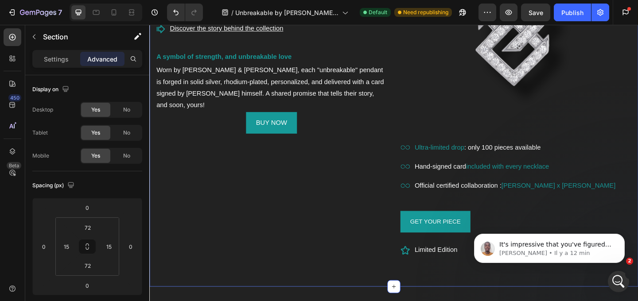
scroll to position [584, 0]
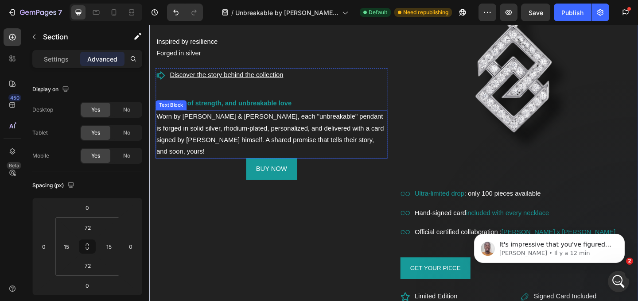
click at [313, 154] on p "Worn by [PERSON_NAME] & [PERSON_NAME], each "unbreakable" pendant is forged in …" at bounding box center [282, 143] width 251 height 51
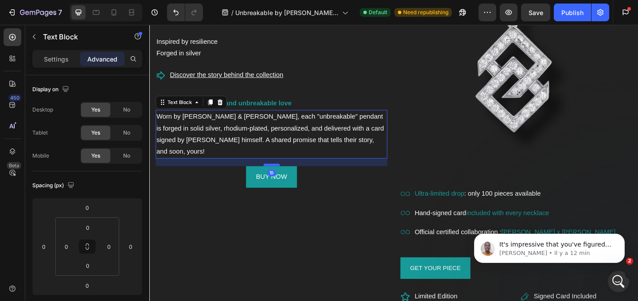
drag, startPoint x: 285, startPoint y: 156, endPoint x: 285, endPoint y: 164, distance: 8.4
click at [285, 176] on div at bounding box center [283, 177] width 18 height 3
type input "19"
click at [339, 224] on div "PAUL POGBA'S SIGNATURE JEWEL Heading Inspired by resilience Forged in silver Te…" at bounding box center [282, 139] width 252 height 380
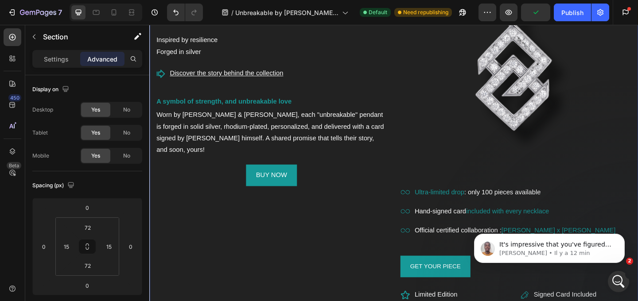
scroll to position [585, 0]
click at [113, 16] on icon at bounding box center [114, 12] width 9 height 9
type input "63"
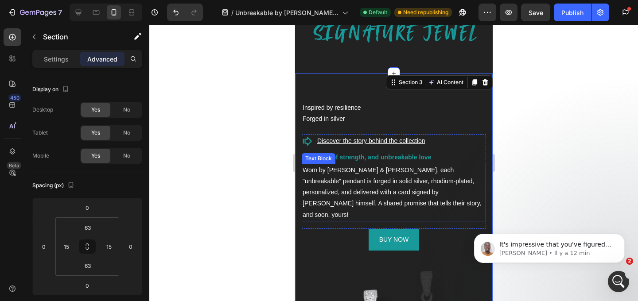
scroll to position [306, 0]
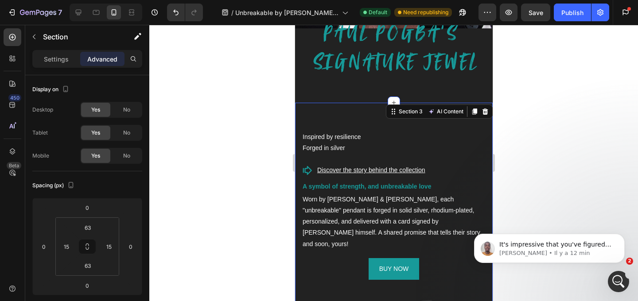
click at [572, 117] on div at bounding box center [393, 163] width 489 height 277
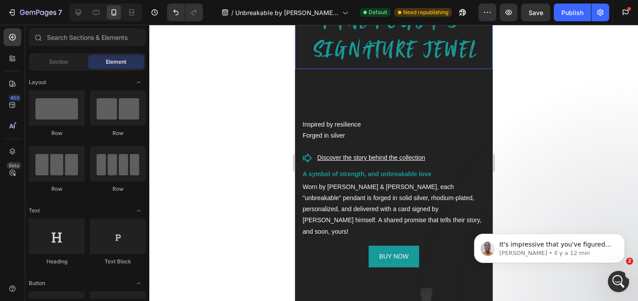
scroll to position [321, 0]
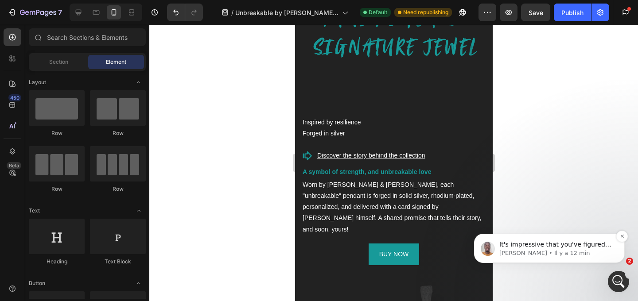
click at [543, 246] on p "It's impressive that you've figured that all by yourself. Is there anything els…" at bounding box center [557, 245] width 114 height 9
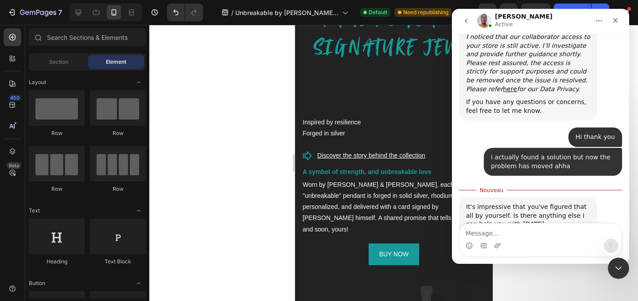
scroll to position [476, 0]
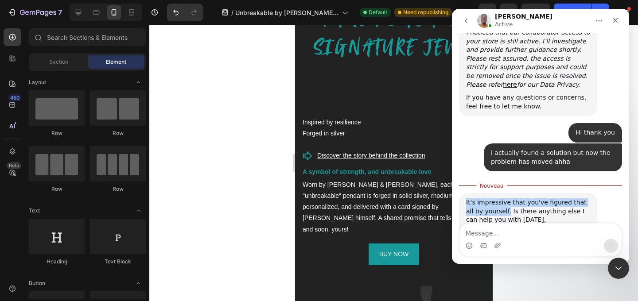
drag, startPoint x: 500, startPoint y: 187, endPoint x: 461, endPoint y: 175, distance: 40.4
click at [461, 193] on div "It's impressive that you've figured that all by yourself. Is there anything els…" at bounding box center [528, 215] width 138 height 45
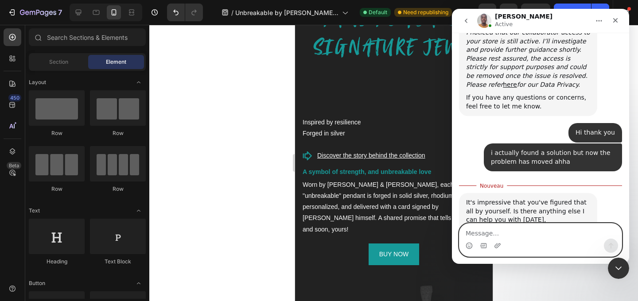
click at [485, 234] on textarea "Message…" at bounding box center [541, 231] width 162 height 15
type textarea "still with the same issue"
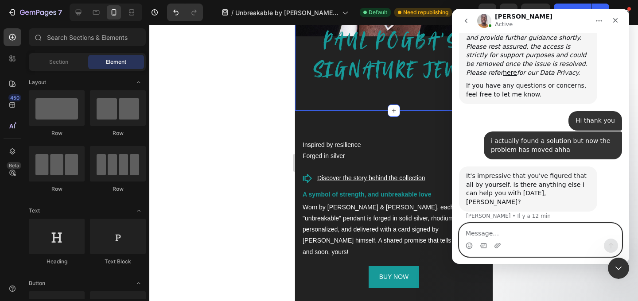
scroll to position [286, 0]
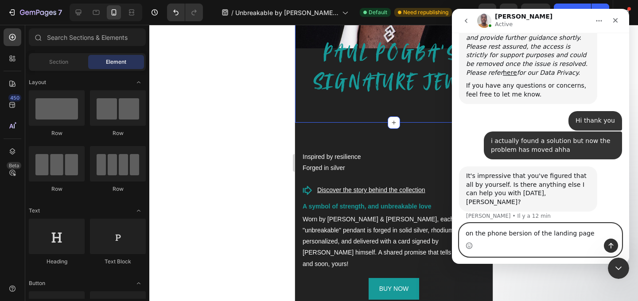
type textarea "on the phone bersion of the landing page"
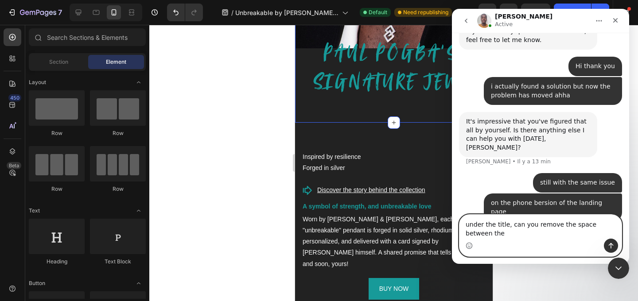
scroll to position [552, 0]
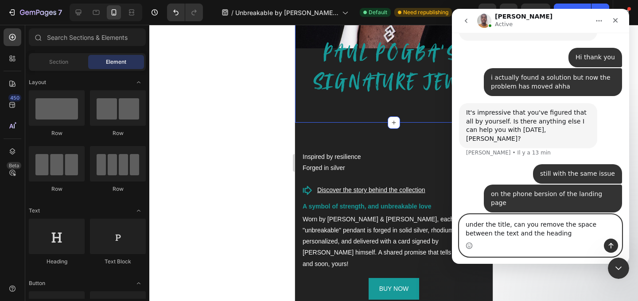
type textarea "under the title, can you remove the space between the text and the heading?"
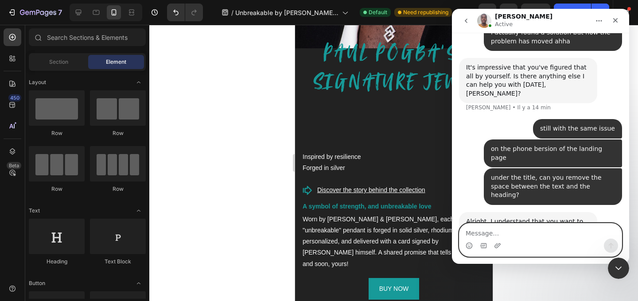
scroll to position [599, 0]
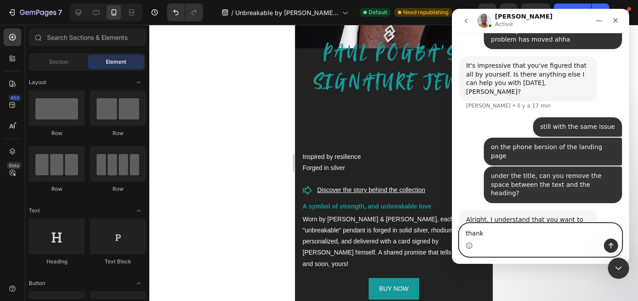
type textarea "thanks"
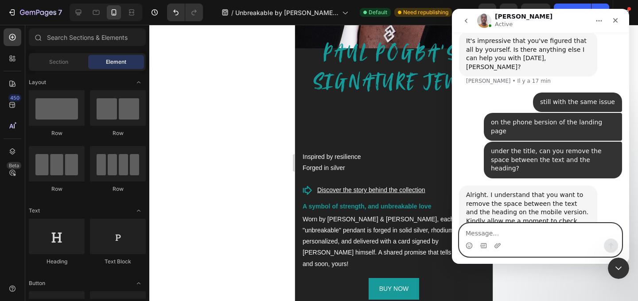
scroll to position [625, 0]
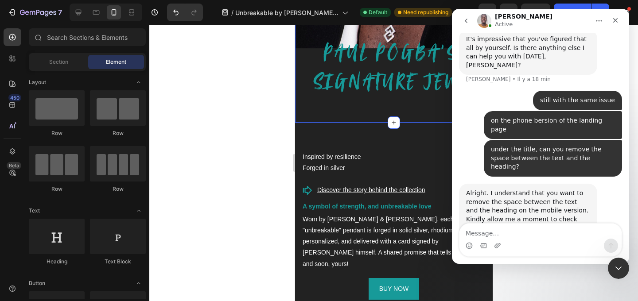
click at [332, 113] on div "Image Row Section 2" at bounding box center [394, 6] width 198 height 233
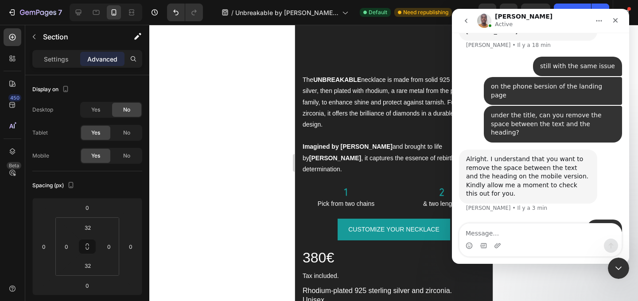
scroll to position [1226, 0]
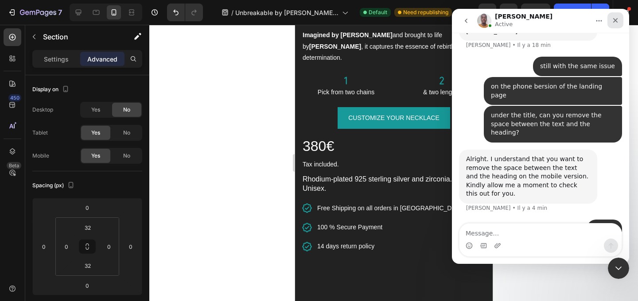
drag, startPoint x: 616, startPoint y: 19, endPoint x: 1068, endPoint y: 27, distance: 451.9
click at [616, 19] on icon "Fermer" at bounding box center [615, 20] width 7 height 7
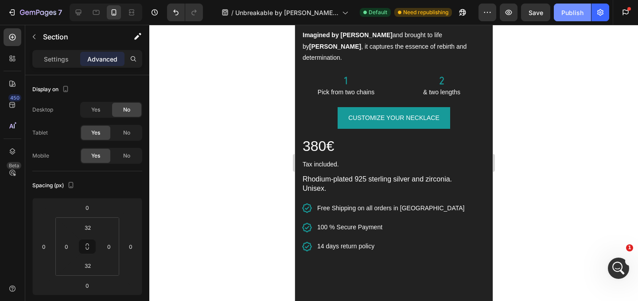
click at [570, 12] on div "Publish" at bounding box center [573, 12] width 22 height 9
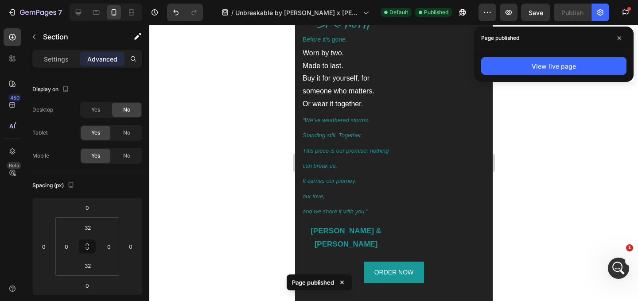
scroll to position [2354, 0]
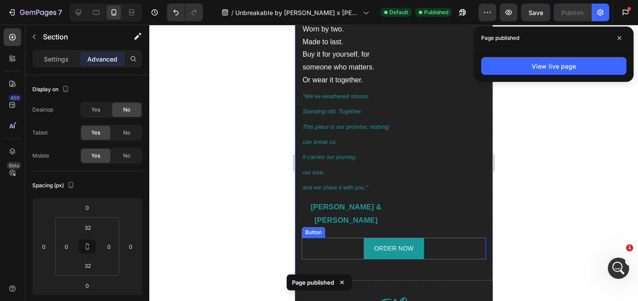
click at [461, 240] on div "ORDER NOW Button" at bounding box center [393, 249] width 184 height 22
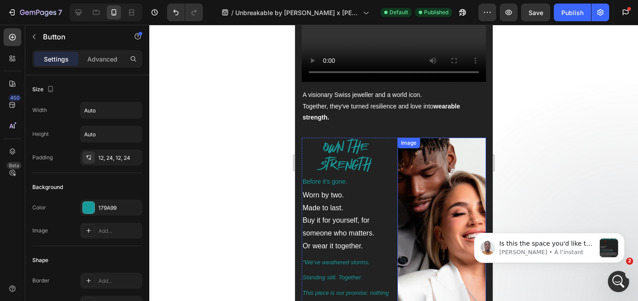
scroll to position [779, 0]
click at [553, 255] on p "Brian • À l’instant" at bounding box center [548, 253] width 96 height 8
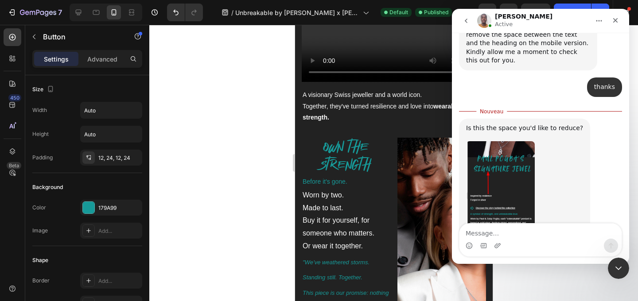
scroll to position [785, 0]
type textarea "yess"
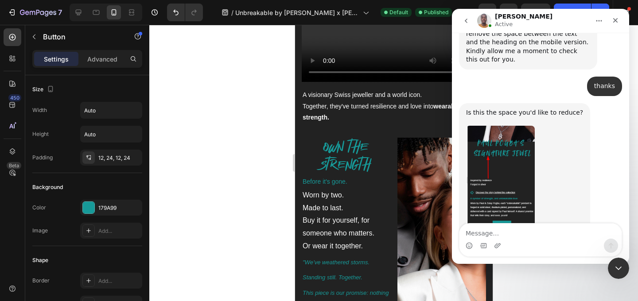
scroll to position [797, 0]
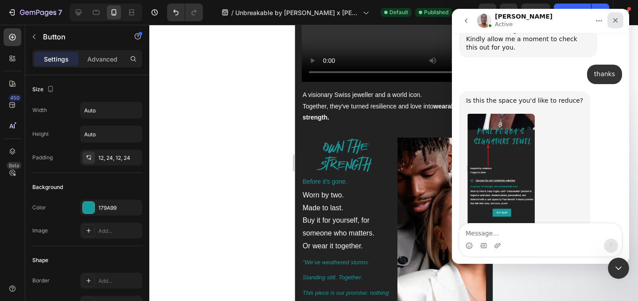
drag, startPoint x: 1069, startPoint y: 29, endPoint x: 617, endPoint y: 20, distance: 452.3
click at [617, 20] on icon "Fermer" at bounding box center [615, 20] width 7 height 7
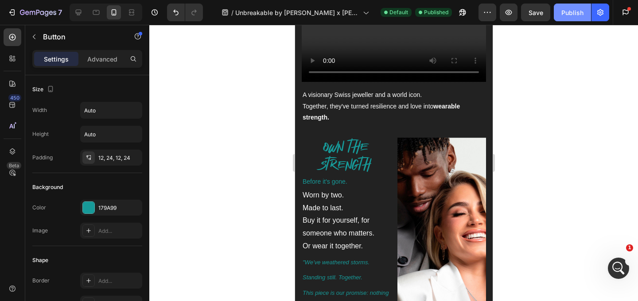
click at [578, 8] on div "Publish" at bounding box center [573, 12] width 22 height 9
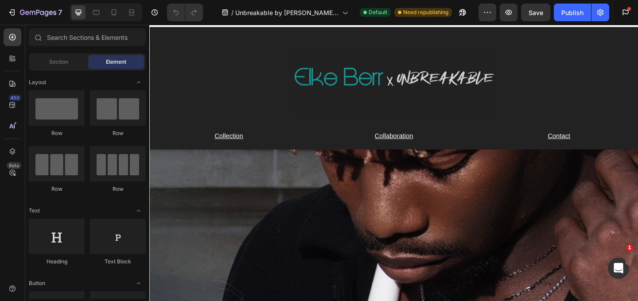
scroll to position [20, 0]
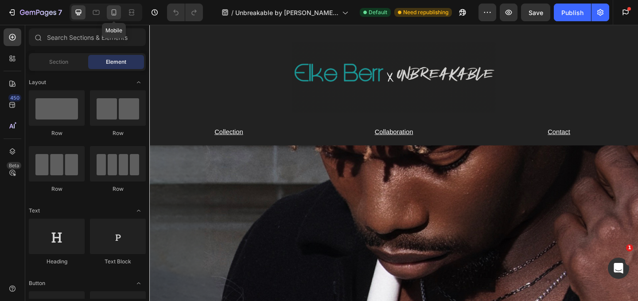
click at [110, 10] on icon at bounding box center [114, 12] width 9 height 9
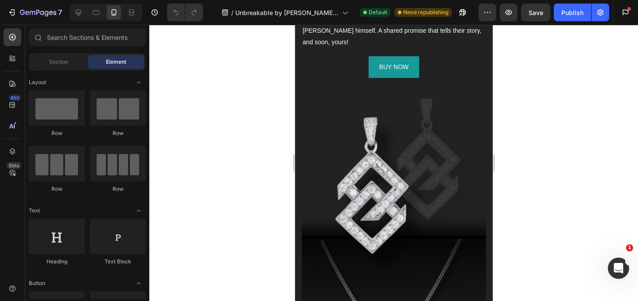
scroll to position [311, 0]
click at [383, 107] on div "[PERSON_NAME] SIGNATURE JEWEL Heading Inspired by resilience Forged in silver T…" at bounding box center [394, 231] width 198 height 662
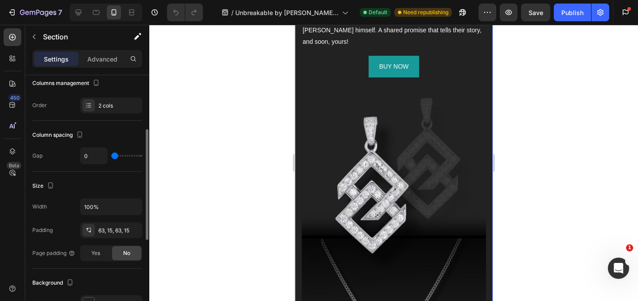
scroll to position [126, 0]
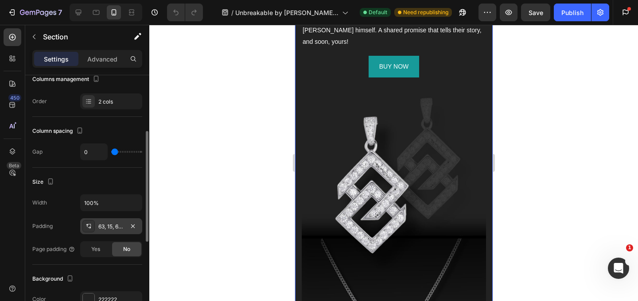
click at [92, 228] on icon at bounding box center [88, 226] width 7 height 7
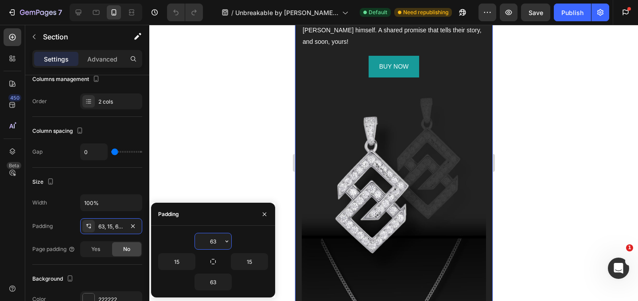
click at [204, 240] on input "63" at bounding box center [213, 242] width 36 height 16
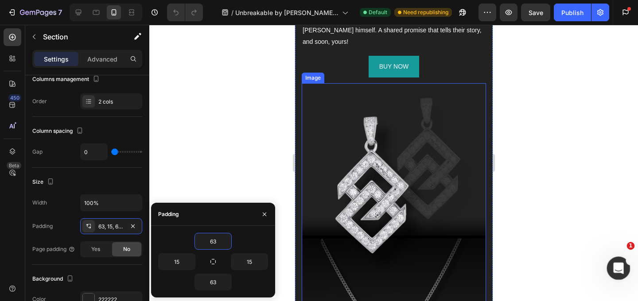
click at [611, 268] on icon "Ouvrir le Messenger Intercom" at bounding box center [618, 267] width 15 height 15
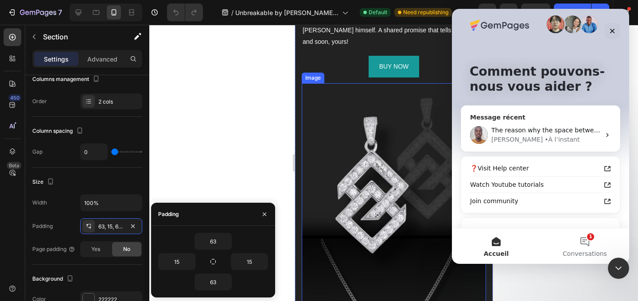
scroll to position [11, 0]
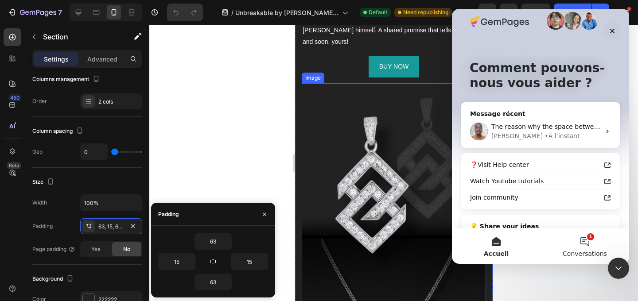
click at [588, 245] on button "1 Conversations" at bounding box center [585, 246] width 89 height 35
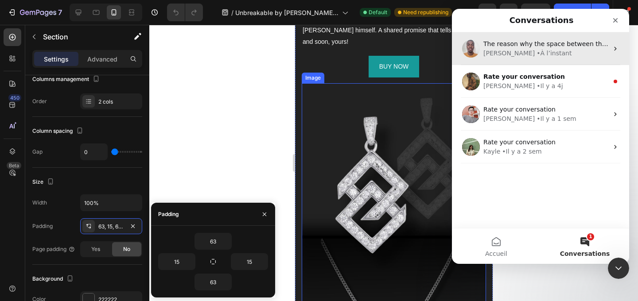
click at [556, 49] on div "[PERSON_NAME] • À l’instant" at bounding box center [546, 53] width 125 height 9
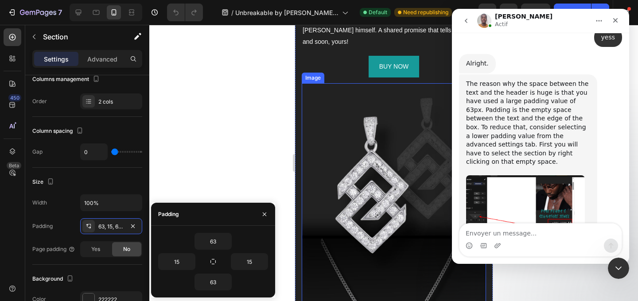
scroll to position [981, 0]
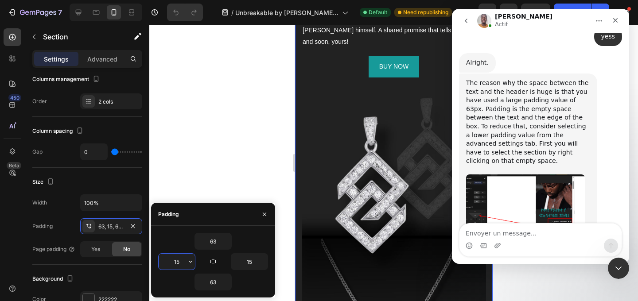
click at [181, 262] on input "15" at bounding box center [177, 262] width 36 height 16
click at [217, 240] on input "63" at bounding box center [213, 242] width 36 height 16
click at [225, 241] on icon "button" at bounding box center [226, 241] width 7 height 7
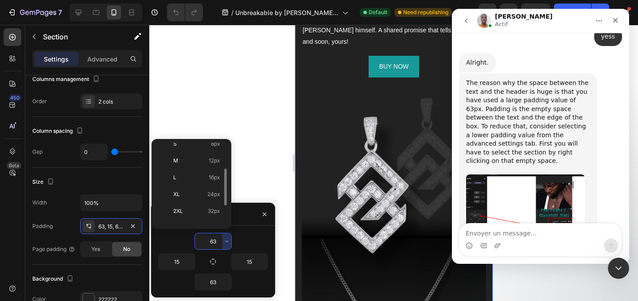
scroll to position [58, 0]
click at [210, 203] on div "XL 24px" at bounding box center [189, 211] width 69 height 17
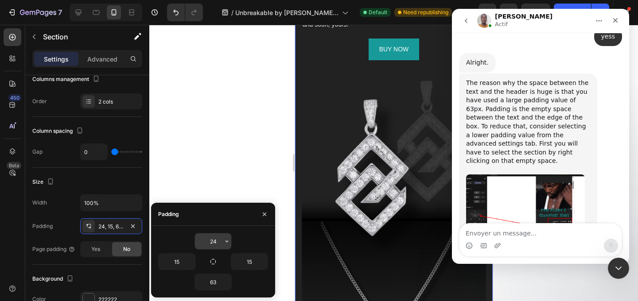
click at [224, 245] on button "button" at bounding box center [227, 242] width 9 height 16
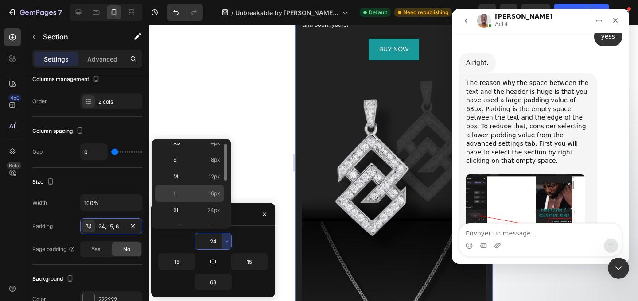
scroll to position [43, 0]
click at [212, 189] on span "16px" at bounding box center [215, 192] width 12 height 8
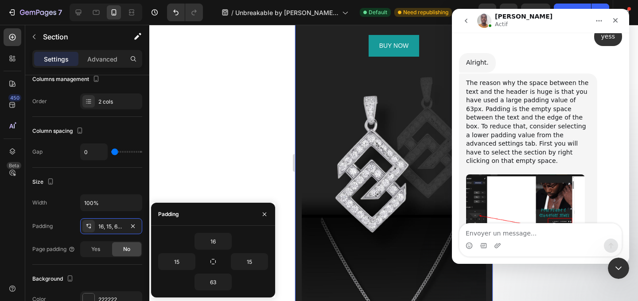
scroll to position [1016, 0]
click at [227, 238] on icon "button" at bounding box center [226, 241] width 7 height 7
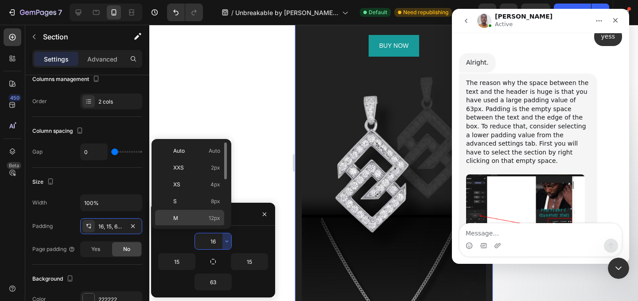
click at [215, 217] on span "12px" at bounding box center [215, 219] width 12 height 8
type input "12"
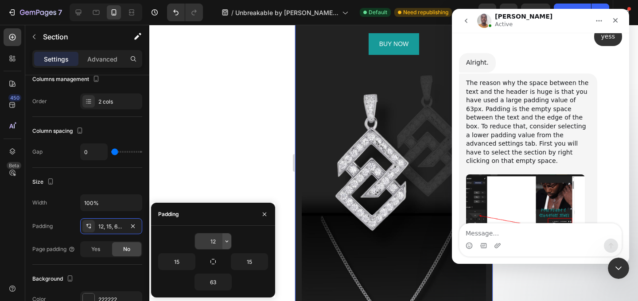
click at [223, 248] on button "button" at bounding box center [227, 242] width 9 height 16
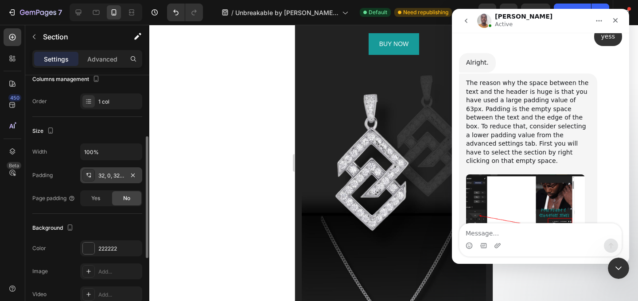
click at [91, 179] on icon at bounding box center [88, 175] width 7 height 7
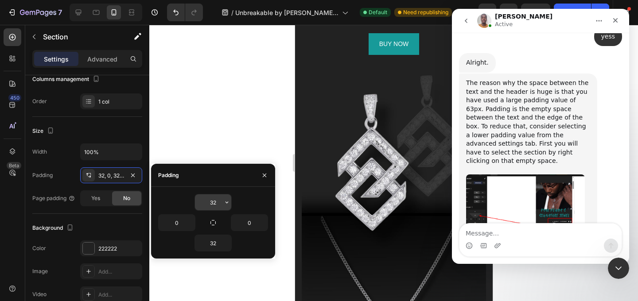
click at [217, 204] on input "32" at bounding box center [213, 203] width 36 height 16
click at [226, 203] on icon "button" at bounding box center [226, 202] width 7 height 7
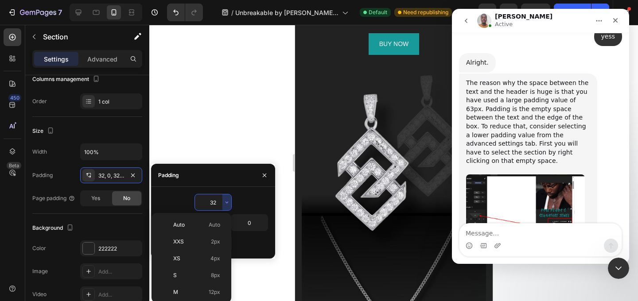
scroll to position [64, 0]
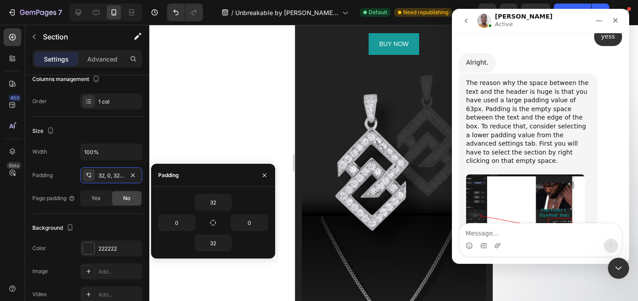
click at [244, 253] on div "32 0 0 32" at bounding box center [213, 223] width 124 height 72
click at [214, 243] on input "32" at bounding box center [213, 243] width 36 height 16
click at [227, 245] on icon "button" at bounding box center [226, 243] width 7 height 7
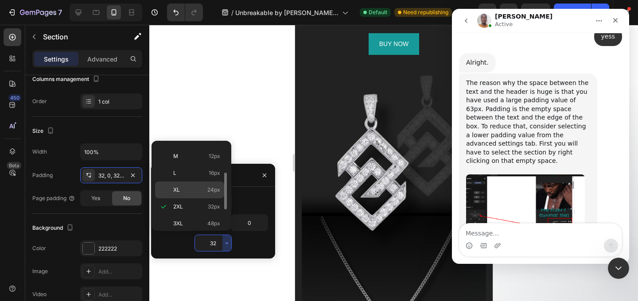
click at [206, 186] on p "XL 24px" at bounding box center [196, 190] width 47 height 8
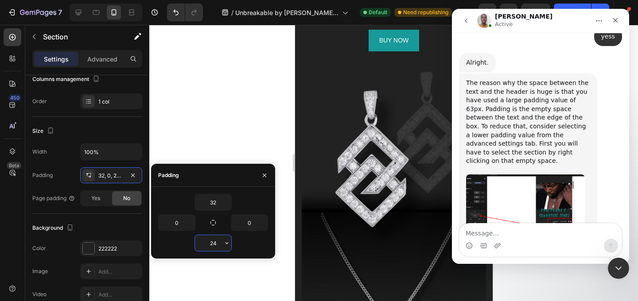
click at [219, 247] on input "24" at bounding box center [213, 243] width 36 height 16
click at [223, 247] on icon "button" at bounding box center [226, 243] width 7 height 7
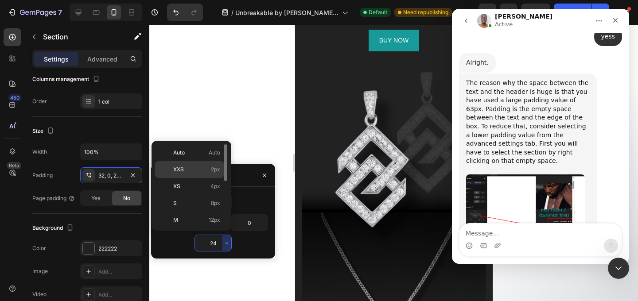
click at [212, 167] on span "2px" at bounding box center [215, 170] width 9 height 8
type input "2"
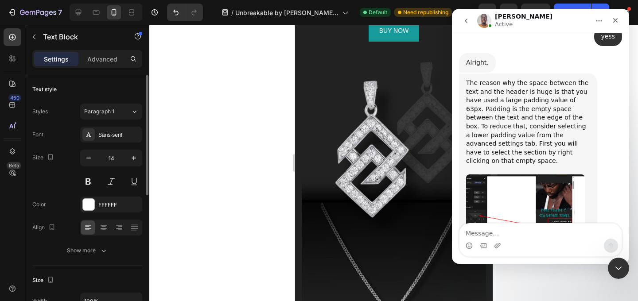
scroll to position [286, 0]
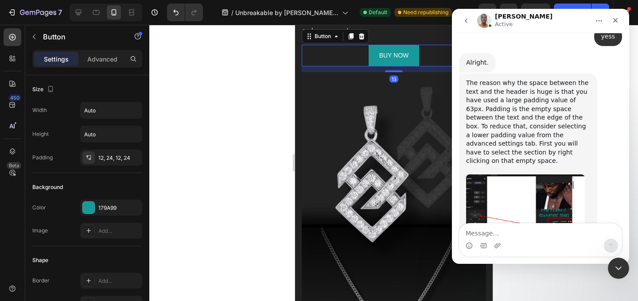
click at [436, 67] on div "BUY NOW Button 13" at bounding box center [393, 56] width 184 height 22
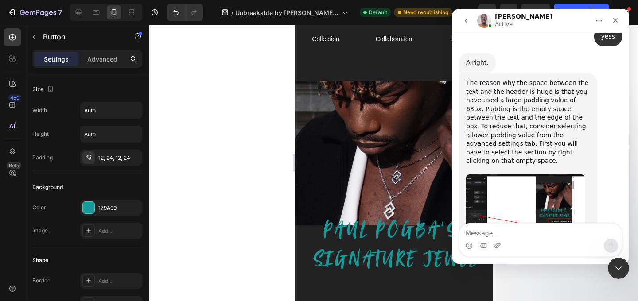
scroll to position [0, 0]
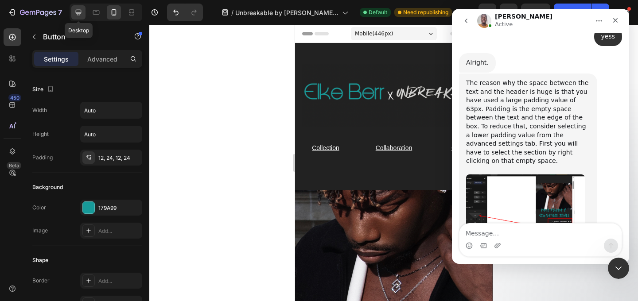
click at [81, 13] on icon at bounding box center [78, 12] width 9 height 9
type input "16"
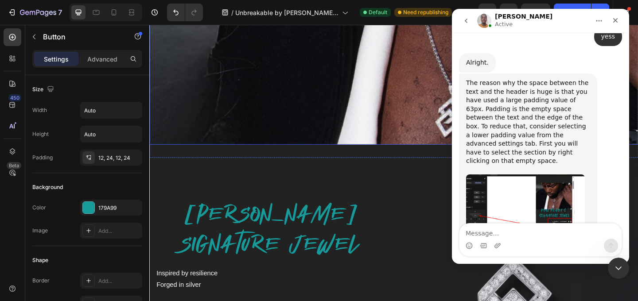
scroll to position [332, 0]
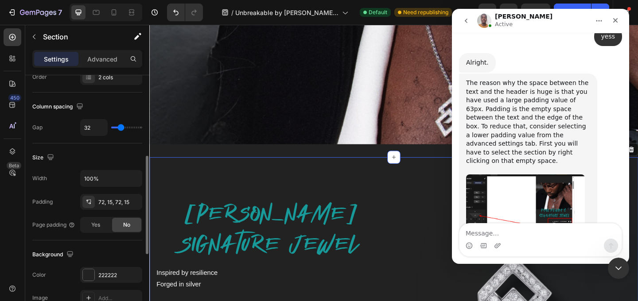
scroll to position [185, 0]
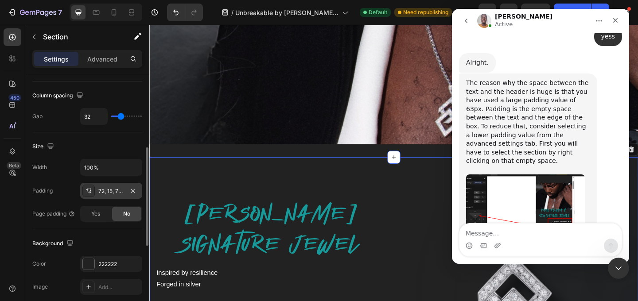
click at [88, 191] on icon at bounding box center [88, 191] width 7 height 7
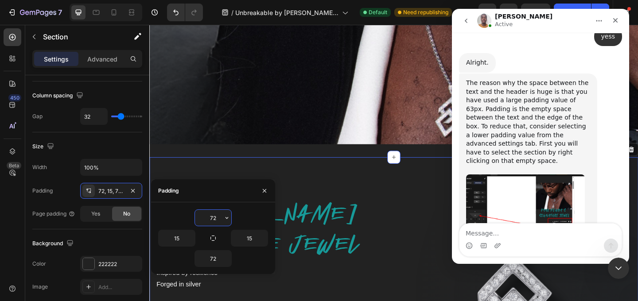
click at [215, 216] on input "72" at bounding box center [213, 218] width 36 height 16
click at [224, 221] on icon "button" at bounding box center [226, 218] width 7 height 7
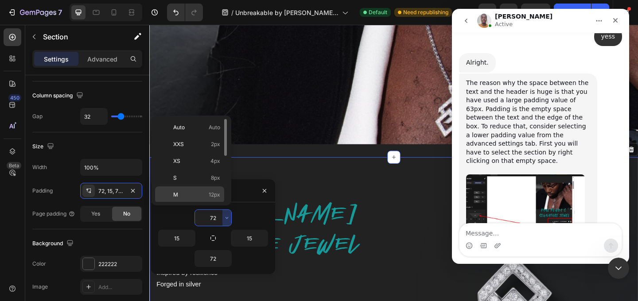
click at [218, 193] on span "12px" at bounding box center [215, 195] width 12 height 8
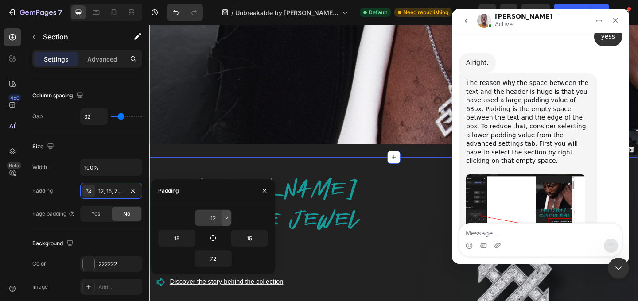
click at [224, 215] on icon "button" at bounding box center [226, 218] width 7 height 7
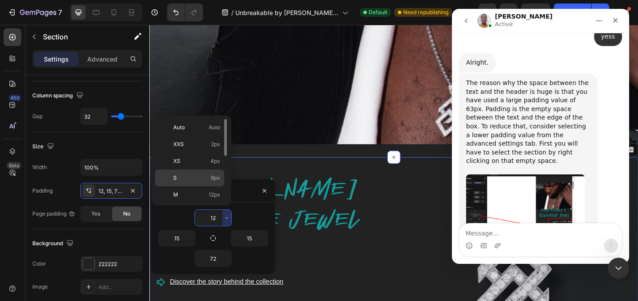
click at [217, 187] on div "S 8px" at bounding box center [189, 195] width 69 height 17
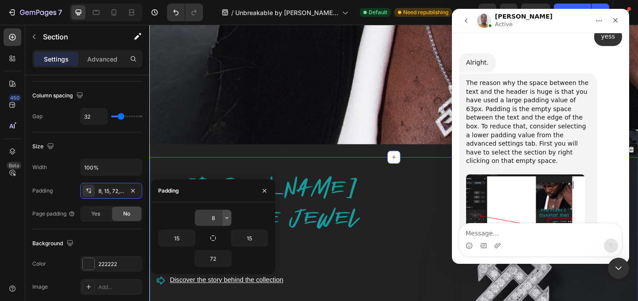
click at [228, 217] on icon "button" at bounding box center [226, 218] width 7 height 7
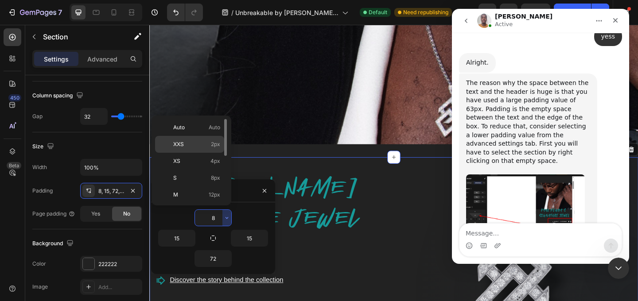
drag, startPoint x: 219, startPoint y: 138, endPoint x: 76, endPoint y: 123, distance: 143.6
click at [219, 153] on div "XXS 2px" at bounding box center [189, 161] width 69 height 17
type input "2"
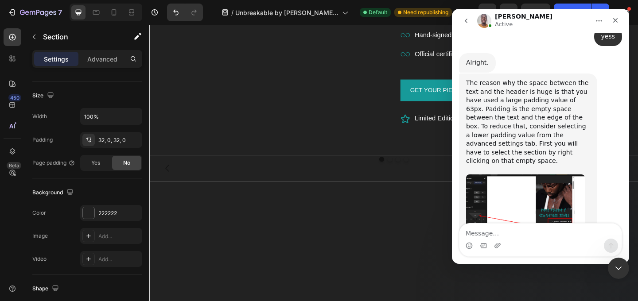
scroll to position [752, 0]
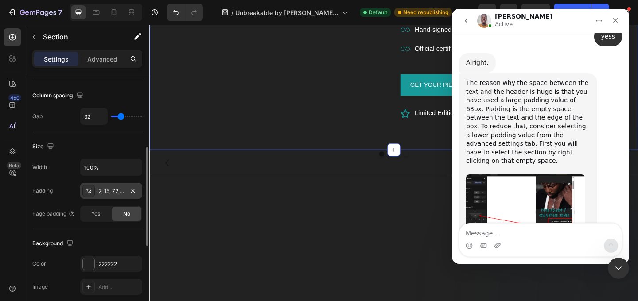
click at [91, 194] on icon at bounding box center [88, 191] width 7 height 7
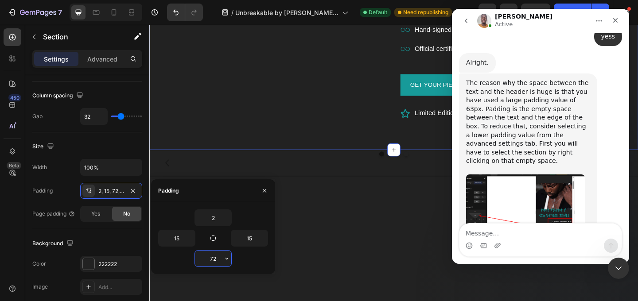
click at [210, 255] on input "72" at bounding box center [213, 259] width 36 height 16
click at [226, 260] on icon "button" at bounding box center [226, 258] width 7 height 7
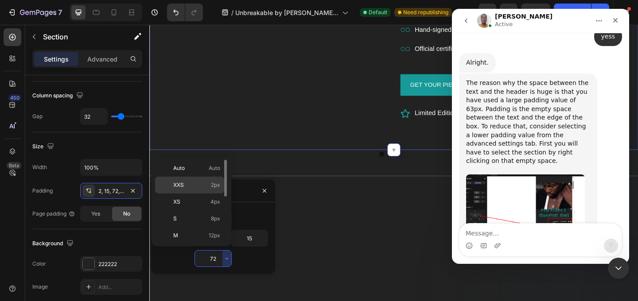
click at [214, 194] on div "XXS 2px" at bounding box center [189, 202] width 69 height 17
type input "2"
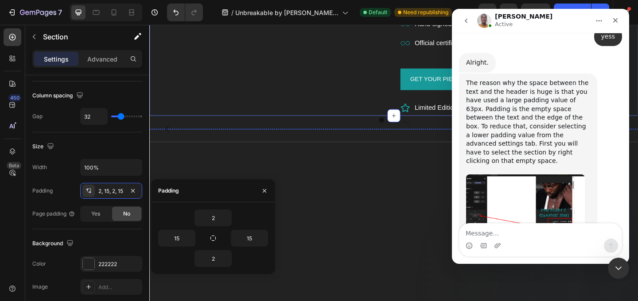
scroll to position [758, 0]
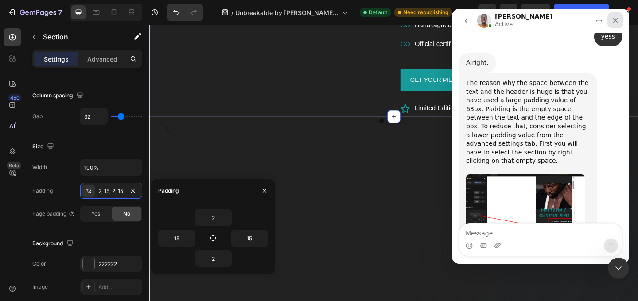
click at [615, 24] on div "Fermer" at bounding box center [616, 20] width 16 height 16
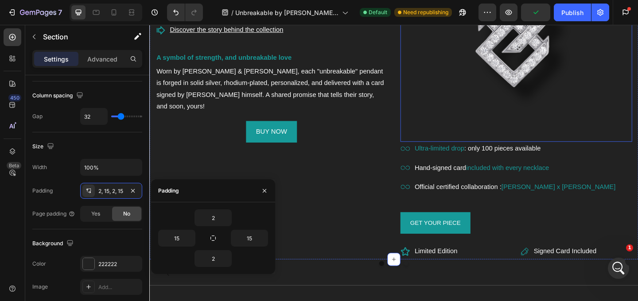
scroll to position [600, 0]
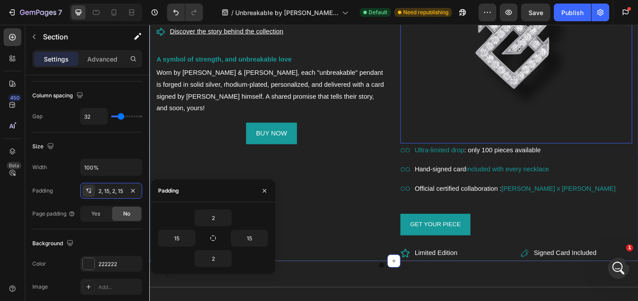
click at [506, 75] on img at bounding box center [549, 28] width 252 height 252
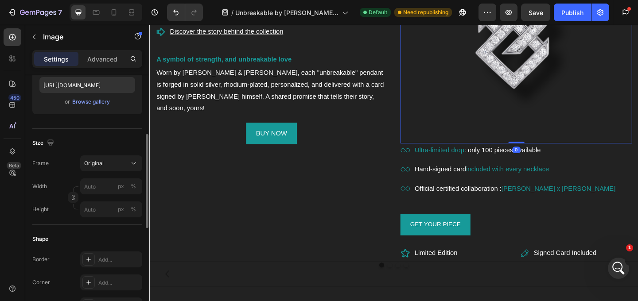
scroll to position [159, 0]
click at [112, 163] on div "Original" at bounding box center [105, 162] width 43 height 8
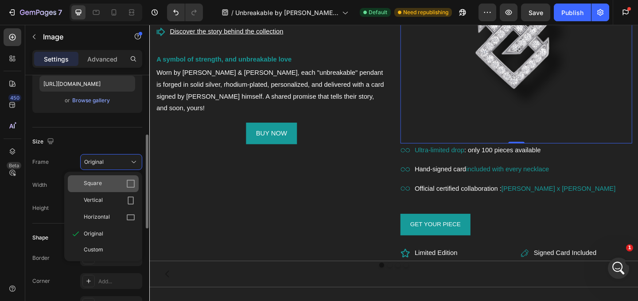
click at [107, 185] on div "Square" at bounding box center [109, 184] width 51 height 9
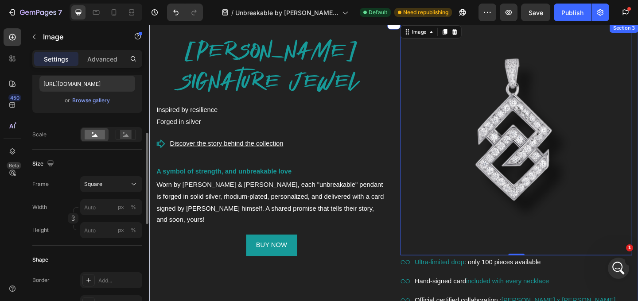
scroll to position [537, 0]
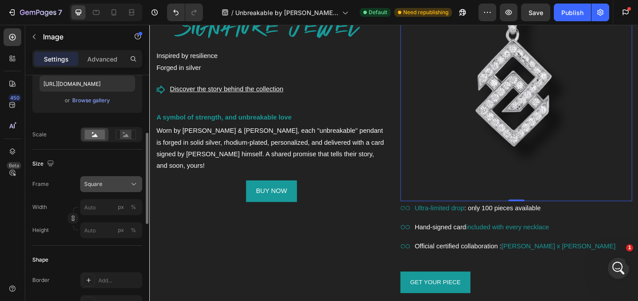
click at [138, 181] on icon at bounding box center [133, 184] width 9 height 9
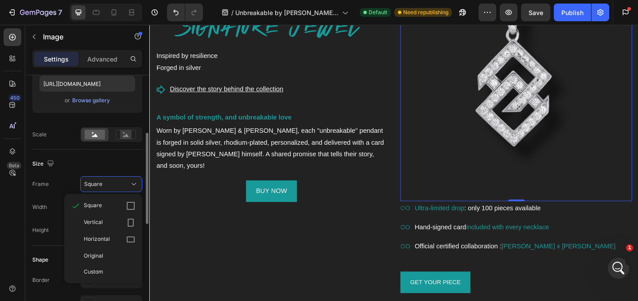
click at [98, 269] on span "Custom" at bounding box center [94, 272] width 20 height 8
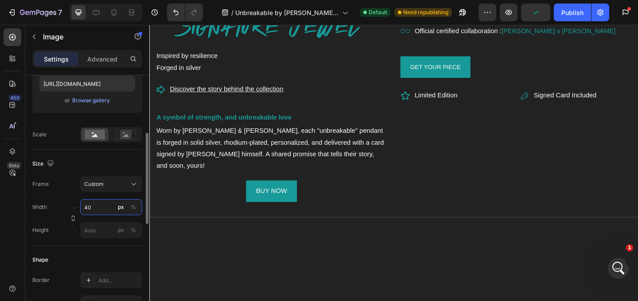
type input "400"
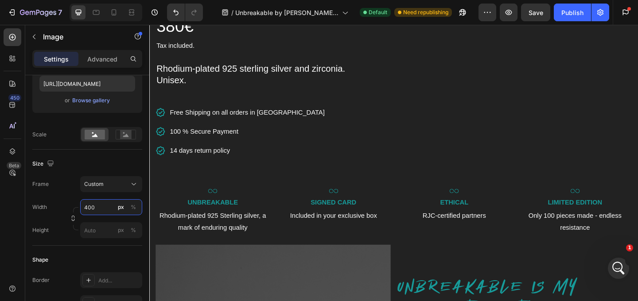
scroll to position [1295, 0]
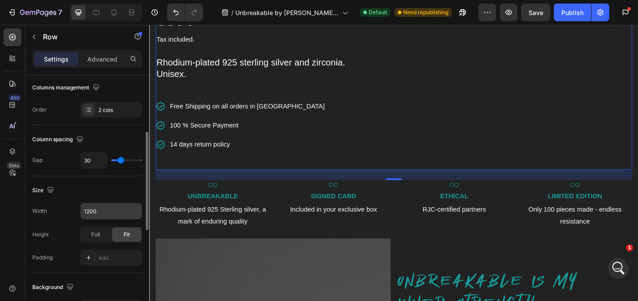
scroll to position [142, 0]
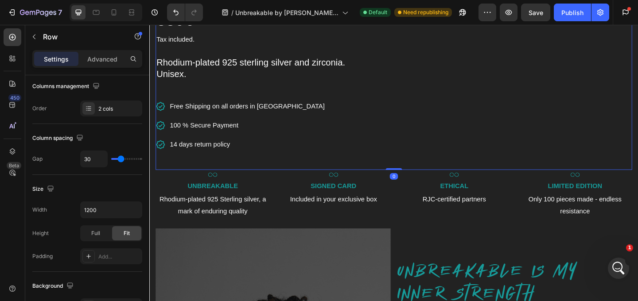
drag, startPoint x: 421, startPoint y: 193, endPoint x: 424, endPoint y: 178, distance: 15.3
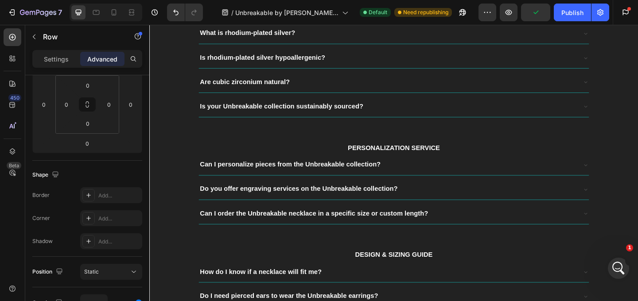
scroll to position [2241, 0]
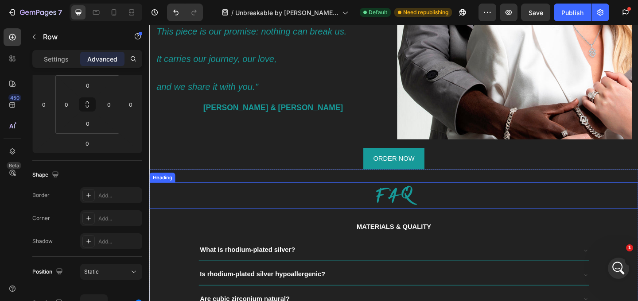
click at [459, 196] on h2 "FAQ" at bounding box center [415, 210] width 532 height 29
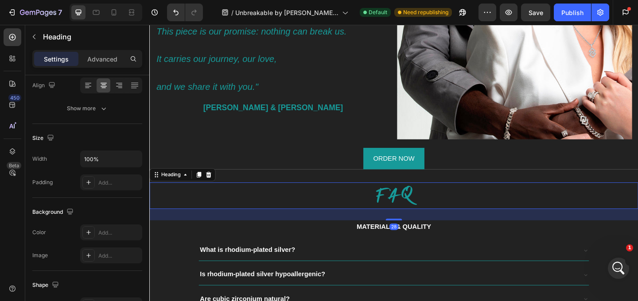
scroll to position [0, 0]
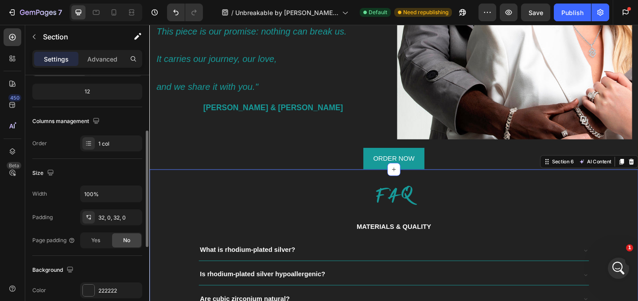
scroll to position [113, 0]
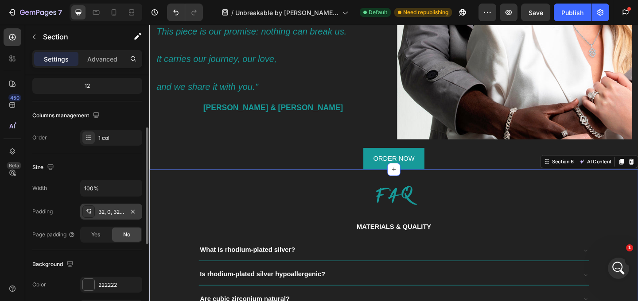
click at [90, 211] on icon at bounding box center [88, 211] width 7 height 7
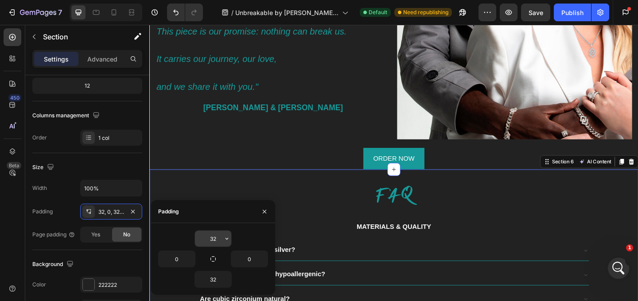
click at [220, 243] on input "32" at bounding box center [213, 239] width 36 height 16
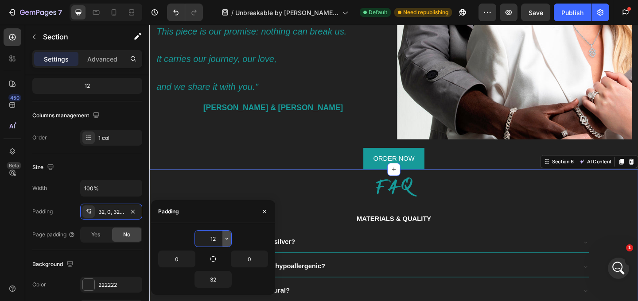
type input "12"
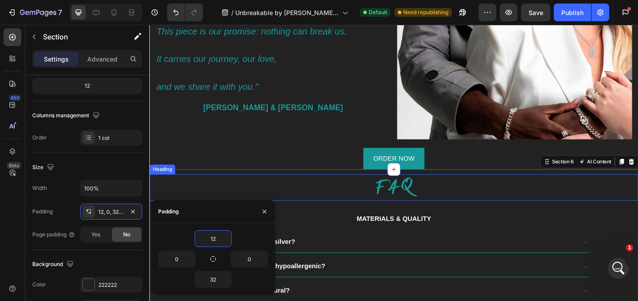
click at [516, 204] on h2 "FAQ" at bounding box center [415, 202] width 532 height 29
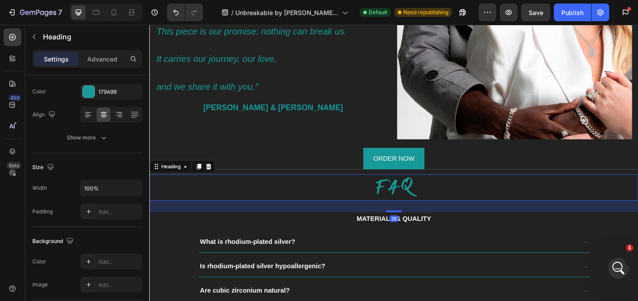
scroll to position [0, 0]
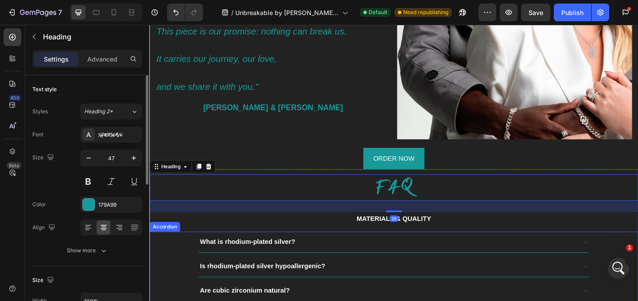
click at [569, 257] on div "What is rhodium-plated silver?" at bounding box center [408, 262] width 411 height 16
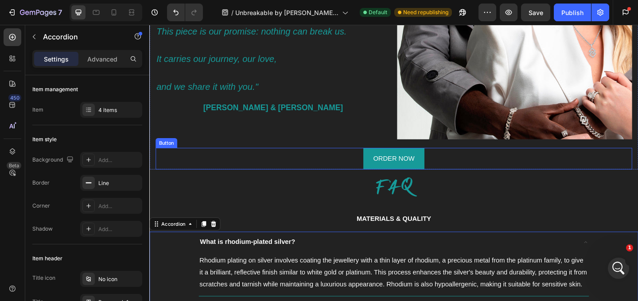
click at [501, 181] on div "ORDER NOW Button" at bounding box center [415, 170] width 519 height 23
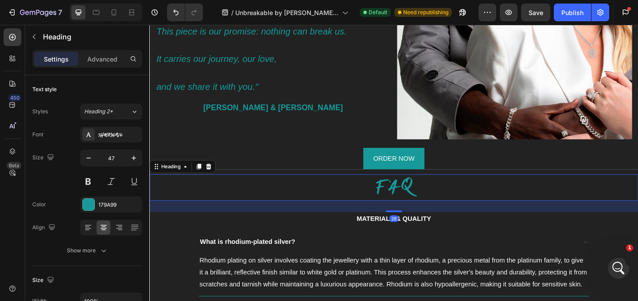
click at [501, 190] on h2 "FAQ" at bounding box center [415, 202] width 532 height 29
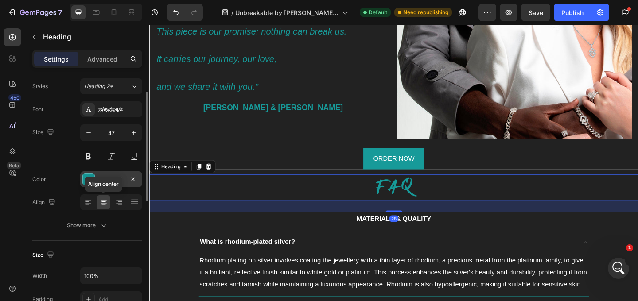
scroll to position [31, 0]
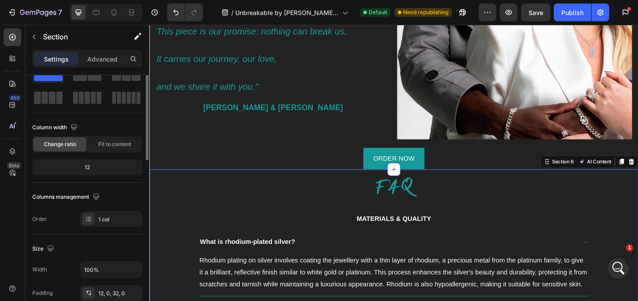
scroll to position [0, 0]
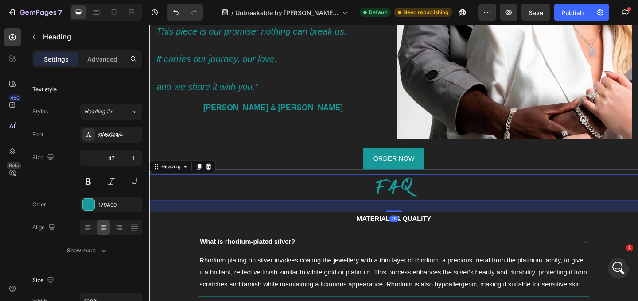
click at [433, 191] on span "FAQ" at bounding box center [415, 201] width 40 height 27
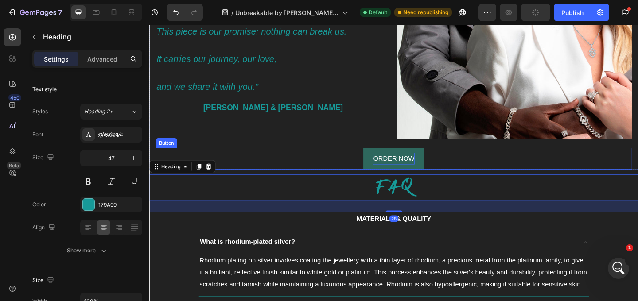
click at [436, 176] on p "ORDER NOW" at bounding box center [415, 170] width 45 height 13
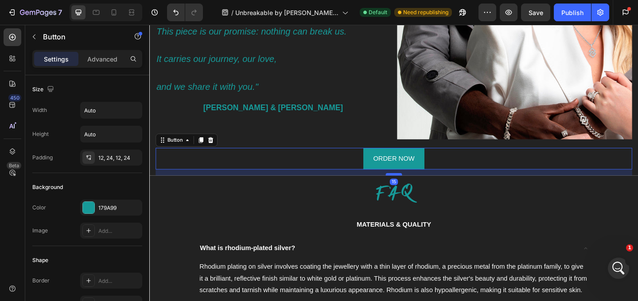
drag, startPoint x: 421, startPoint y: 181, endPoint x: 421, endPoint y: 188, distance: 6.2
click at [421, 188] on div at bounding box center [416, 187] width 18 height 3
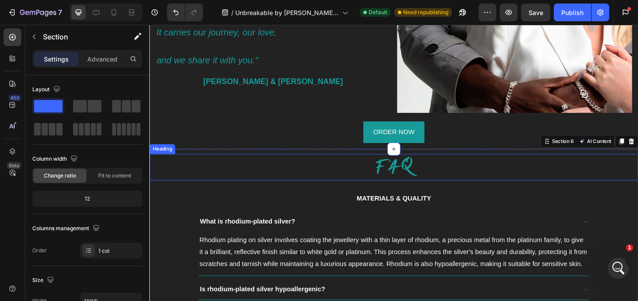
scroll to position [2279, 0]
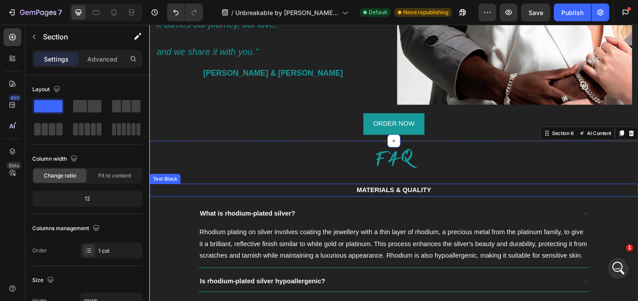
click at [445, 203] on strong "MATERIALS & QUALITY" at bounding box center [415, 205] width 81 height 8
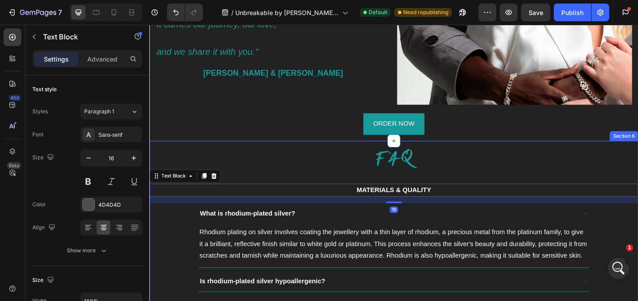
click at [419, 184] on h2 "FAQ" at bounding box center [415, 171] width 532 height 29
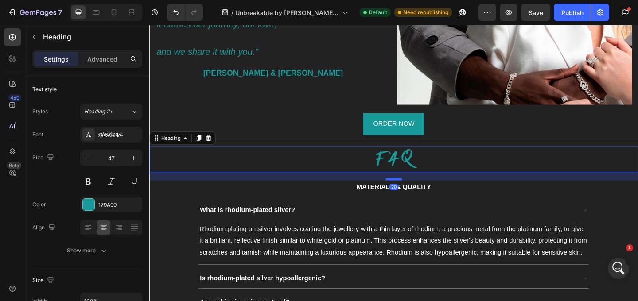
click at [418, 192] on div at bounding box center [416, 193] width 18 height 3
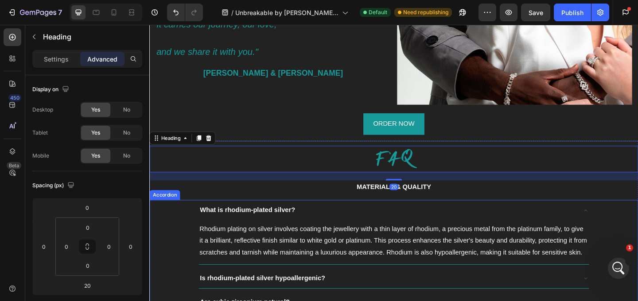
click at [445, 220] on div "What is rhodium-plated silver?" at bounding box center [408, 227] width 411 height 16
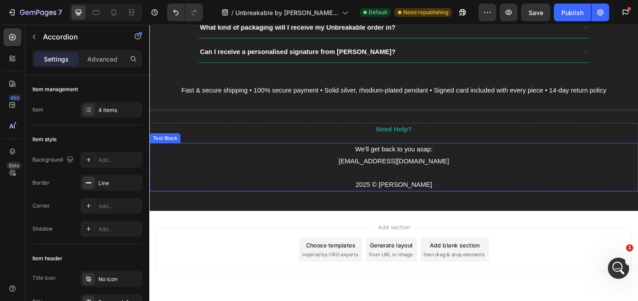
scroll to position [2857, 0]
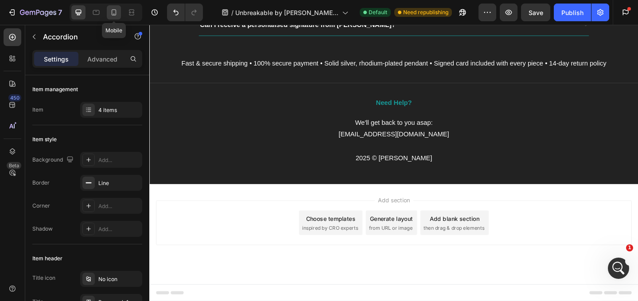
click at [115, 10] on icon at bounding box center [114, 12] width 9 height 9
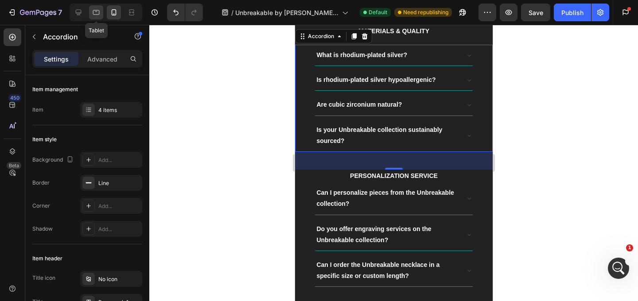
scroll to position [2800, 0]
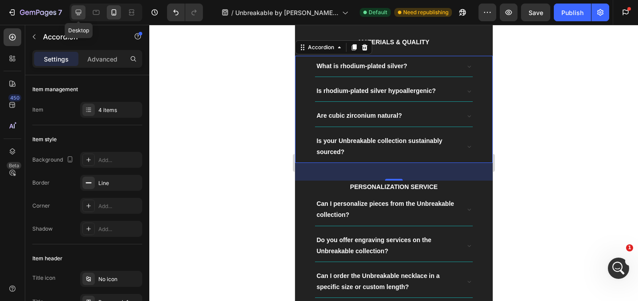
click at [83, 14] on div at bounding box center [78, 12] width 14 height 14
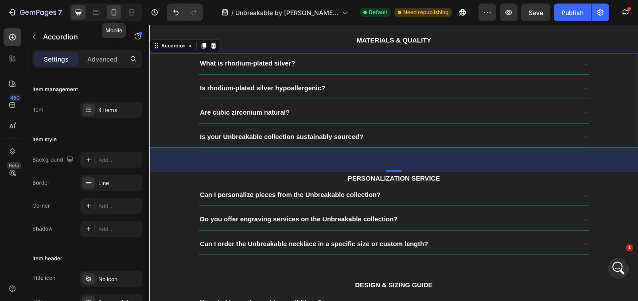
click at [113, 15] on icon at bounding box center [114, 12] width 5 height 6
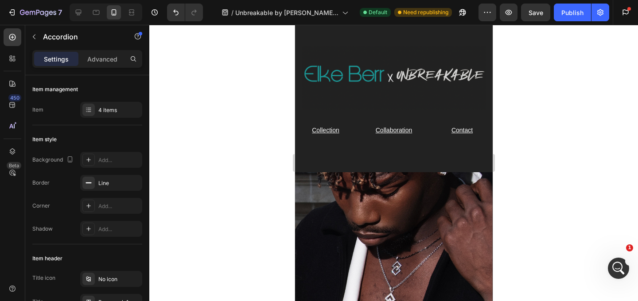
scroll to position [20, 0]
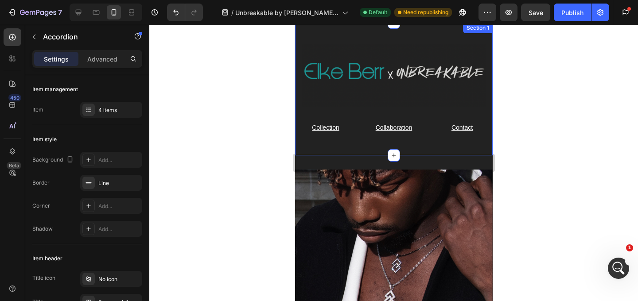
click at [387, 154] on div "Image Row Collection Text Block Collaboration Text Block Contact Text Block Row…" at bounding box center [394, 89] width 198 height 133
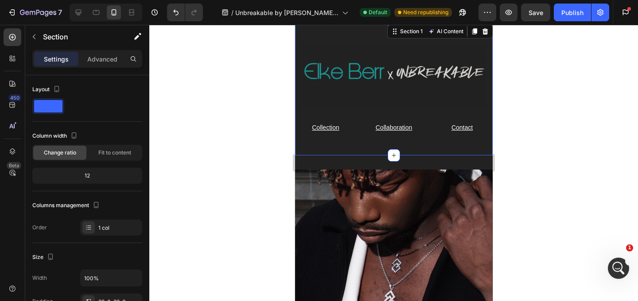
click at [372, 143] on div "Image Row Collection Text Block Collaboration Text Block Contact Text Block Row…" at bounding box center [394, 89] width 198 height 133
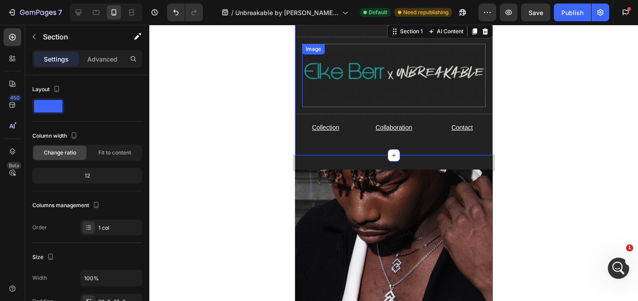
click at [373, 99] on img at bounding box center [394, 75] width 184 height 63
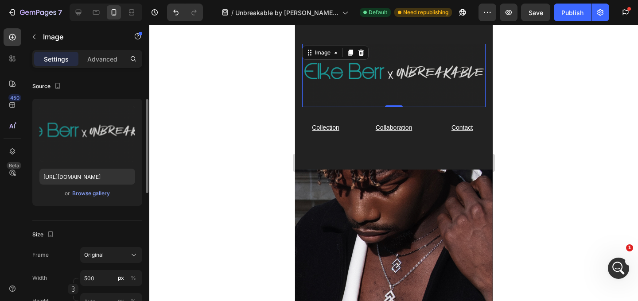
scroll to position [0, 0]
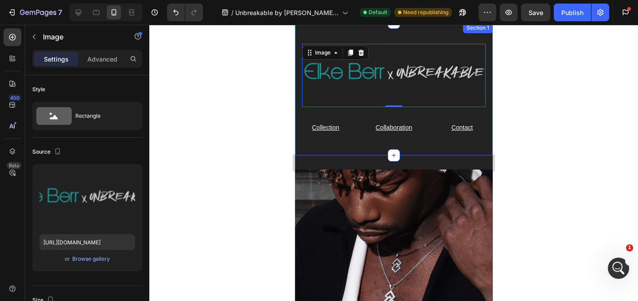
click at [380, 35] on div "Image 0 Row Collection Text Block Collaboration Text Block Contact Text Block R…" at bounding box center [394, 89] width 198 height 133
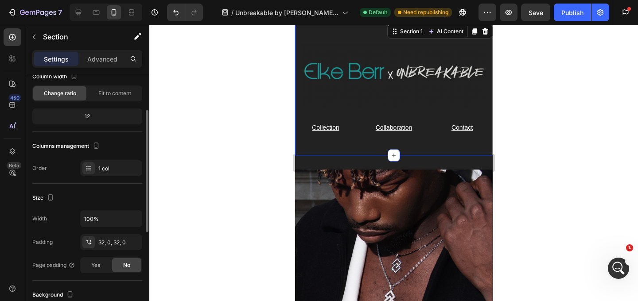
scroll to position [74, 0]
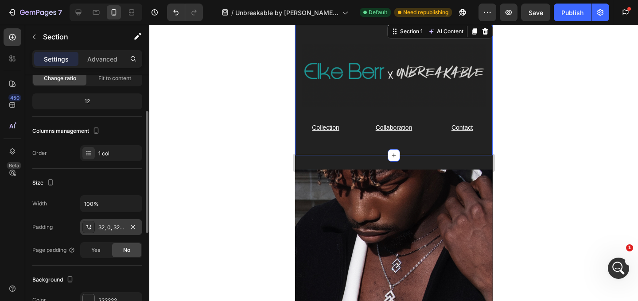
click at [91, 231] on icon at bounding box center [88, 227] width 7 height 7
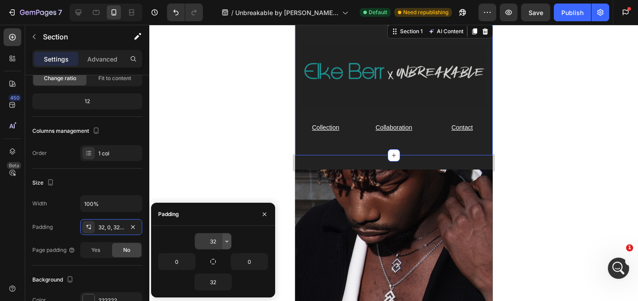
click at [228, 243] on icon "button" at bounding box center [226, 241] width 7 height 7
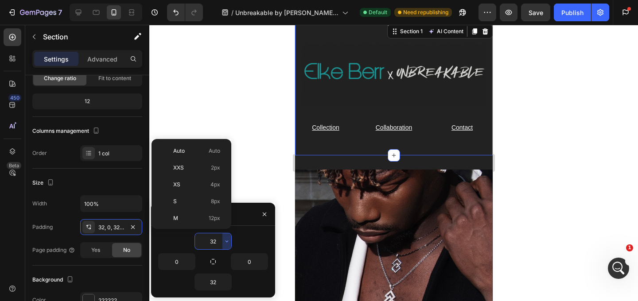
scroll to position [64, 0]
click at [194, 152] on p "M 12px" at bounding box center [196, 155] width 47 height 8
type input "12"
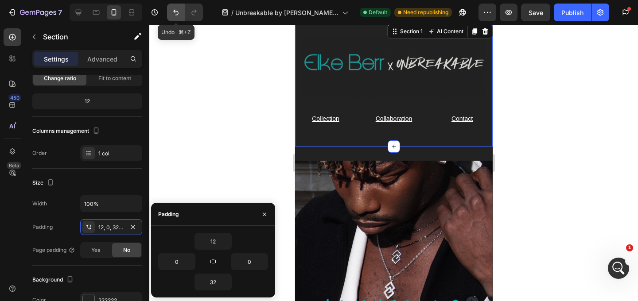
click at [178, 10] on icon "Undo/Redo" at bounding box center [176, 12] width 9 height 9
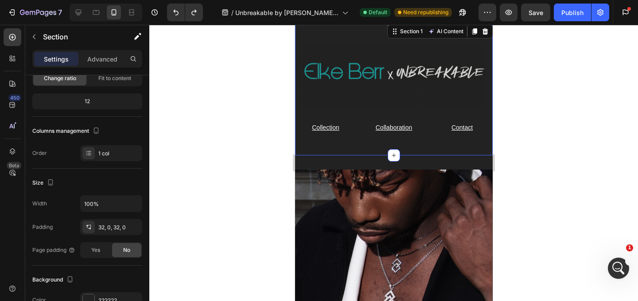
click at [367, 139] on div "Image Row Collection Text Block Collaboration Text Block Contact Text Block Row…" at bounding box center [394, 89] width 198 height 105
click at [363, 117] on div "Image Row Collection Text Block Collaboration Text Block Contact Text Block Row…" at bounding box center [394, 89] width 198 height 105
click at [367, 35] on div "Image Row Collection Text Block Collaboration Text Block Contact Text Block Row…" at bounding box center [394, 89] width 198 height 133
click at [346, 108] on div "Image Row" at bounding box center [394, 76] width 198 height 78
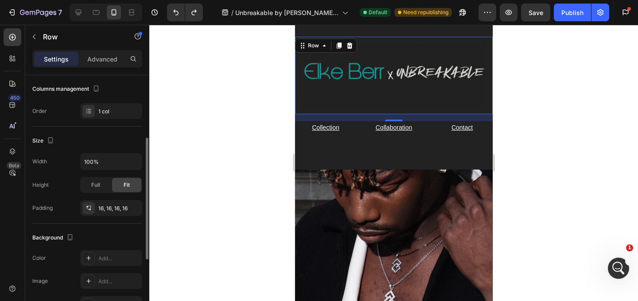
scroll to position [125, 0]
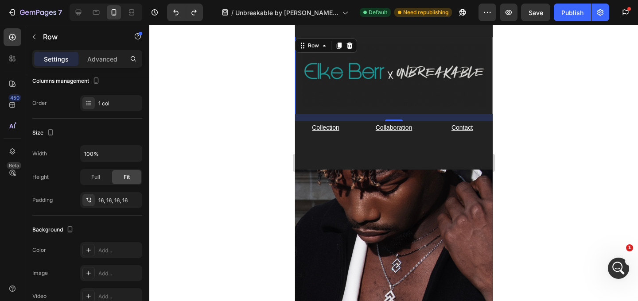
click at [343, 120] on div "16" at bounding box center [394, 117] width 198 height 7
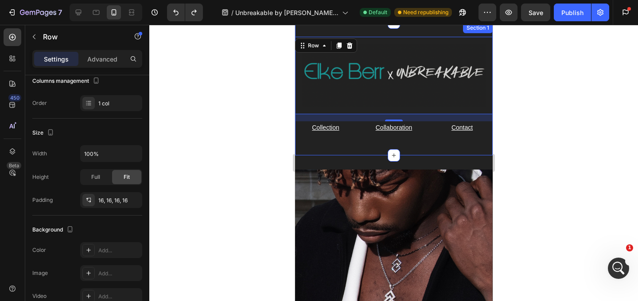
click at [378, 32] on div "Image Row 16 Collection Text Block Collaboration Text Block Contact Text Block …" at bounding box center [394, 89] width 198 height 133
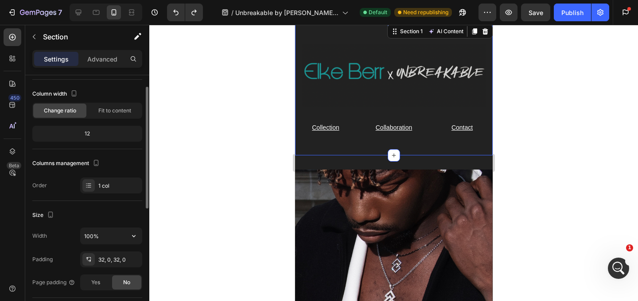
scroll to position [54, 0]
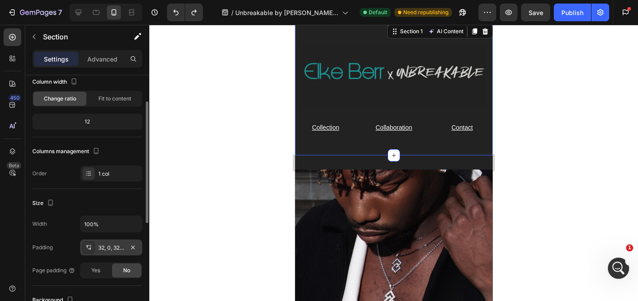
click at [89, 241] on div "32, 0, 32, 0" at bounding box center [111, 248] width 62 height 16
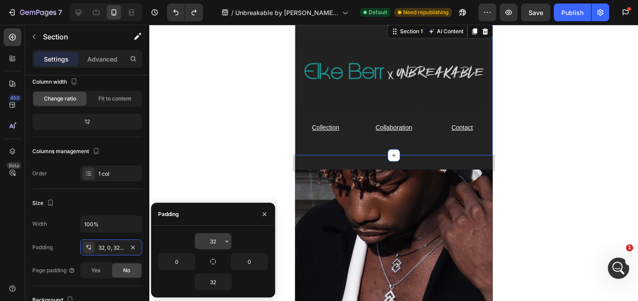
click at [208, 241] on input "32" at bounding box center [213, 242] width 36 height 16
drag, startPoint x: 220, startPoint y: 243, endPoint x: 192, endPoint y: 243, distance: 28.4
click at [192, 243] on div "32" at bounding box center [213, 241] width 110 height 17
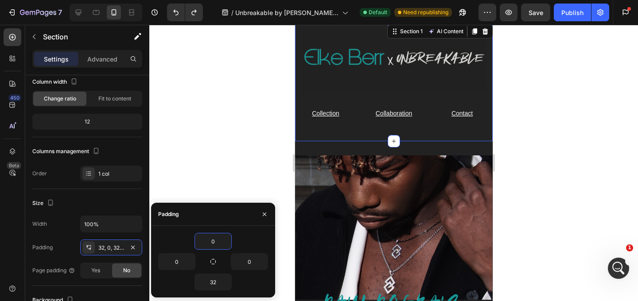
type input "0"
click at [222, 286] on input "32" at bounding box center [213, 282] width 36 height 16
type input "0"
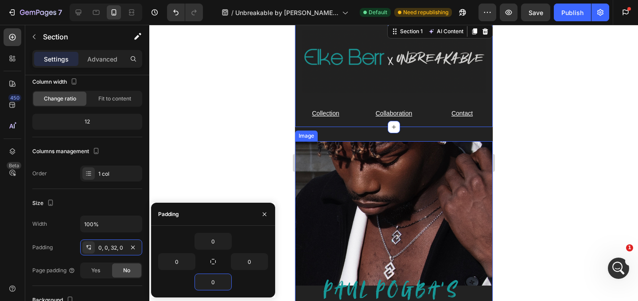
scroll to position [0, 0]
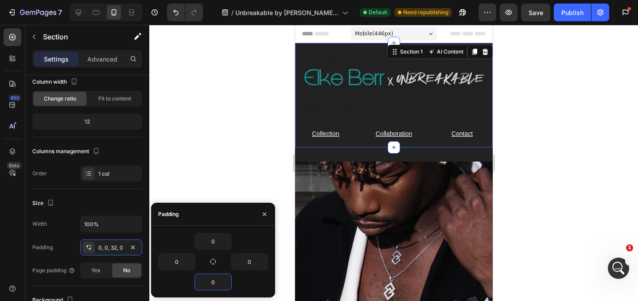
click at [422, 124] on div "Image Row Collection Text Block Collaboration Text Block Contact Text Block Row…" at bounding box center [394, 95] width 198 height 105
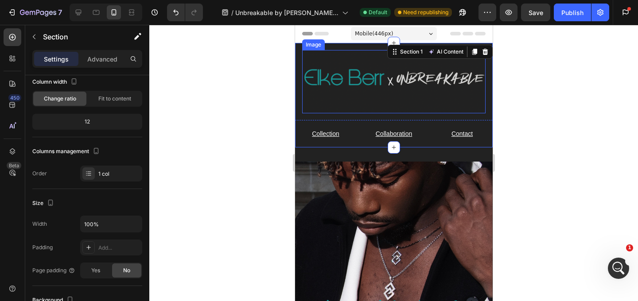
click at [437, 110] on img at bounding box center [394, 81] width 184 height 63
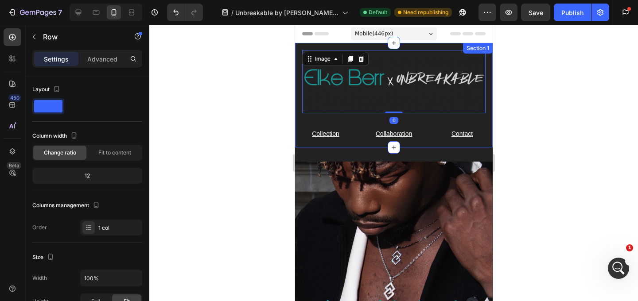
click at [436, 119] on div "Image 0 Row" at bounding box center [394, 82] width 198 height 78
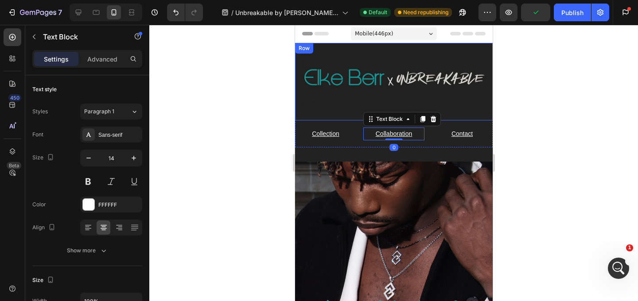
click at [463, 115] on div "Image Row" at bounding box center [394, 82] width 198 height 78
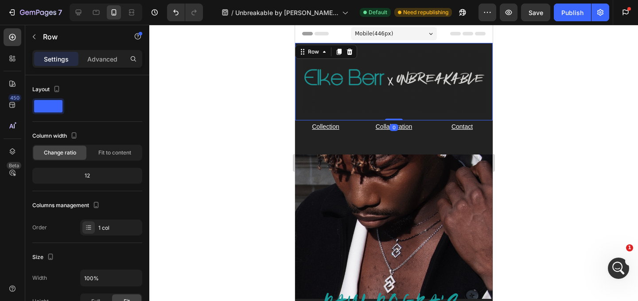
drag, startPoint x: 401, startPoint y: 126, endPoint x: 401, endPoint y: 114, distance: 11.5
click at [401, 114] on div "Image Row 0" at bounding box center [394, 82] width 198 height 78
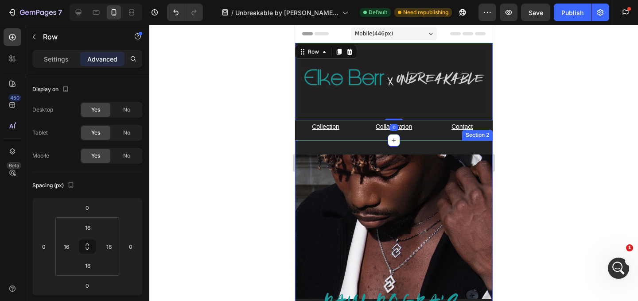
click at [447, 145] on div "Image Row Section 2" at bounding box center [394, 251] width 198 height 220
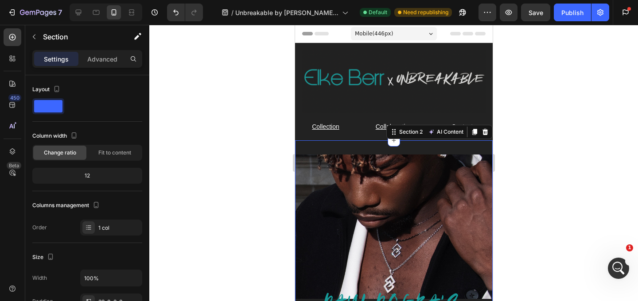
click at [554, 116] on div at bounding box center [393, 163] width 489 height 277
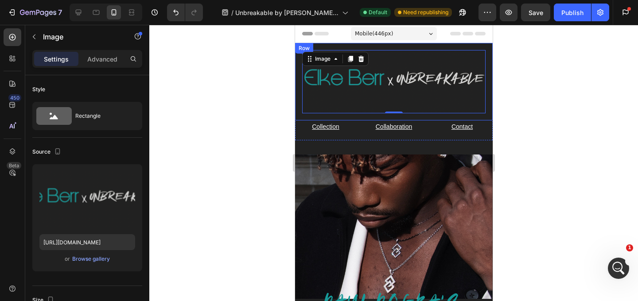
click at [486, 115] on div "Image 0 Row" at bounding box center [394, 82] width 198 height 78
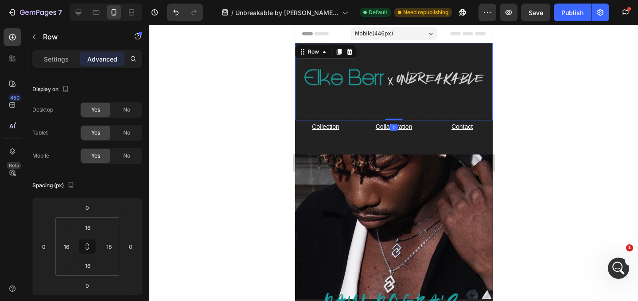
click at [520, 126] on div at bounding box center [393, 163] width 489 height 277
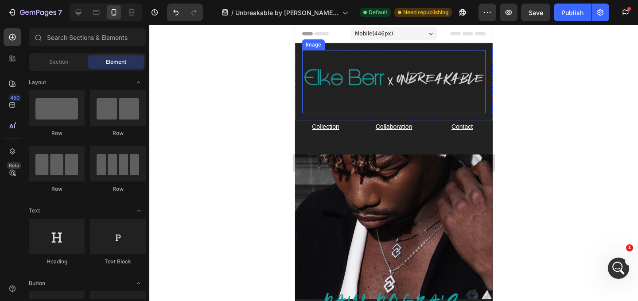
click at [418, 110] on img at bounding box center [394, 81] width 184 height 63
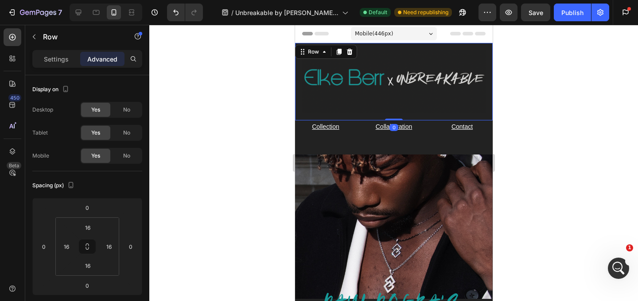
click at [419, 115] on div "Image Row 0" at bounding box center [394, 82] width 198 height 78
click at [89, 233] on input "16" at bounding box center [88, 227] width 18 height 13
click at [128, 264] on div "XXS 2px" at bounding box center [106, 260] width 55 height 13
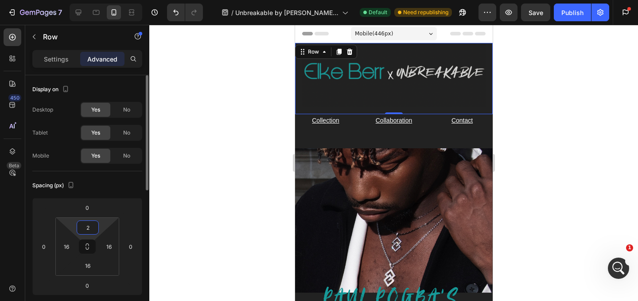
click at [91, 227] on input "2" at bounding box center [88, 227] width 18 height 13
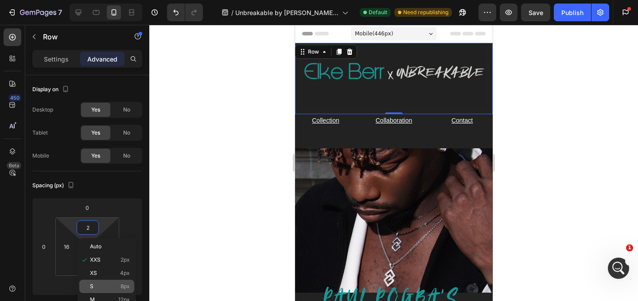
click at [124, 287] on span "8px" at bounding box center [125, 287] width 9 height 6
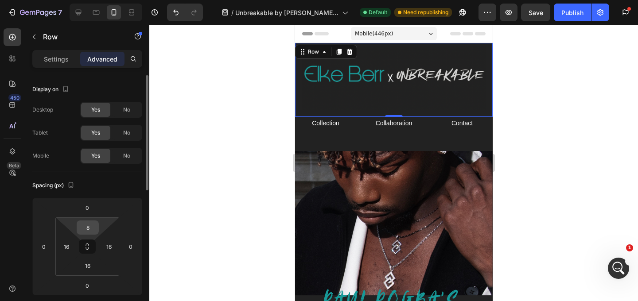
click at [83, 223] on input "8" at bounding box center [88, 227] width 18 height 13
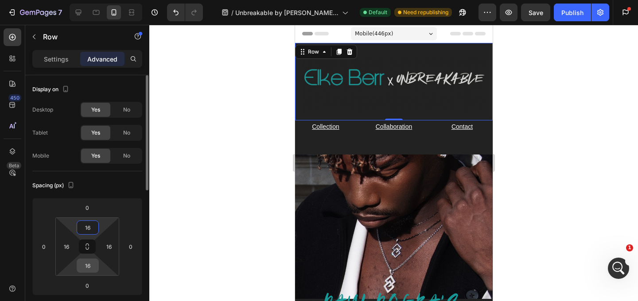
type input "16"
click at [89, 271] on input "16" at bounding box center [88, 265] width 18 height 13
type input "0"
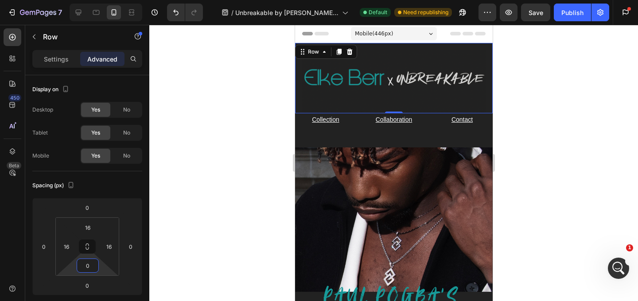
click at [278, 100] on div at bounding box center [393, 163] width 489 height 277
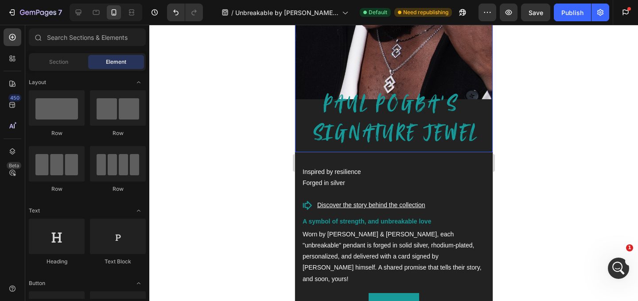
scroll to position [196, 0]
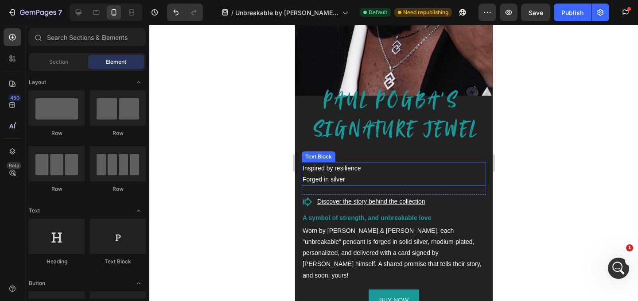
click at [436, 165] on p "Inspired by resilience" at bounding box center [393, 168] width 183 height 11
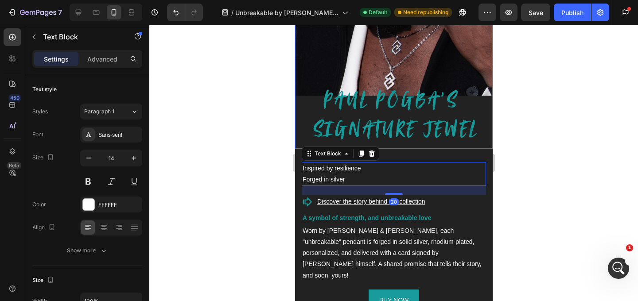
click at [437, 148] on img at bounding box center [394, 50] width 198 height 198
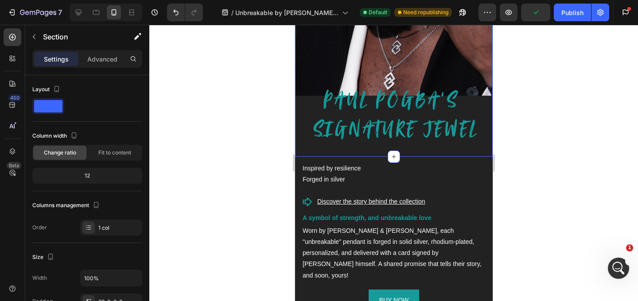
click at [437, 156] on div "Image Row Section 2 AI Content Write with GemAI What would you like to describe…" at bounding box center [394, 47] width 198 height 220
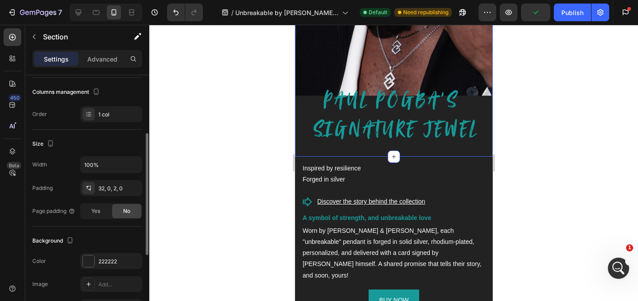
scroll to position [116, 0]
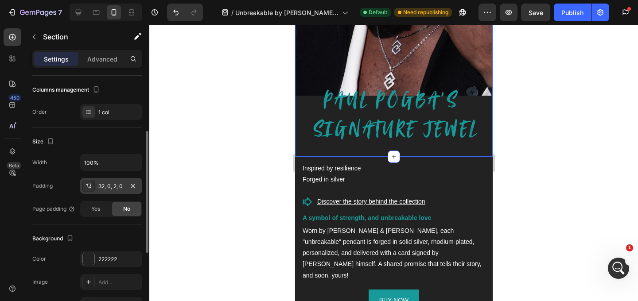
click at [90, 184] on icon at bounding box center [88, 186] width 7 height 7
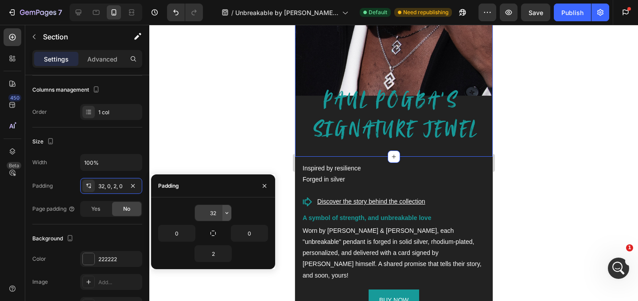
click at [226, 214] on icon "button" at bounding box center [226, 213] width 7 height 7
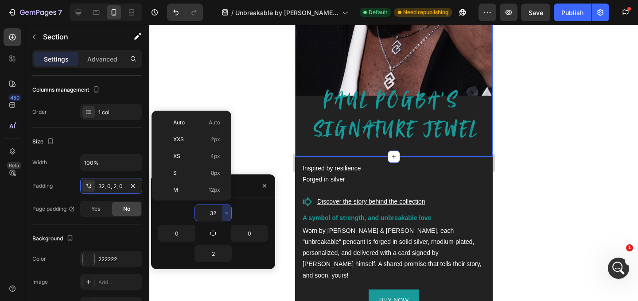
scroll to position [64, 0]
click at [207, 135] on div "M 12px" at bounding box center [189, 143] width 69 height 17
type input "12"
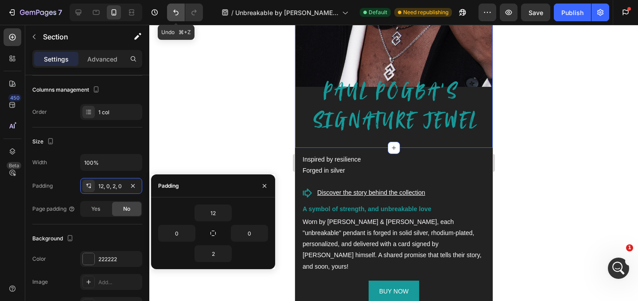
click at [176, 8] on icon "Undo/Redo" at bounding box center [176, 12] width 9 height 9
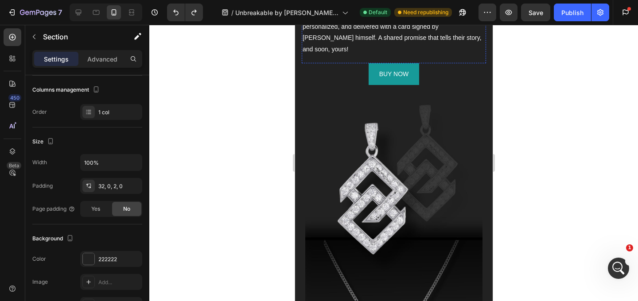
scroll to position [432, 0]
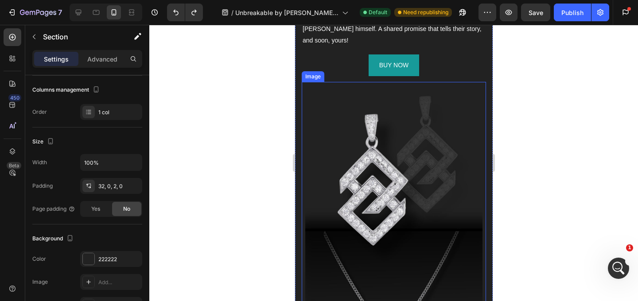
click at [432, 90] on img at bounding box center [393, 239] width 177 height 315
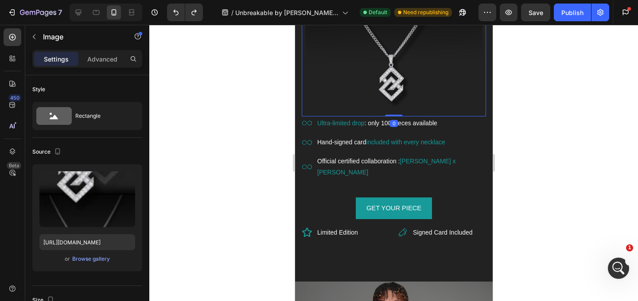
scroll to position [717, 0]
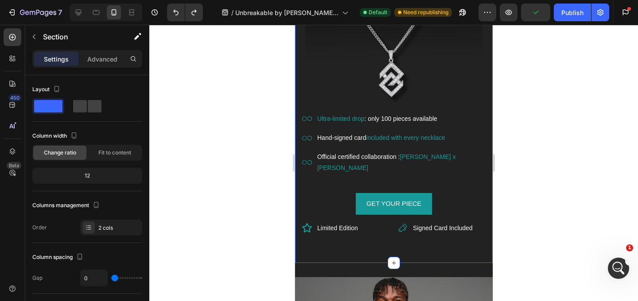
click at [415, 159] on div "Image Ultra-limited drop : only 100 pieces available Hand-signed card included …" at bounding box center [393, 16] width 184 height 439
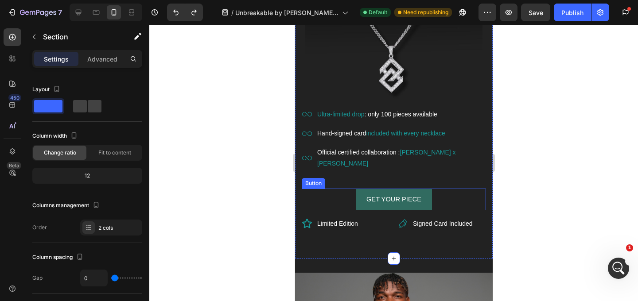
click at [427, 189] on link "GET YOUR PIECE" at bounding box center [394, 200] width 76 height 22
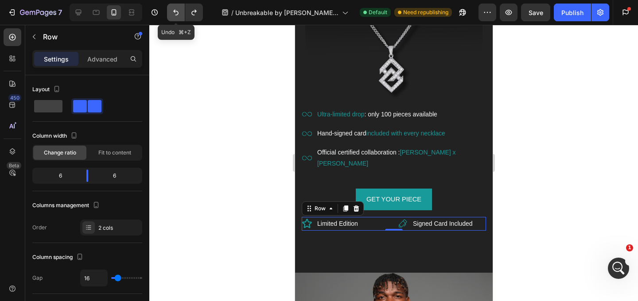
click at [175, 8] on icon "Undo/Redo" at bounding box center [176, 12] width 9 height 9
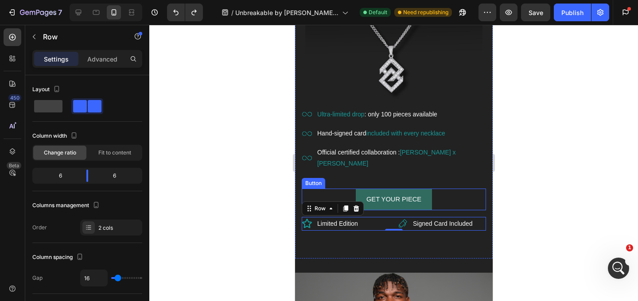
click at [427, 189] on link "GET YOUR PIECE" at bounding box center [394, 200] width 76 height 22
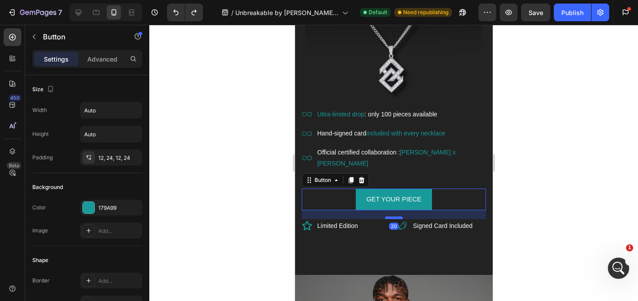
click at [399, 217] on div at bounding box center [394, 218] width 18 height 3
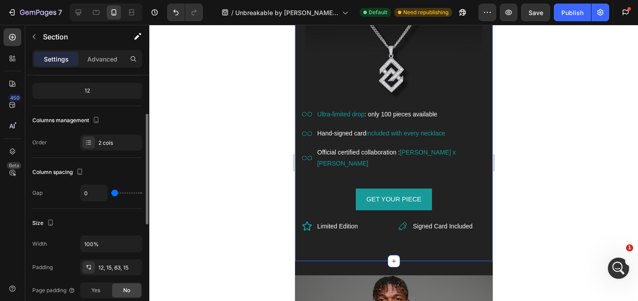
scroll to position [86, 0]
click at [90, 267] on icon at bounding box center [88, 266] width 7 height 7
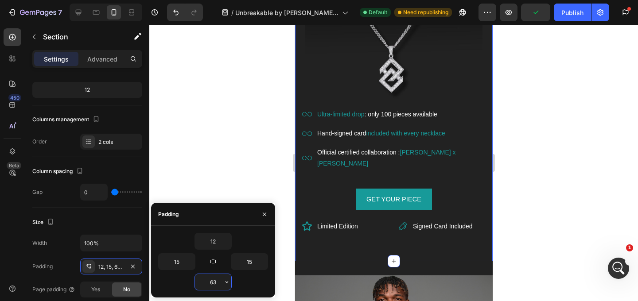
click at [218, 285] on input "63" at bounding box center [213, 282] width 36 height 16
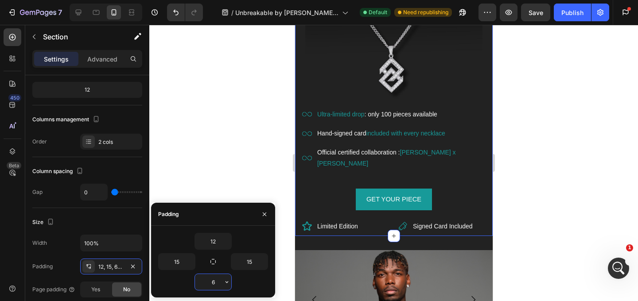
type input "6"
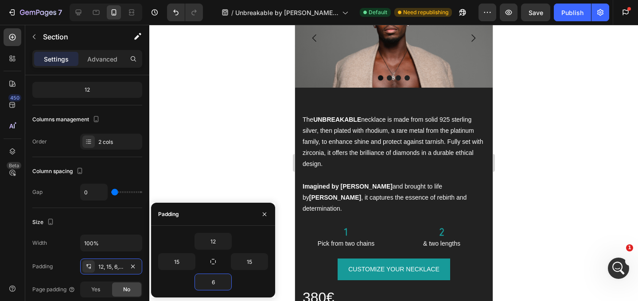
scroll to position [963, 0]
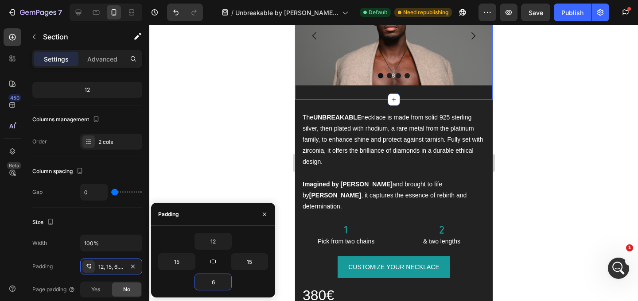
click at [407, 95] on div "Image Image Image Image Carousel Section 4" at bounding box center [394, 36] width 198 height 127
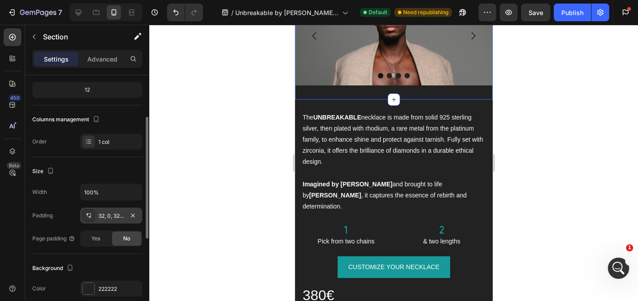
click at [106, 219] on div "32, 0, 32, 0" at bounding box center [111, 216] width 26 height 8
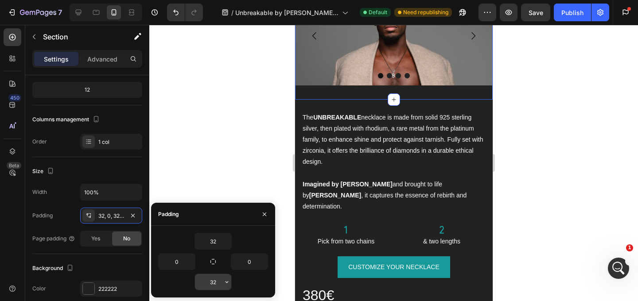
click at [218, 281] on input "32" at bounding box center [213, 282] width 36 height 16
type input "12"
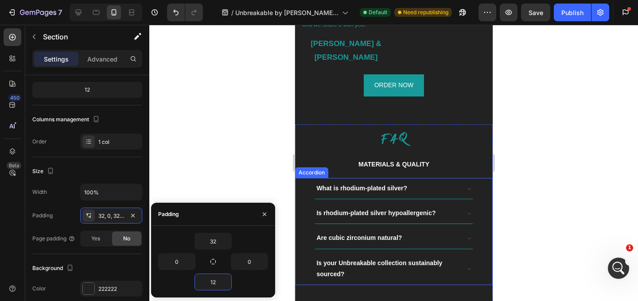
scroll to position [2358, 0]
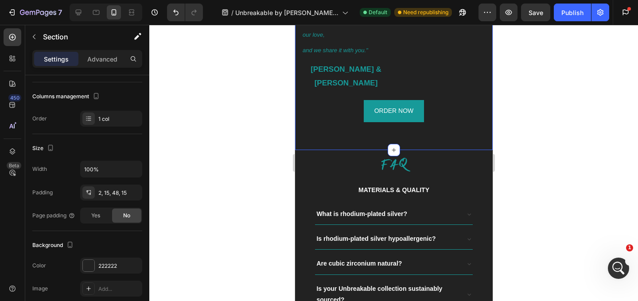
click at [110, 191] on div "2, 15, 48, 15" at bounding box center [111, 193] width 26 height 8
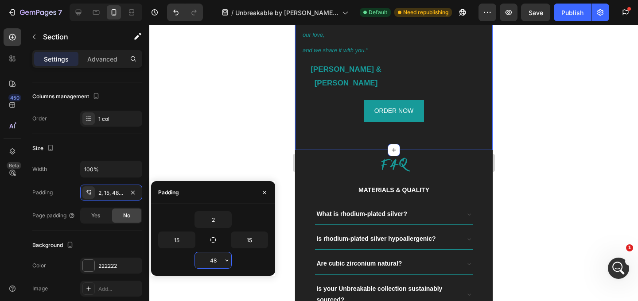
click at [215, 260] on input "48" at bounding box center [213, 261] width 36 height 16
type input "0"
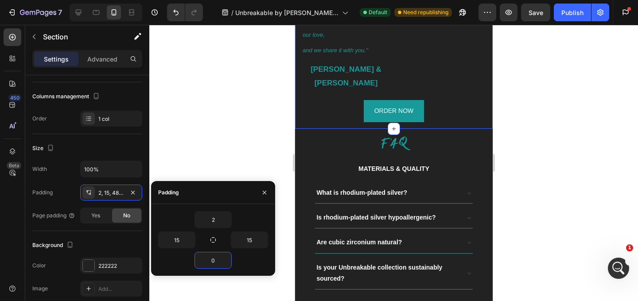
click at [555, 177] on div at bounding box center [393, 163] width 489 height 277
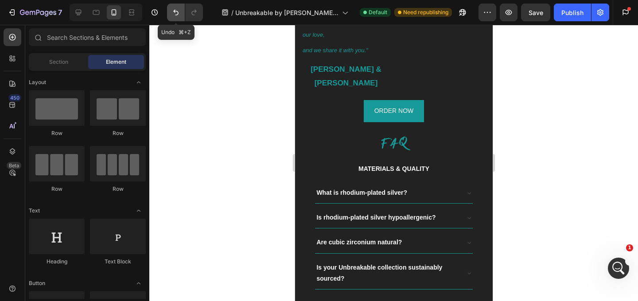
click at [180, 12] on icon "Undo/Redo" at bounding box center [176, 12] width 9 height 9
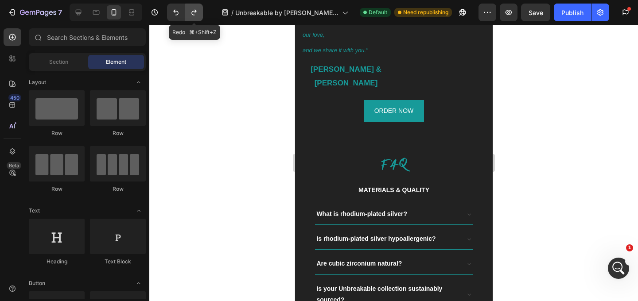
click at [198, 12] on icon "Undo/Redo" at bounding box center [194, 12] width 9 height 9
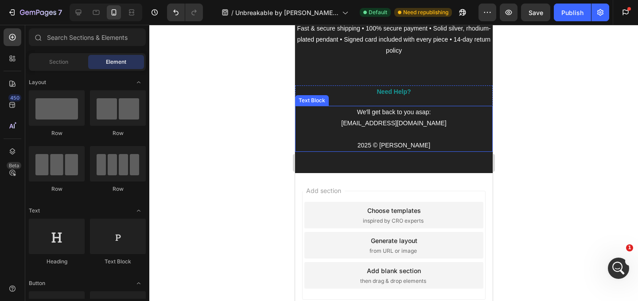
scroll to position [2977, 0]
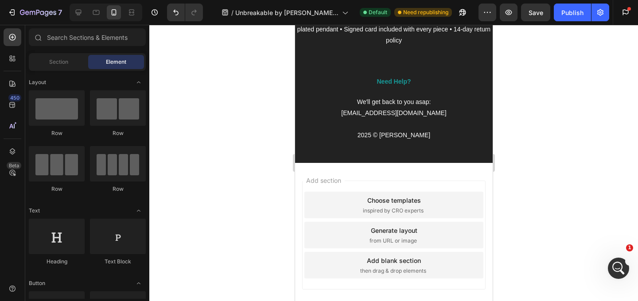
click at [396, 171] on div "Add section Choose templates inspired by CRO experts Generate layout from URL o…" at bounding box center [394, 247] width 198 height 169
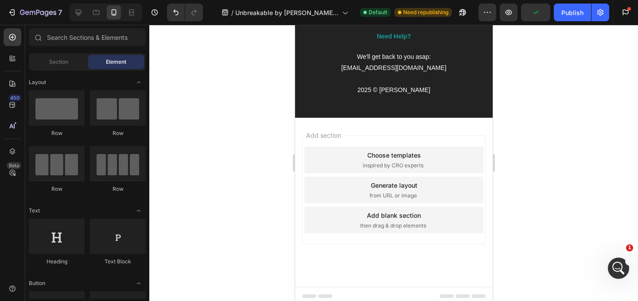
scroll to position [3027, 0]
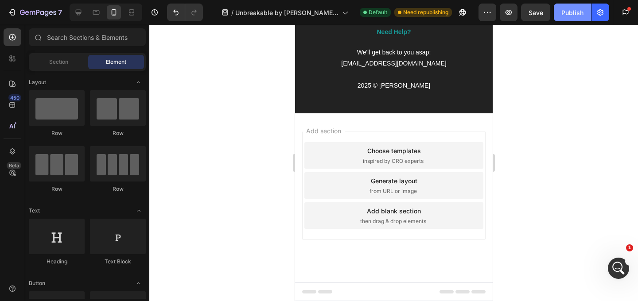
click at [579, 8] on div "Publish" at bounding box center [573, 12] width 22 height 9
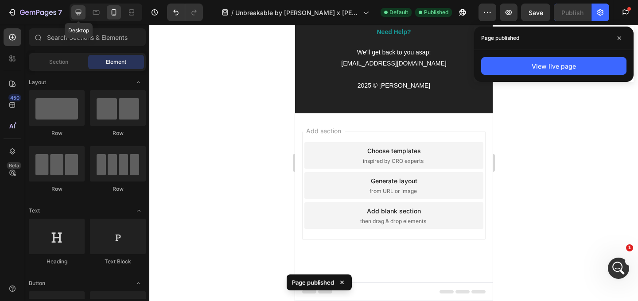
click at [79, 13] on icon at bounding box center [79, 13] width 6 height 6
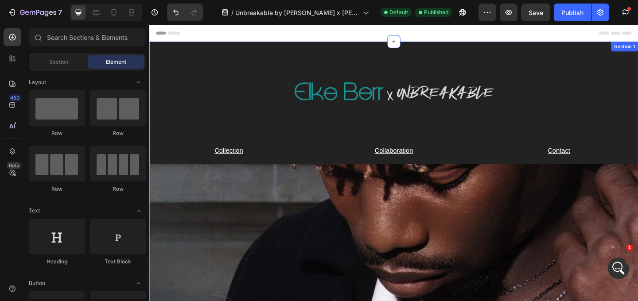
click at [411, 52] on div "Image Row Collection Text Block Collaboration Text Block Contact Text Block Row…" at bounding box center [415, 272] width 532 height 458
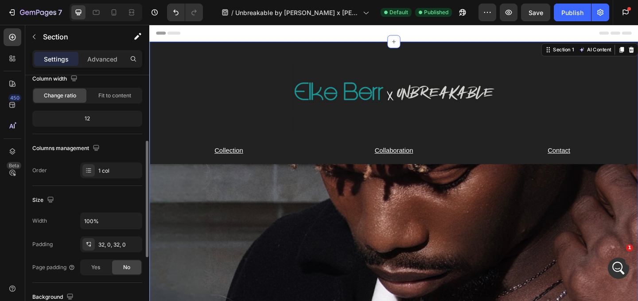
scroll to position [107, 0]
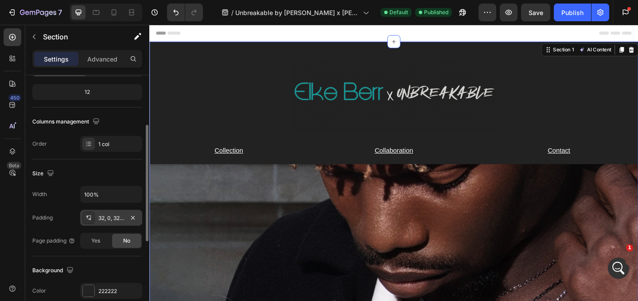
click at [91, 217] on icon at bounding box center [88, 218] width 7 height 7
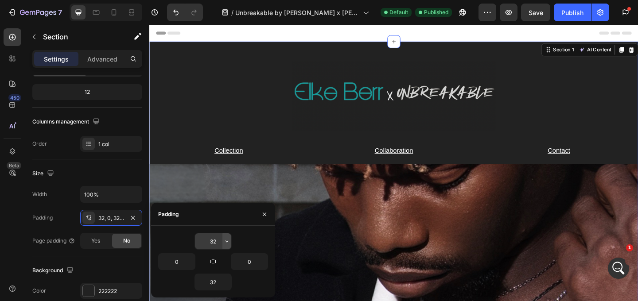
click at [224, 240] on icon "button" at bounding box center [226, 241] width 7 height 7
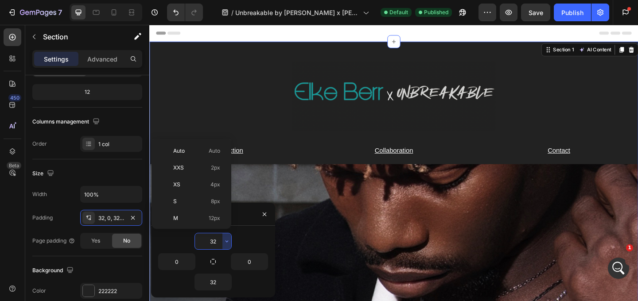
scroll to position [64, 0]
drag, startPoint x: 208, startPoint y: 151, endPoint x: 64, endPoint y: 138, distance: 144.7
click at [208, 151] on p "M 12px" at bounding box center [196, 155] width 47 height 8
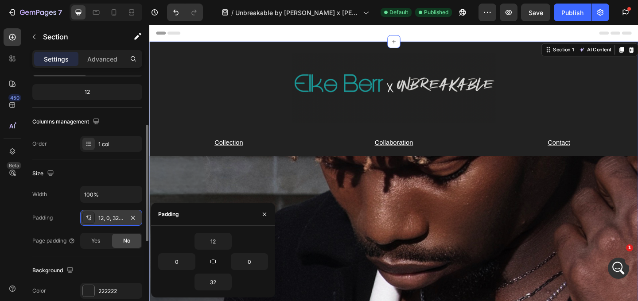
click at [102, 216] on div "12, 0, 32, 0" at bounding box center [111, 219] width 26 height 8
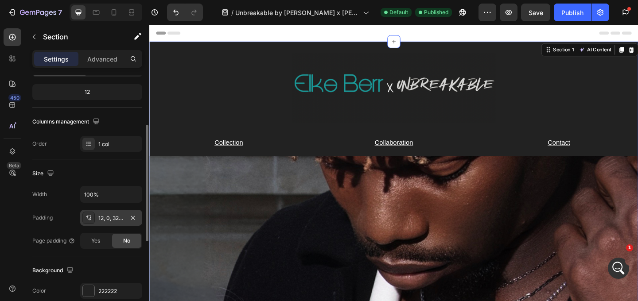
click at [118, 220] on div "12, 0, 32, 0" at bounding box center [111, 219] width 26 height 8
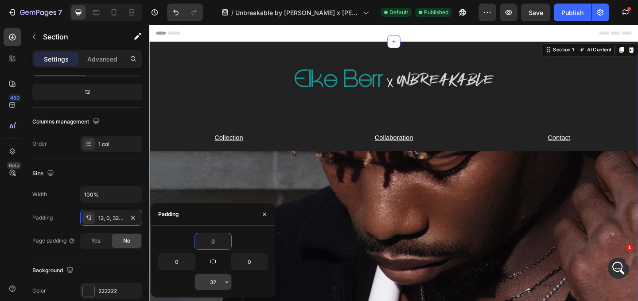
type input "0"
click at [220, 280] on input "32" at bounding box center [213, 282] width 36 height 16
type input "0"
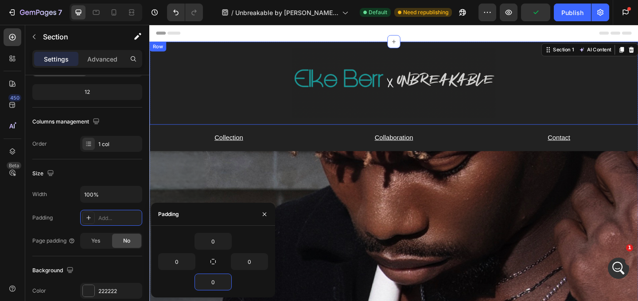
click at [373, 133] on div "Image Row" at bounding box center [415, 88] width 532 height 90
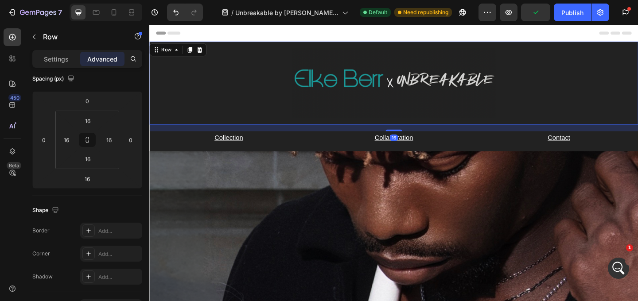
scroll to position [0, 0]
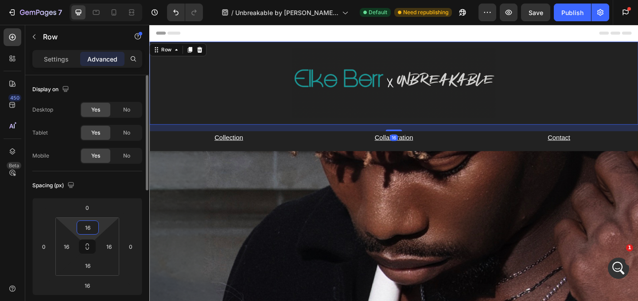
click at [85, 228] on input "16" at bounding box center [88, 227] width 18 height 13
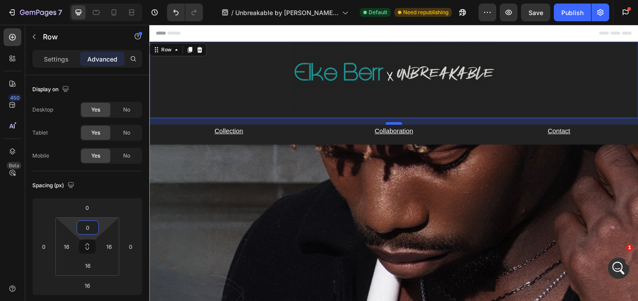
type input "0"
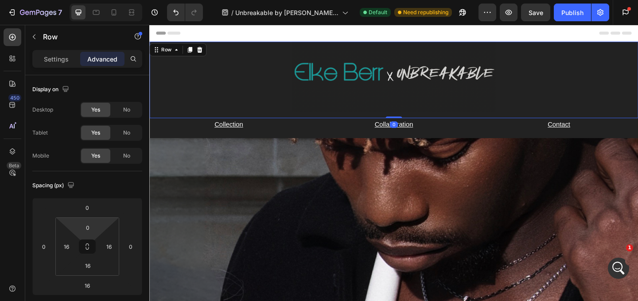
drag, startPoint x: 412, startPoint y: 131, endPoint x: 412, endPoint y: 109, distance: 22.2
click at [412, 109] on div "Image Row 0" at bounding box center [415, 84] width 532 height 83
type input "0"
click at [337, 146] on div "Image Row 0 Collection Text Block Collaboration Text Block Contact Text Block R…" at bounding box center [415, 250] width 532 height 415
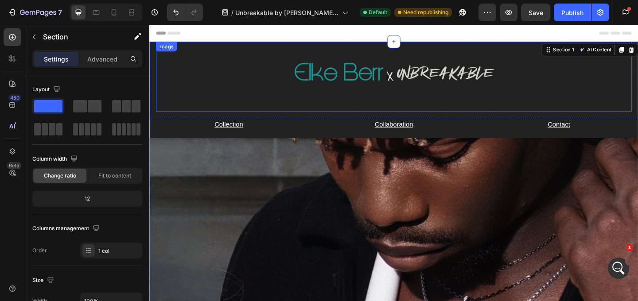
click at [363, 46] on img at bounding box center [416, 81] width 222 height 76
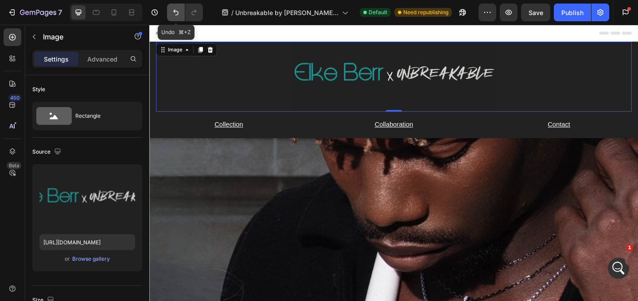
click at [178, 8] on button "Undo/Redo" at bounding box center [176, 13] width 18 height 18
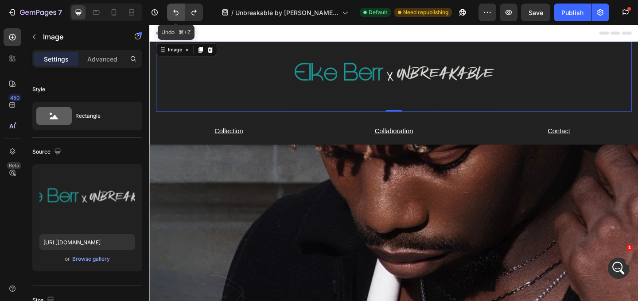
click at [178, 8] on icon "Undo/Redo" at bounding box center [176, 12] width 9 height 9
click at [179, 12] on icon "Undo/Redo" at bounding box center [176, 12] width 9 height 9
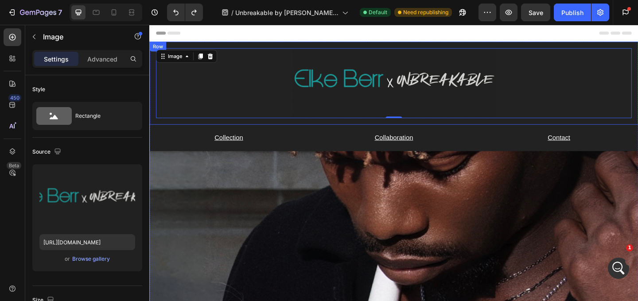
click at [256, 47] on div "Image 0 Row" at bounding box center [415, 88] width 532 height 90
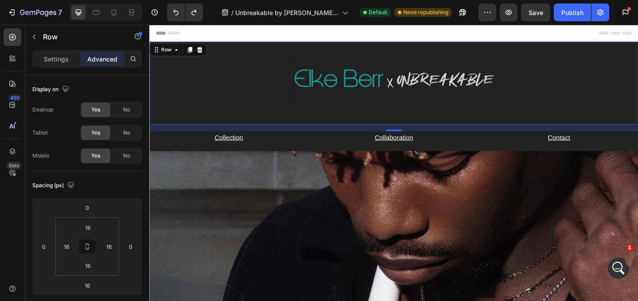
click at [294, 45] on div "Image Row 16" at bounding box center [415, 88] width 532 height 90
click at [176, 16] on icon "Undo/Redo" at bounding box center [176, 12] width 9 height 9
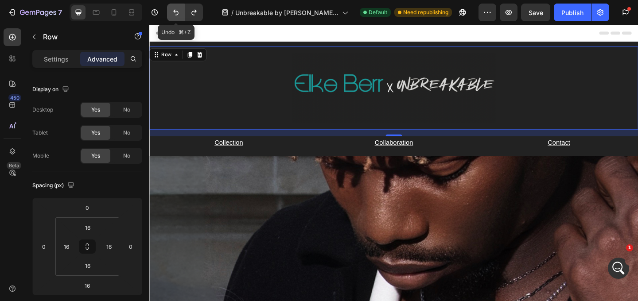
click at [176, 16] on icon "Undo/Redo" at bounding box center [176, 12] width 9 height 9
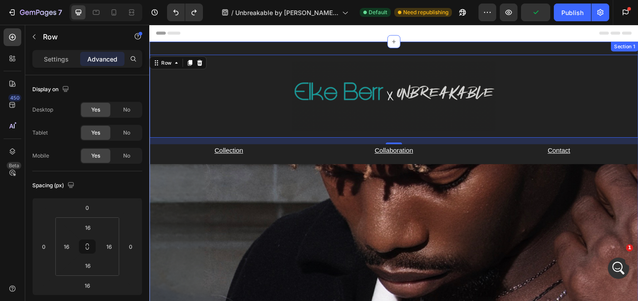
click at [215, 51] on div "Image Row 16 Collection Text Block Collaboration Text Block Contact Text Block …" at bounding box center [415, 272] width 532 height 458
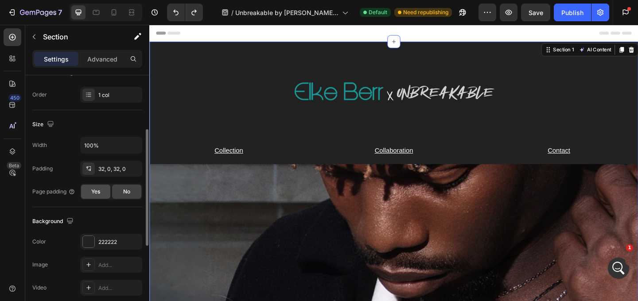
scroll to position [166, 0]
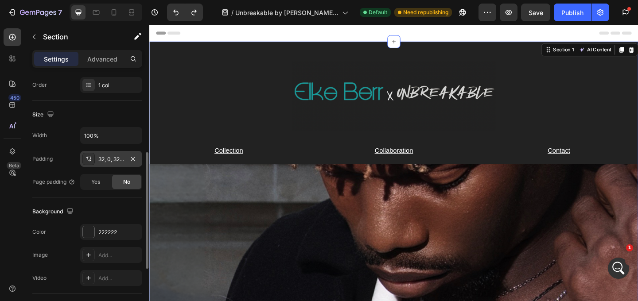
click at [87, 163] on div at bounding box center [88, 159] width 12 height 12
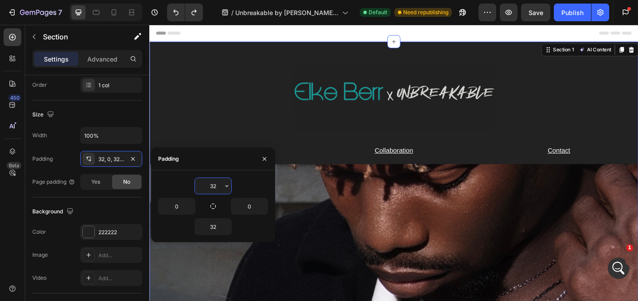
click at [221, 183] on input "32" at bounding box center [213, 186] width 36 height 16
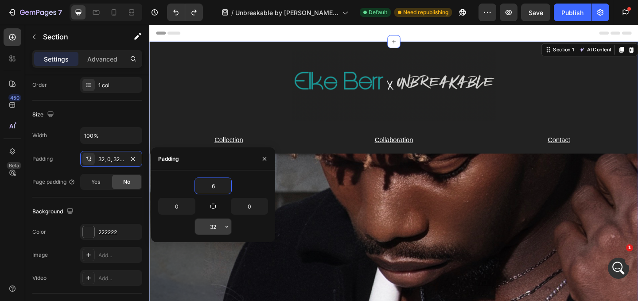
type input "6"
click at [221, 227] on input "32" at bounding box center [213, 227] width 36 height 16
type input "6"
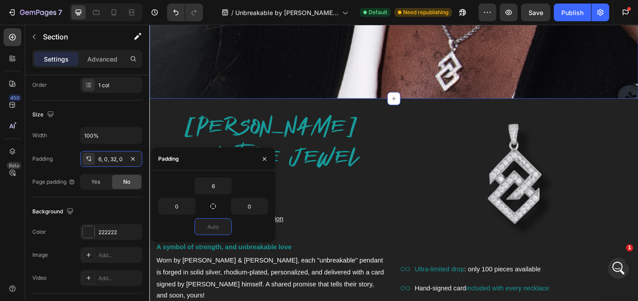
scroll to position [371, 0]
type input "6"
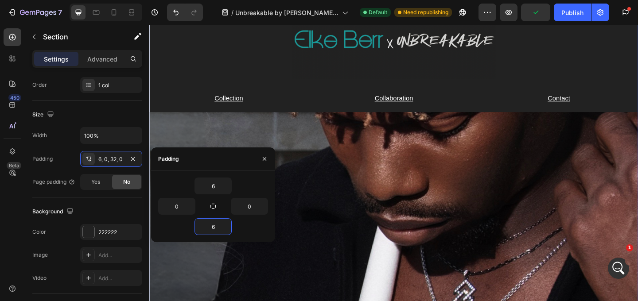
scroll to position [0, 0]
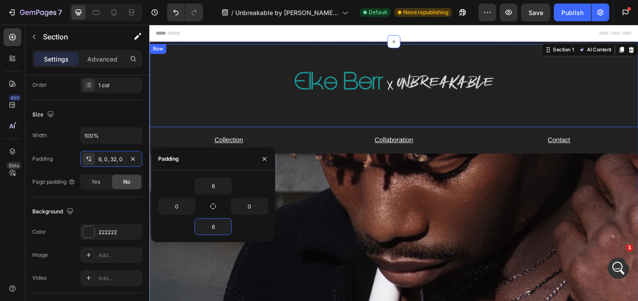
click at [419, 124] on img at bounding box center [416, 91] width 222 height 76
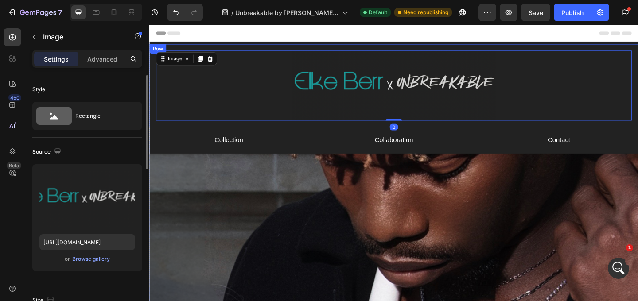
click at [423, 133] on div "Image 0 Row" at bounding box center [415, 91] width 532 height 90
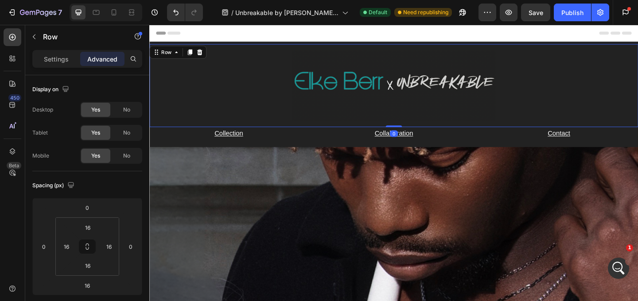
drag, startPoint x: 418, startPoint y: 141, endPoint x: 418, endPoint y: 130, distance: 11.1
click at [418, 130] on div "Image Row 0" at bounding box center [415, 91] width 532 height 90
type input "0"
click at [86, 270] on input "16" at bounding box center [88, 265] width 18 height 13
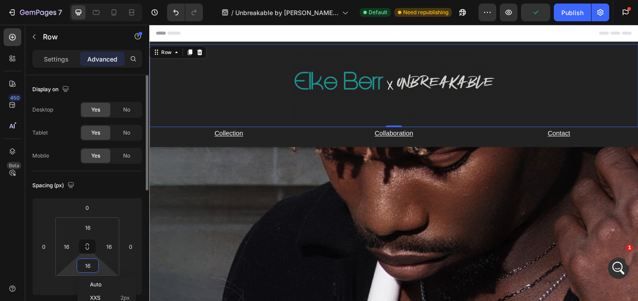
type input "0"
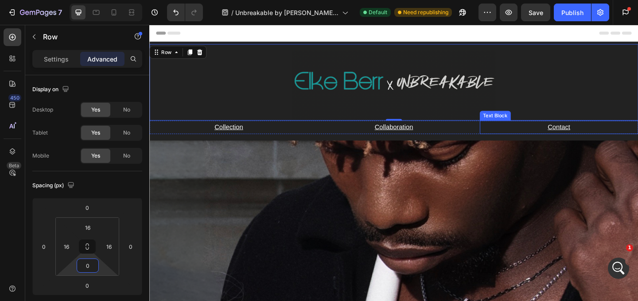
click at [512, 140] on p "Contact" at bounding box center [595, 136] width 171 height 13
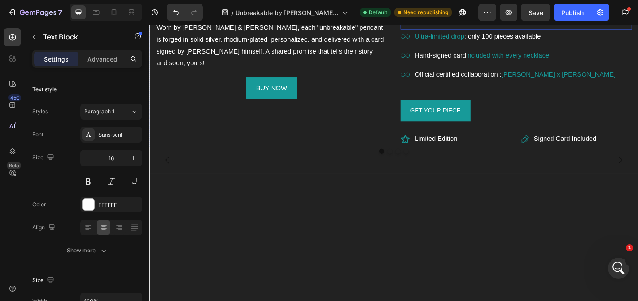
scroll to position [622, 0]
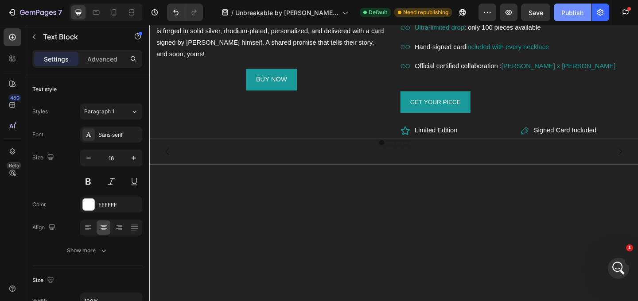
click at [585, 7] on button "Publish" at bounding box center [572, 13] width 37 height 18
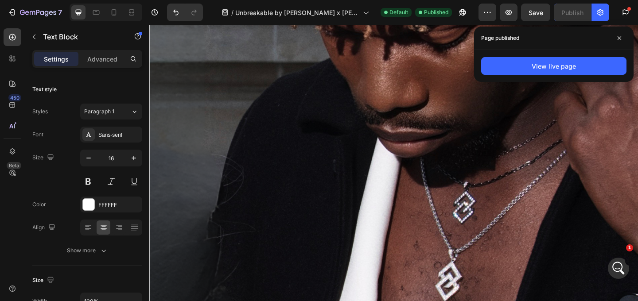
scroll to position [0, 0]
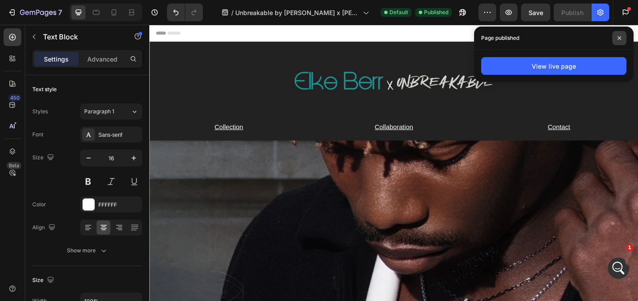
click at [617, 41] on span at bounding box center [620, 38] width 14 height 14
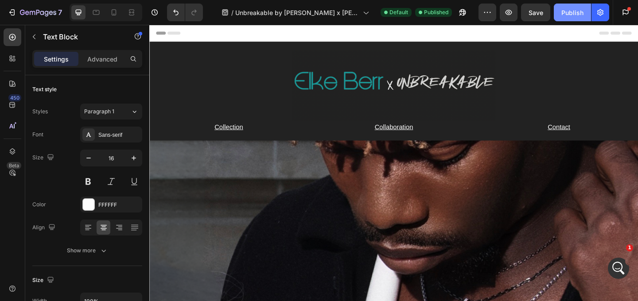
click at [564, 8] on div "Publish" at bounding box center [573, 12] width 22 height 9
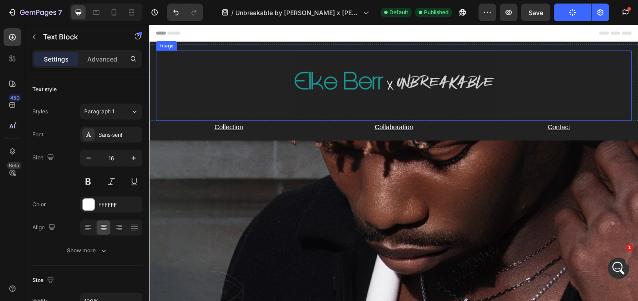
click at [412, 120] on img at bounding box center [416, 91] width 222 height 76
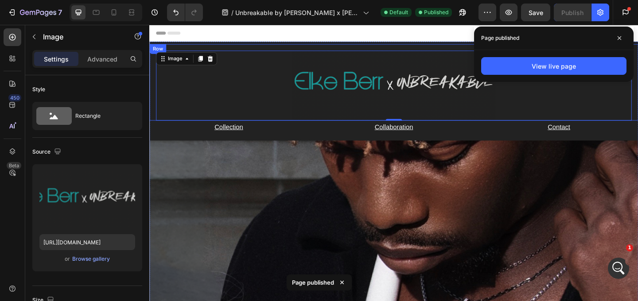
click at [318, 49] on div "Image 0 Row" at bounding box center [415, 87] width 532 height 83
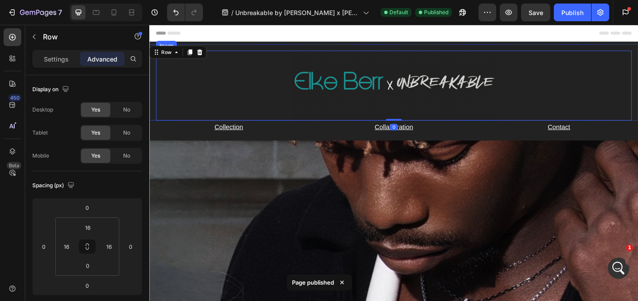
click at [391, 121] on img at bounding box center [416, 91] width 222 height 76
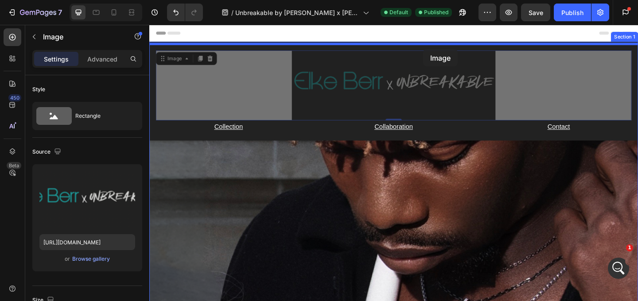
drag, startPoint x: 447, startPoint y: 61, endPoint x: 447, endPoint y: 51, distance: 9.8
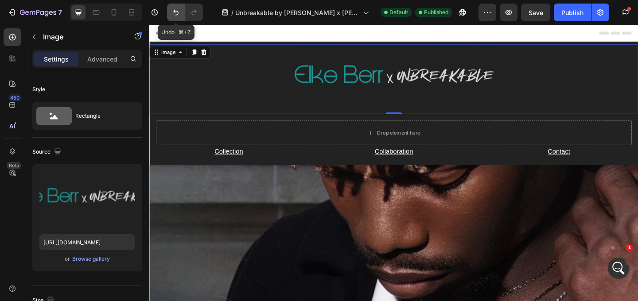
scroll to position [1016, 0]
click at [175, 8] on icon "Undo/Redo" at bounding box center [176, 12] width 9 height 9
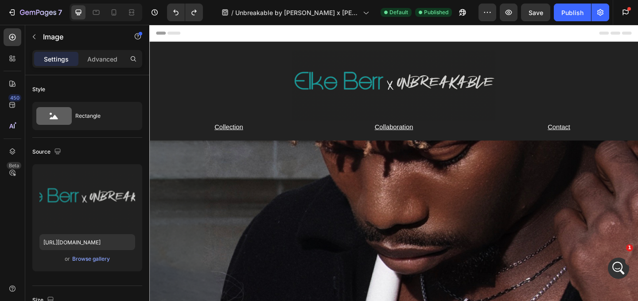
click at [343, 75] on img at bounding box center [416, 91] width 222 height 76
click at [343, 96] on img at bounding box center [416, 91] width 222 height 76
click at [401, 83] on img at bounding box center [416, 91] width 222 height 76
click at [287, 119] on div at bounding box center [416, 91] width 518 height 76
click at [274, 55] on div at bounding box center [416, 91] width 518 height 76
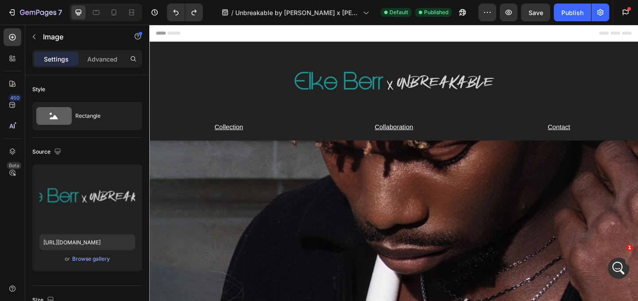
click at [274, 55] on div at bounding box center [416, 91] width 518 height 76
click at [347, 54] on img at bounding box center [416, 91] width 222 height 76
click at [506, 70] on img at bounding box center [416, 91] width 222 height 76
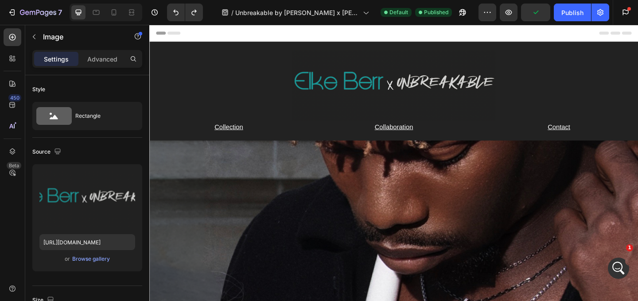
click at [503, 125] on img at bounding box center [416, 91] width 222 height 76
click at [194, 57] on div at bounding box center [416, 91] width 518 height 76
click at [354, 70] on img at bounding box center [416, 91] width 222 height 76
click at [354, 98] on img at bounding box center [416, 91] width 222 height 76
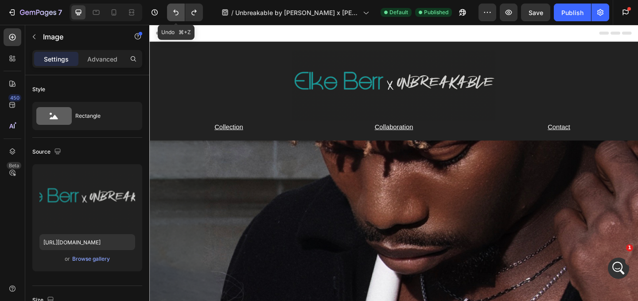
click at [173, 14] on icon "Undo/Redo" at bounding box center [176, 12] width 9 height 9
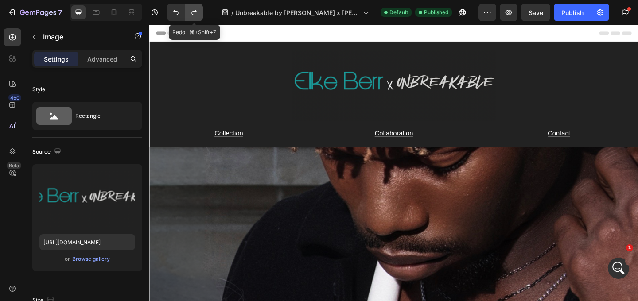
click at [199, 14] on icon "Undo/Redo" at bounding box center [194, 12] width 9 height 9
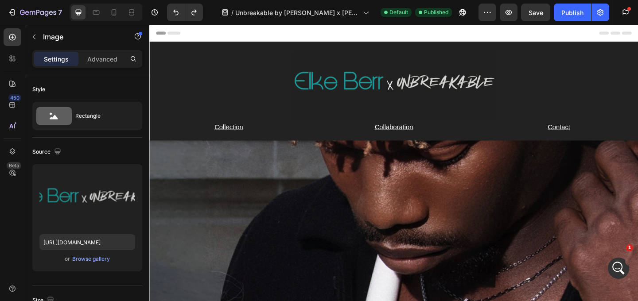
click at [301, 106] on div at bounding box center [416, 91] width 518 height 76
click at [582, 16] on div "Publish" at bounding box center [573, 12] width 22 height 9
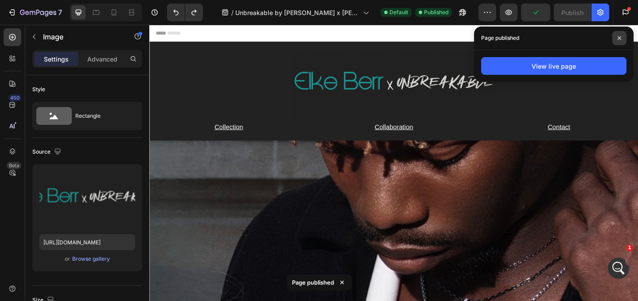
click at [624, 36] on span at bounding box center [620, 38] width 14 height 14
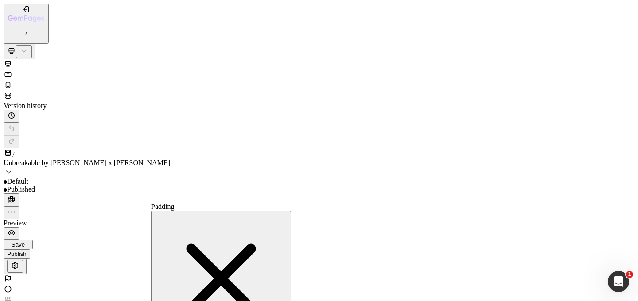
drag, startPoint x: 209, startPoint y: 151, endPoint x: 65, endPoint y: 137, distance: 144.8
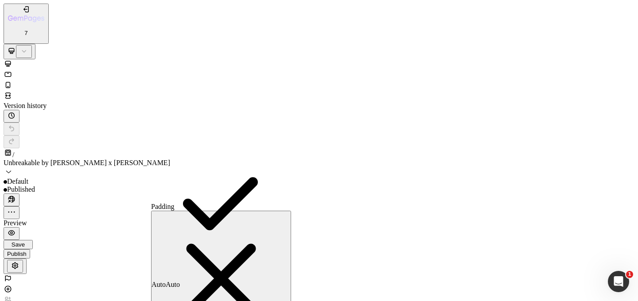
type input "4"
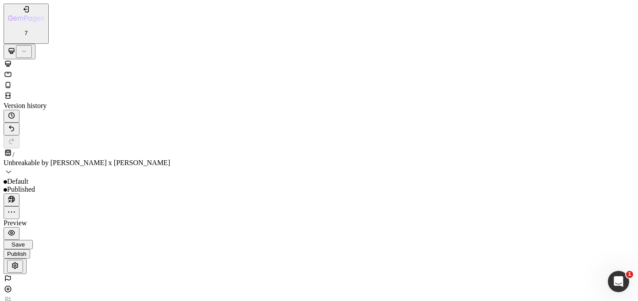
scroll to position [0, 0]
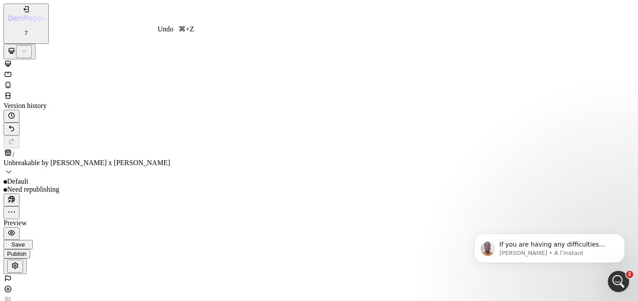
click at [16, 124] on icon "Undo/Redo" at bounding box center [11, 128] width 9 height 9
type input "[URL][DOMAIN_NAME]"
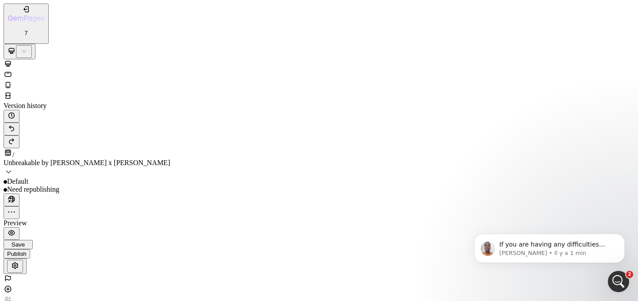
scroll to position [358, 0]
click at [12, 81] on icon at bounding box center [8, 85] width 9 height 9
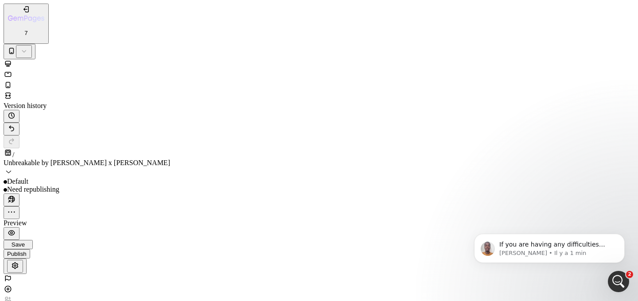
scroll to position [936, 0]
click at [27, 251] on div "Publish" at bounding box center [17, 254] width 20 height 7
click at [587, 254] on p "[PERSON_NAME] • Il y a 2 min" at bounding box center [557, 254] width 114 height 8
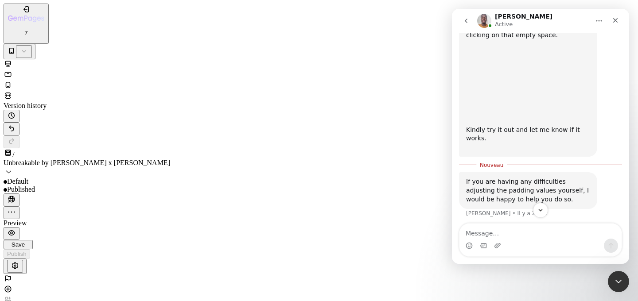
scroll to position [1069, 0]
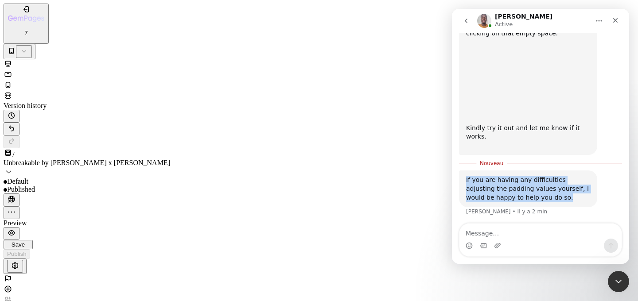
drag, startPoint x: 540, startPoint y: 193, endPoint x: 449, endPoint y: 167, distance: 95.3
click html "[PERSON_NAME] Active We're on GMT + 7 timezone and may get back to you shortly!…"
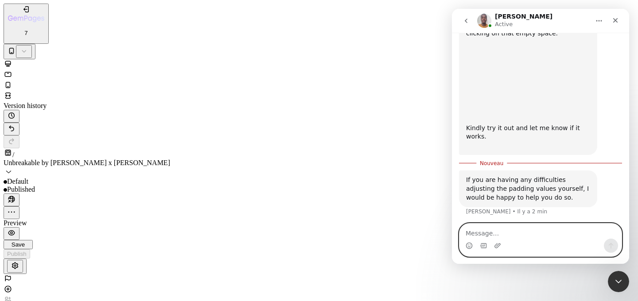
click at [545, 236] on textarea "Message…" at bounding box center [541, 231] width 162 height 15
click at [499, 234] on textarea "Thank you: We have done it !" at bounding box center [541, 231] width 162 height 15
type textarea "Thank you. We have done it !"
click at [607, 247] on button "Envoyer un message…" at bounding box center [611, 246] width 14 height 14
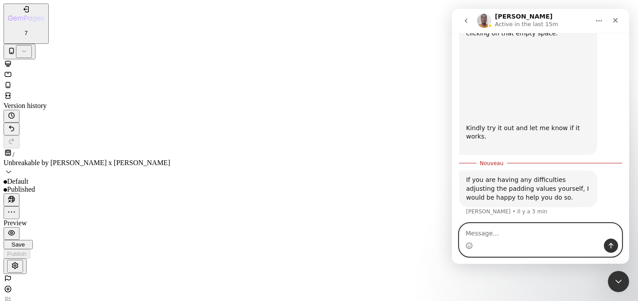
scroll to position [1080, 0]
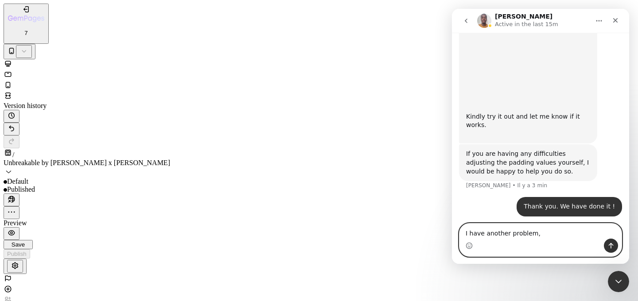
type textarea "I have another problem"
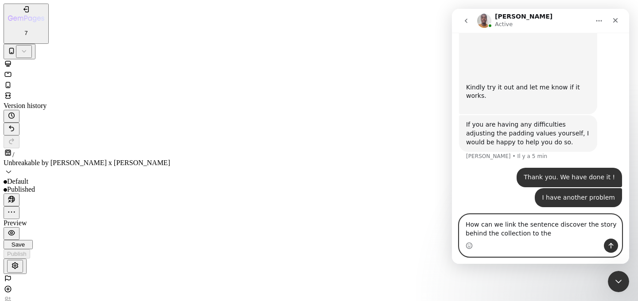
scroll to position [902, 0]
type textarea "How can we link the sentence discover the story behind the collection to the ca…"
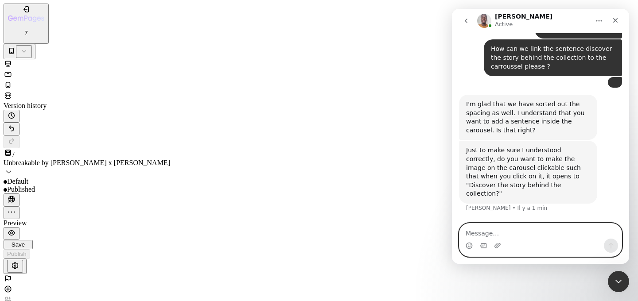
scroll to position [1351, 0]
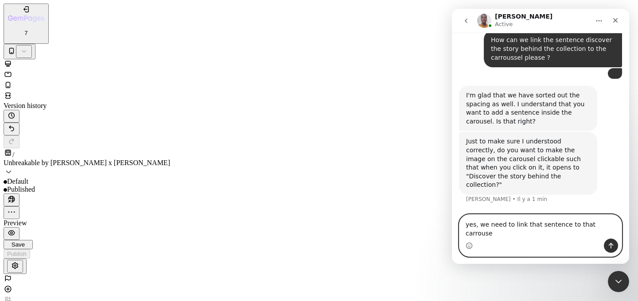
type textarea "yes, we need to link that sentence to that carrousel"
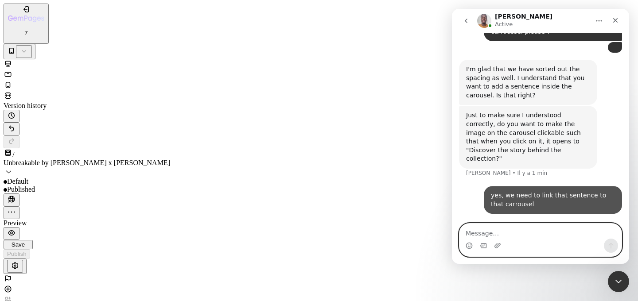
scroll to position [1386, 0]
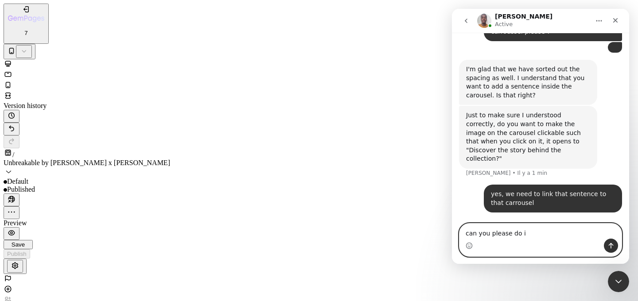
type textarea "can you please do it"
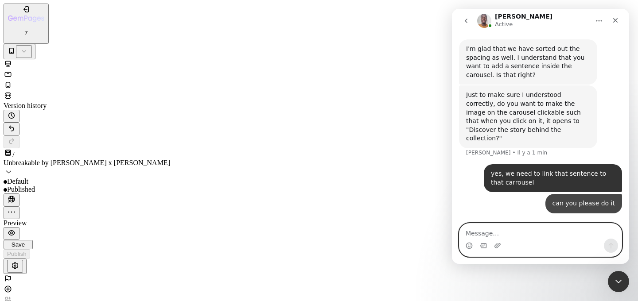
scroll to position [1407, 0]
